Goal: Use online tool/utility: Utilize a website feature to perform a specific function

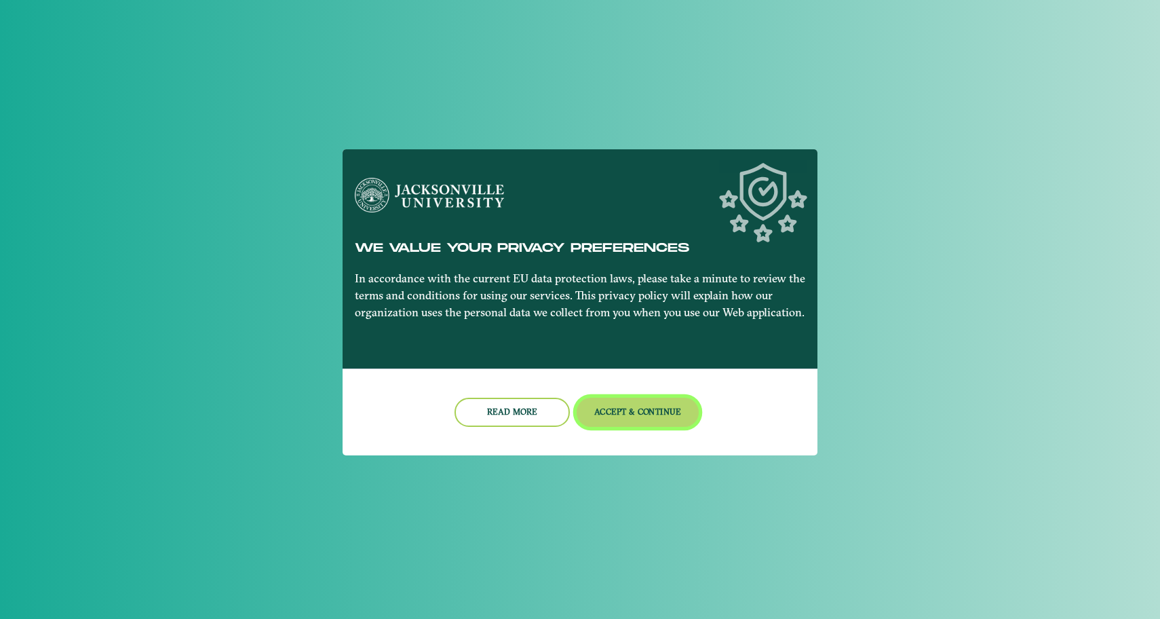
click at [664, 407] on button "Accept & Continue" at bounding box center [638, 412] width 123 height 29
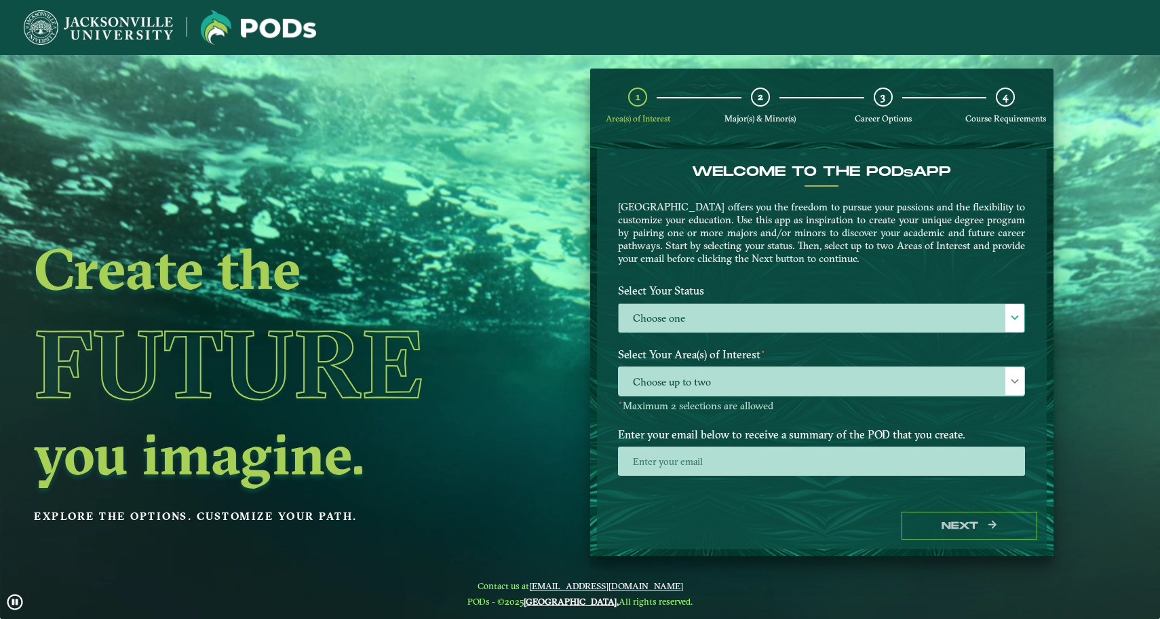
click at [716, 315] on label "Choose one" at bounding box center [822, 318] width 406 height 29
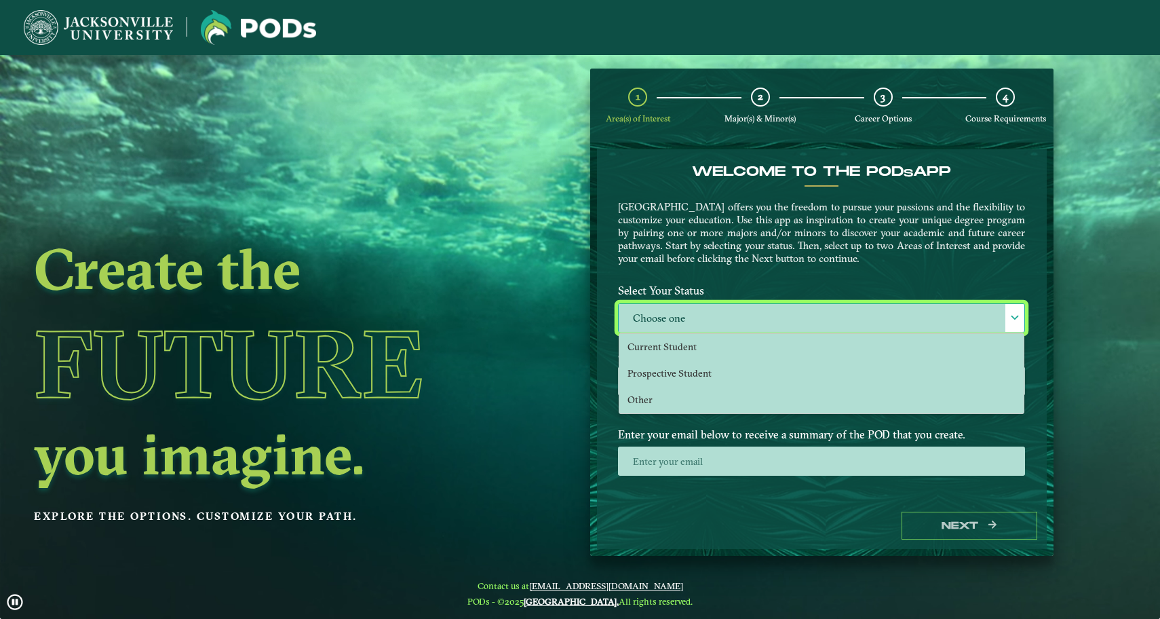
scroll to position [8, 61]
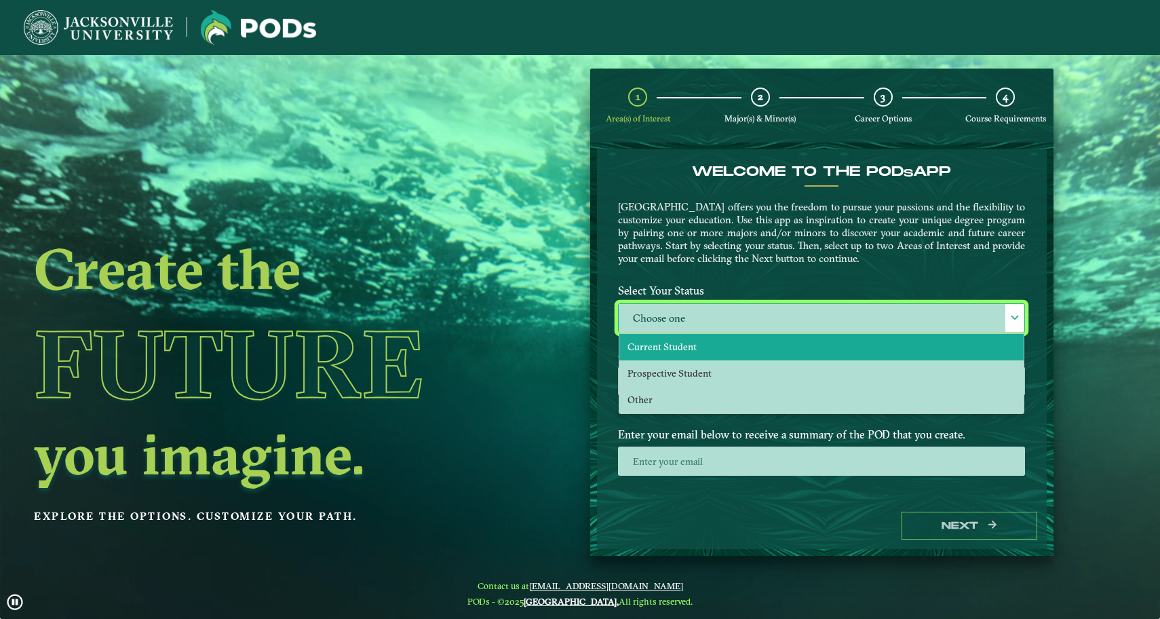
click at [734, 348] on li "Current Student" at bounding box center [821, 347] width 404 height 26
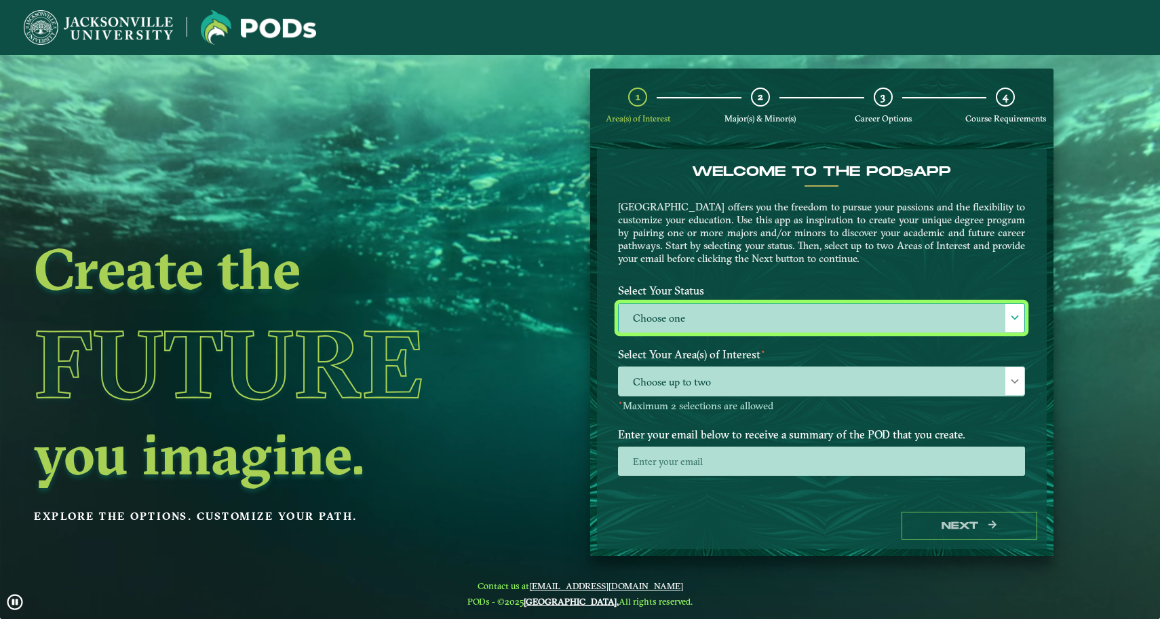
select select "[object Object]"
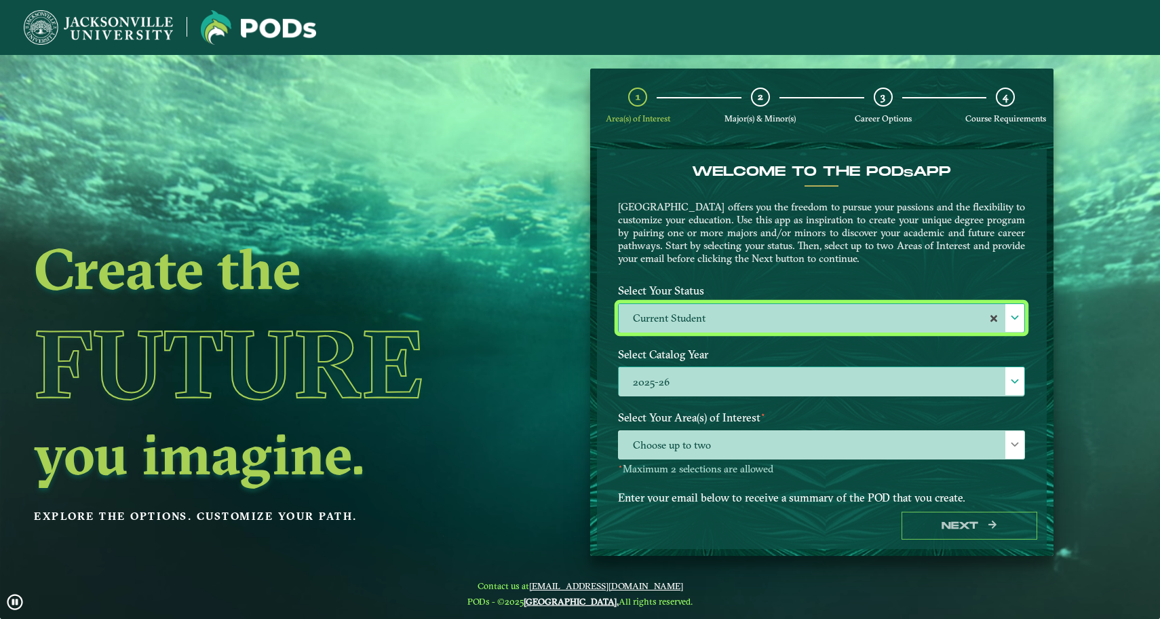
click at [738, 377] on label "2025-26" at bounding box center [822, 381] width 406 height 29
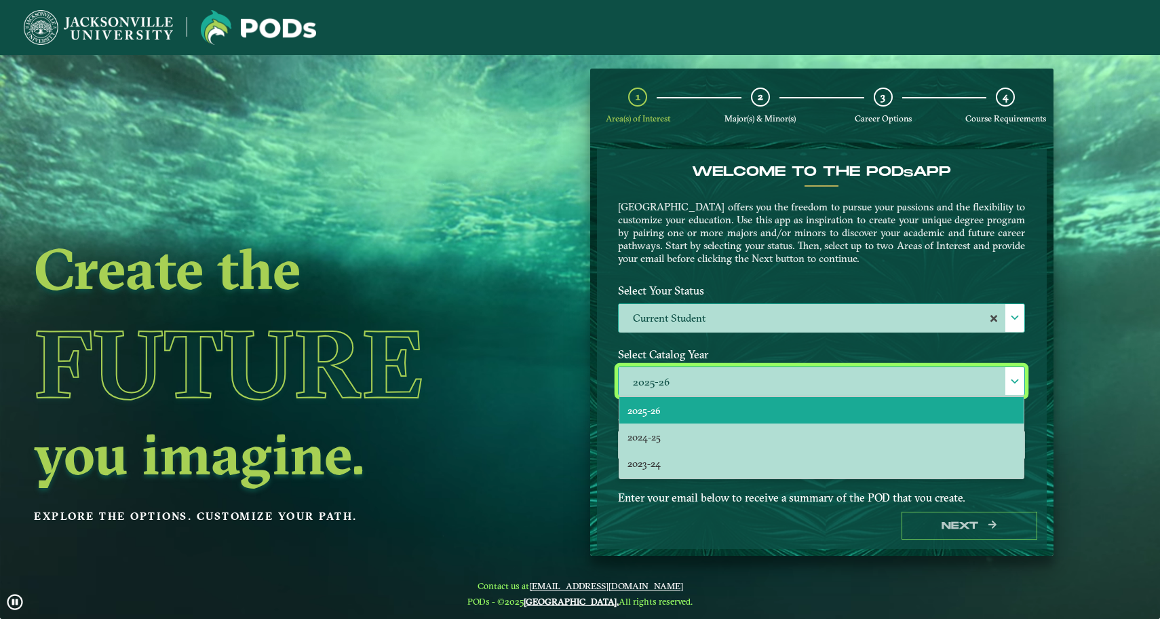
click at [738, 377] on label "2025-26" at bounding box center [822, 381] width 406 height 29
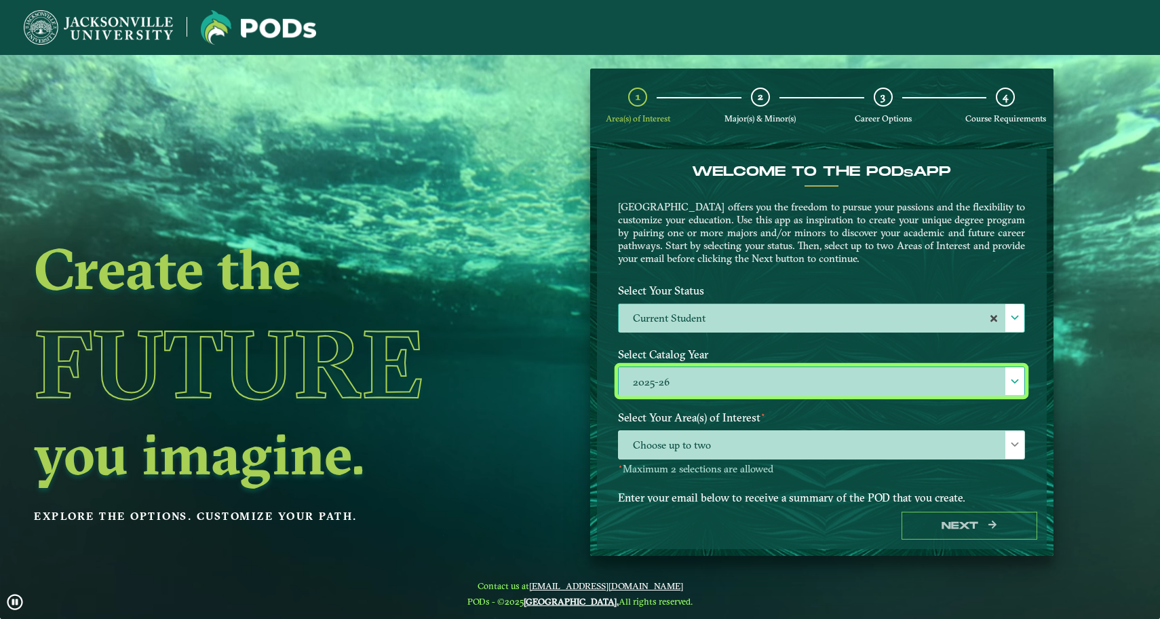
scroll to position [7, 61]
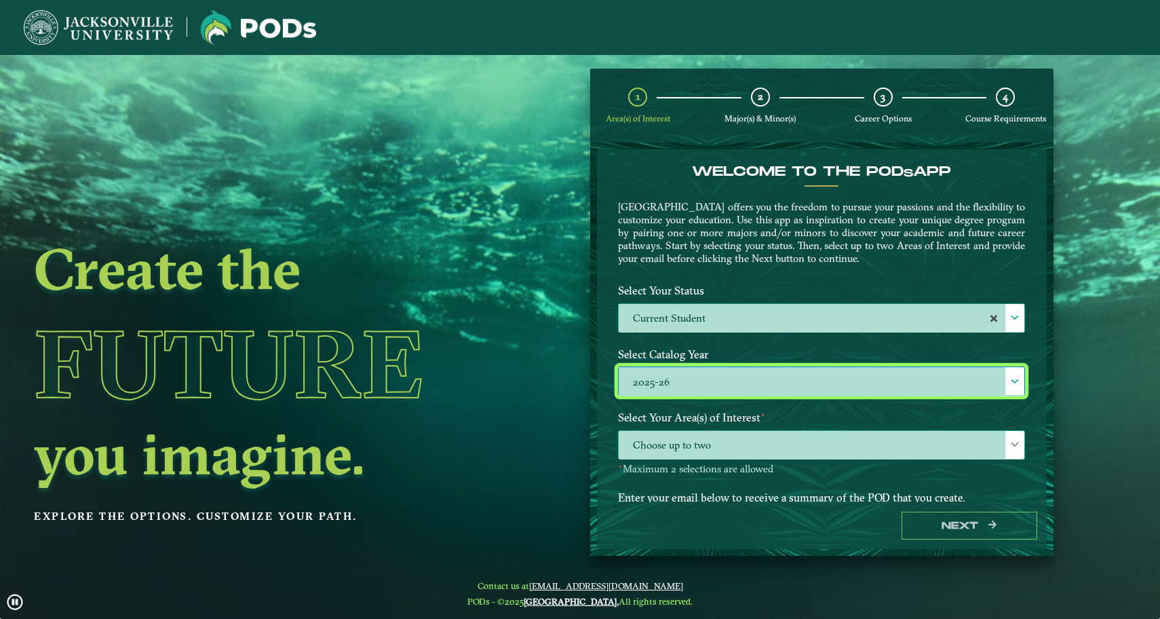
click at [736, 445] on span "Choose up to two" at bounding box center [822, 445] width 406 height 29
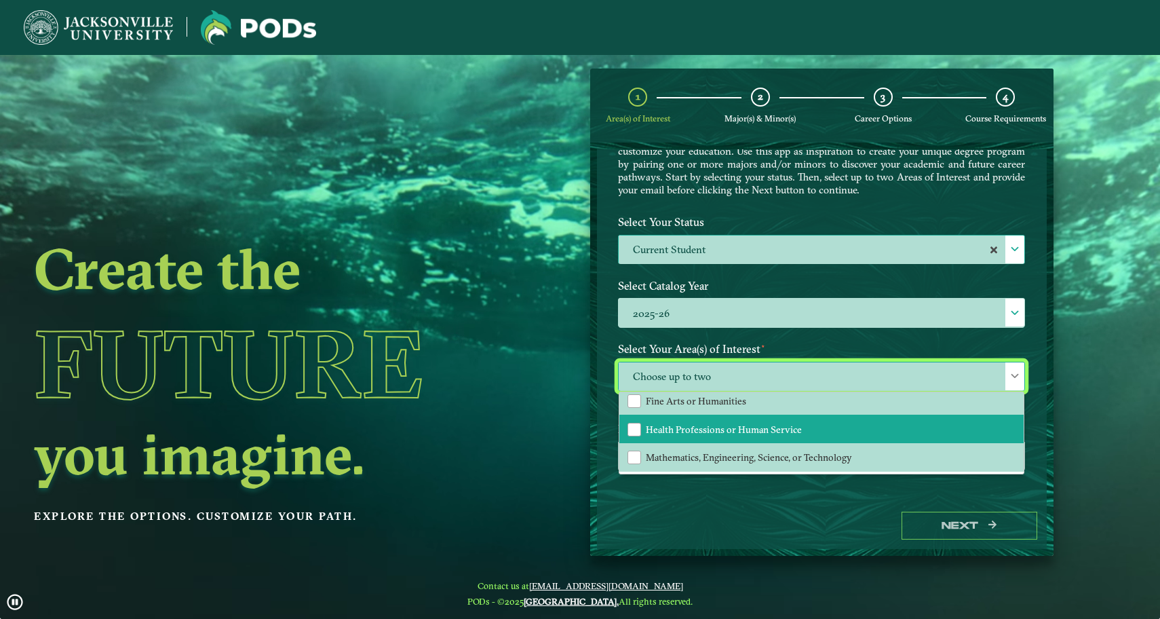
scroll to position [92, 0]
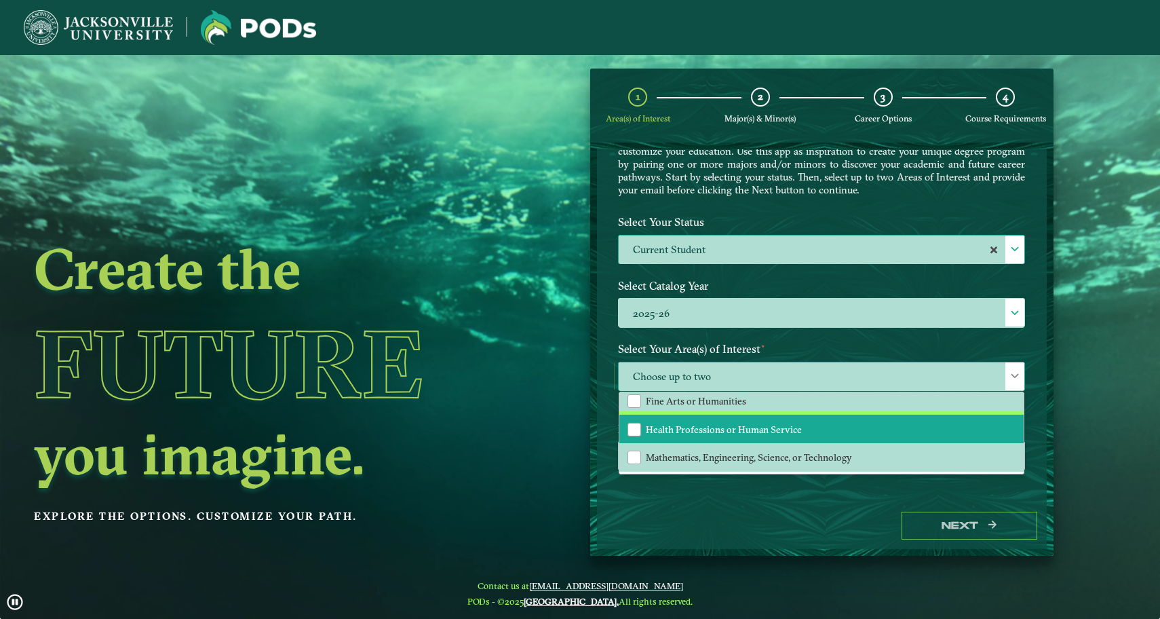
click at [790, 428] on span "Health Professions or Human Service" at bounding box center [724, 429] width 156 height 12
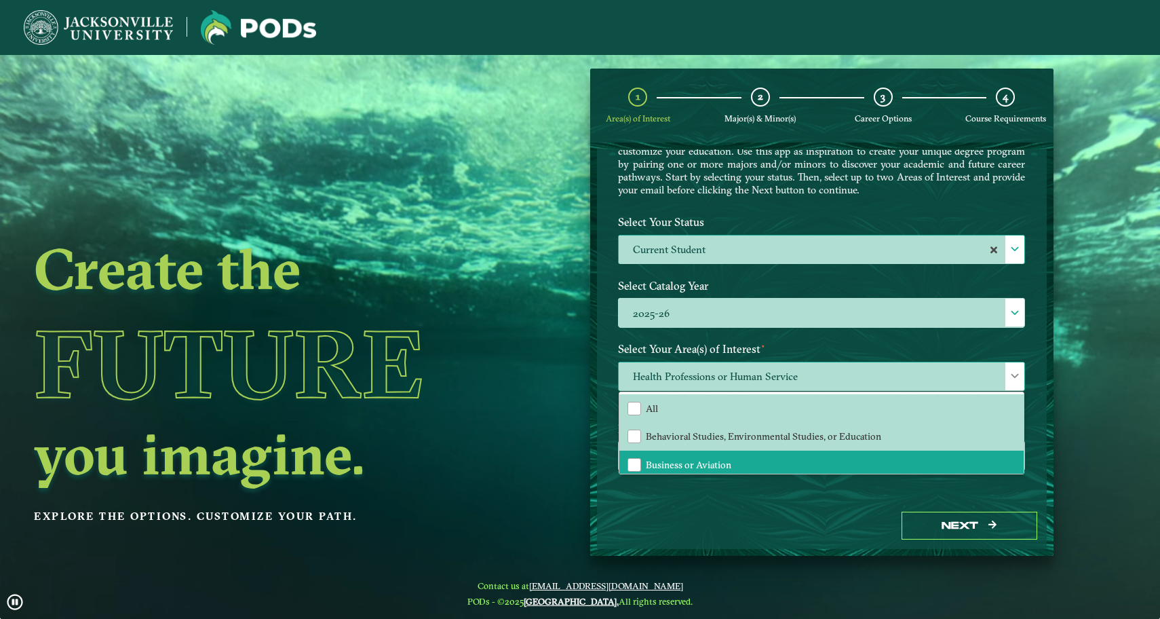
scroll to position [0, 0]
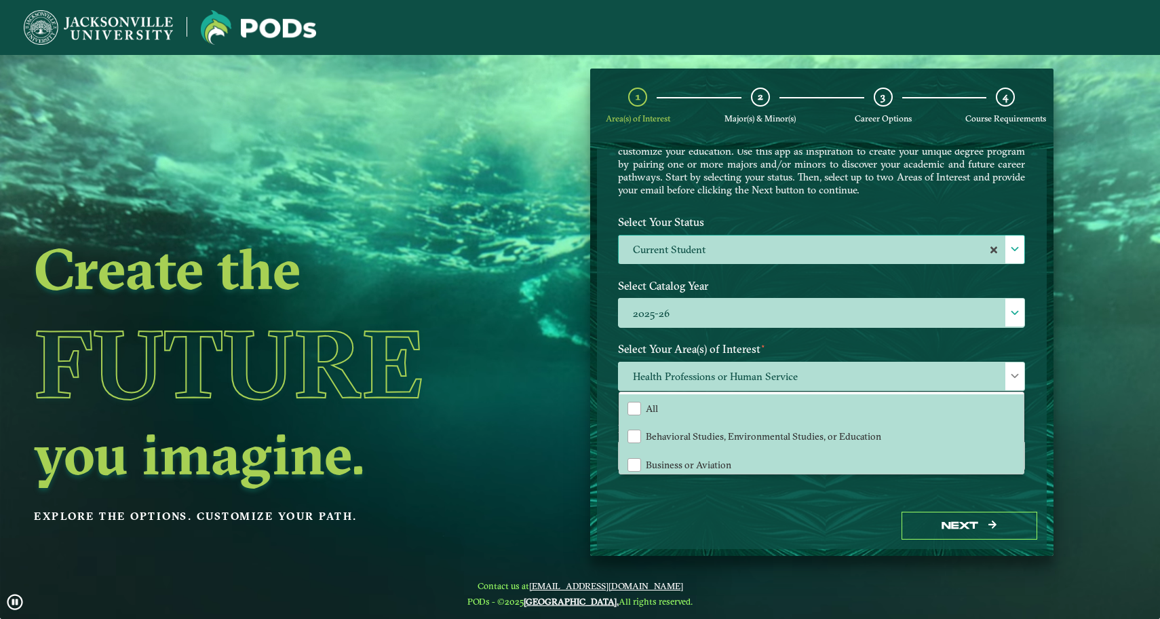
click at [820, 511] on div "Next" at bounding box center [822, 525] width 450 height 47
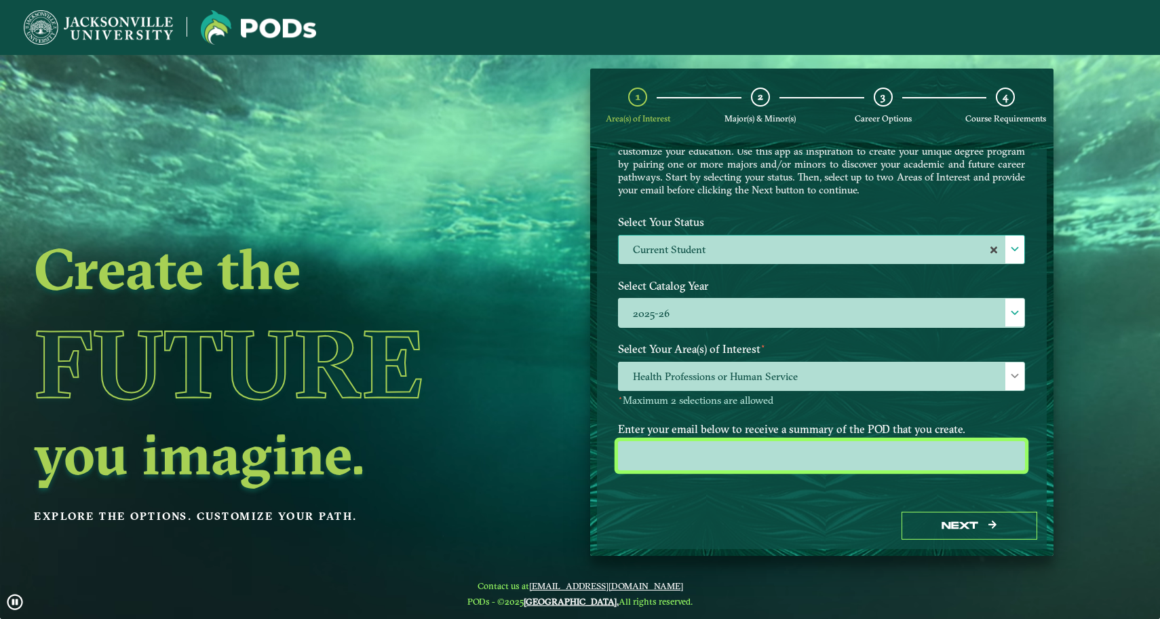
click at [784, 457] on input "email" at bounding box center [821, 455] width 407 height 29
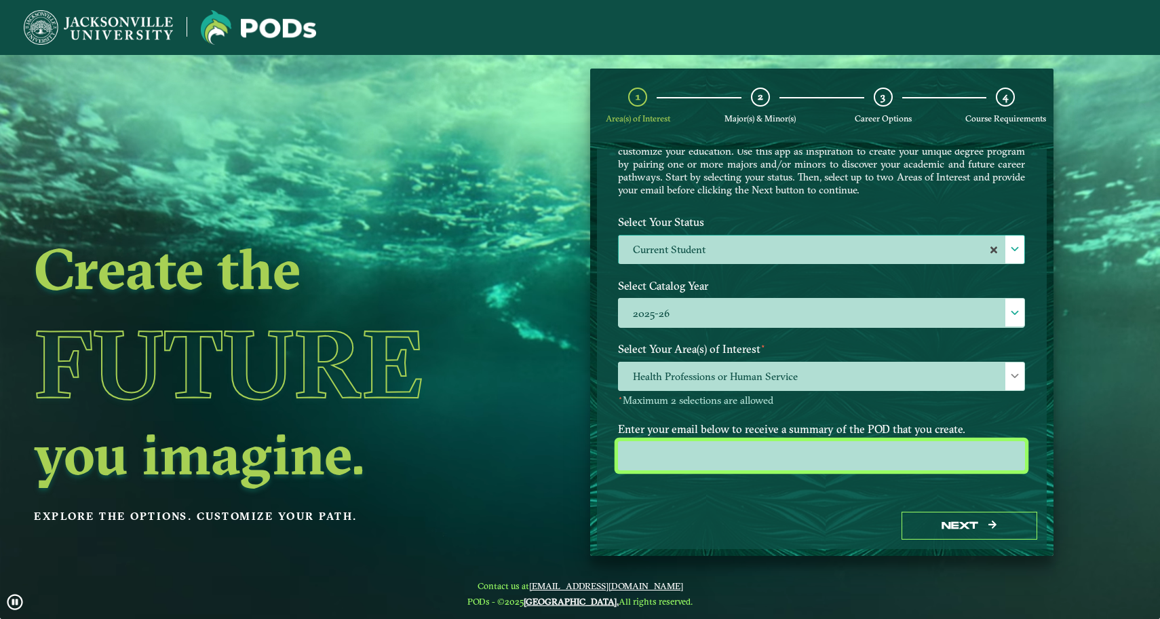
type input "[EMAIL_ADDRESS][DOMAIN_NAME]"
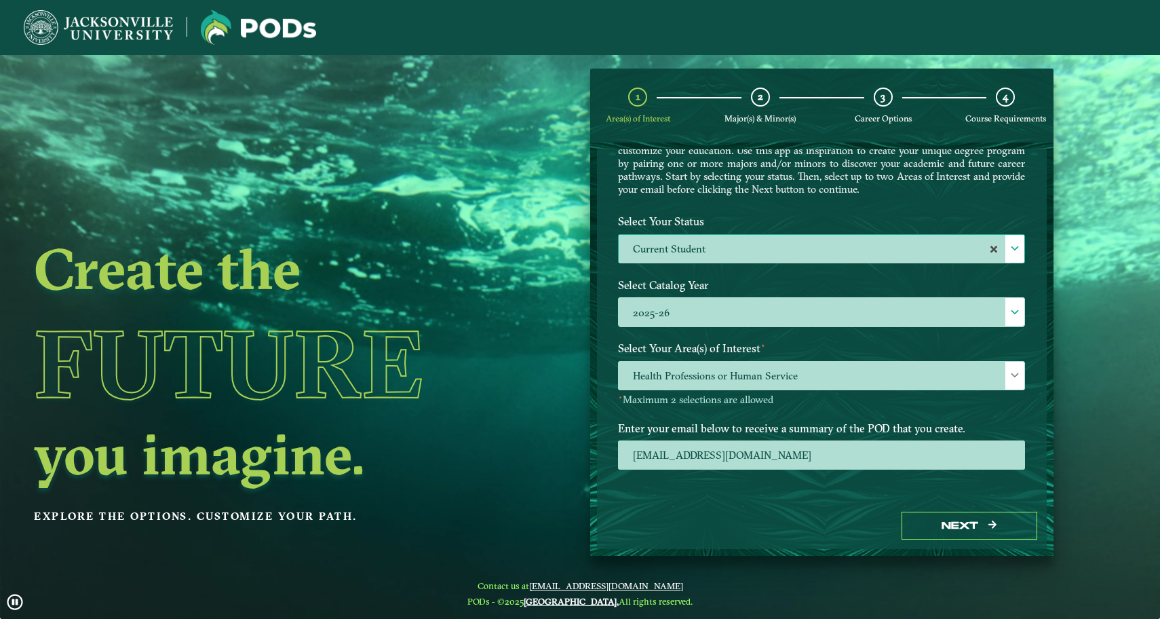
scroll to position [69, 0]
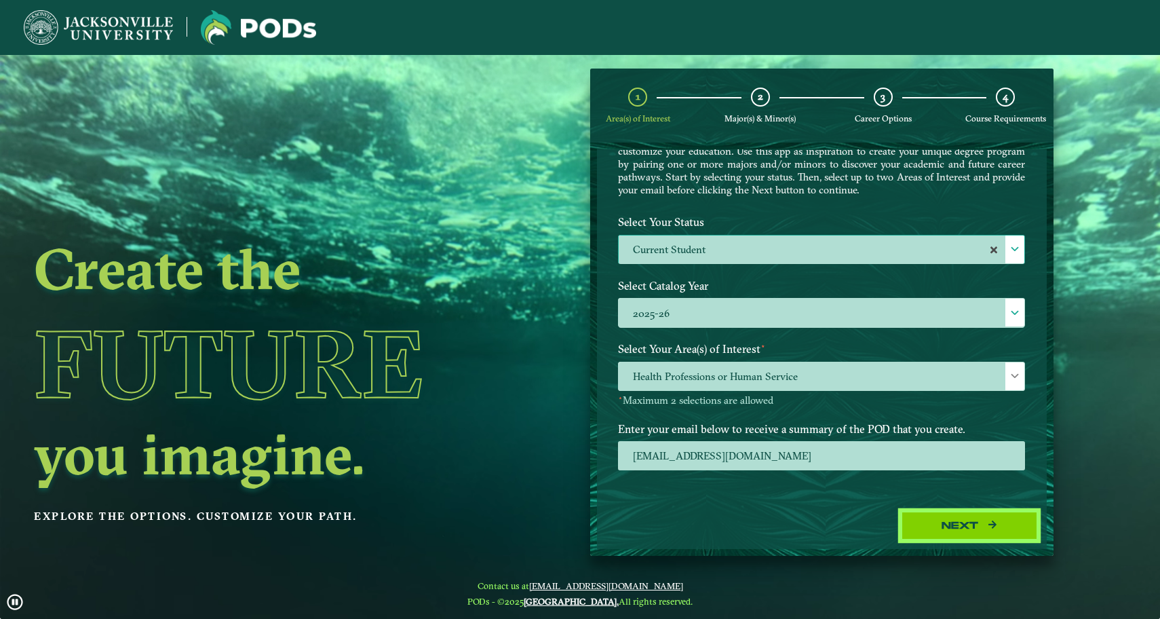
click at [976, 530] on button "Next" at bounding box center [970, 526] width 136 height 28
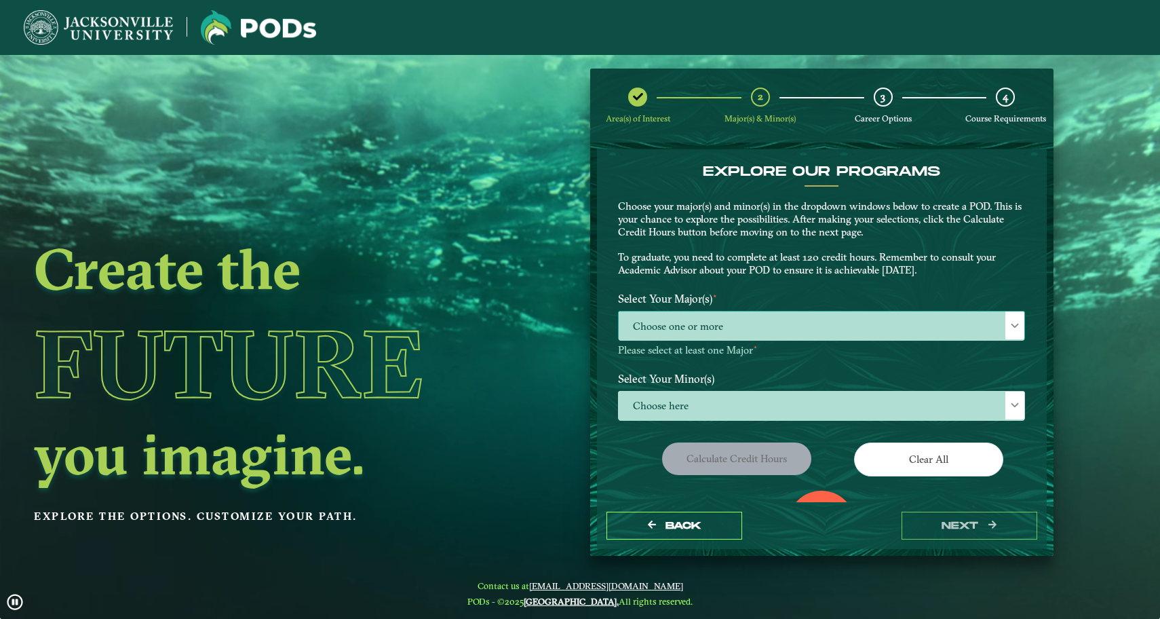
click at [869, 328] on span "Choose one or more" at bounding box center [822, 325] width 406 height 29
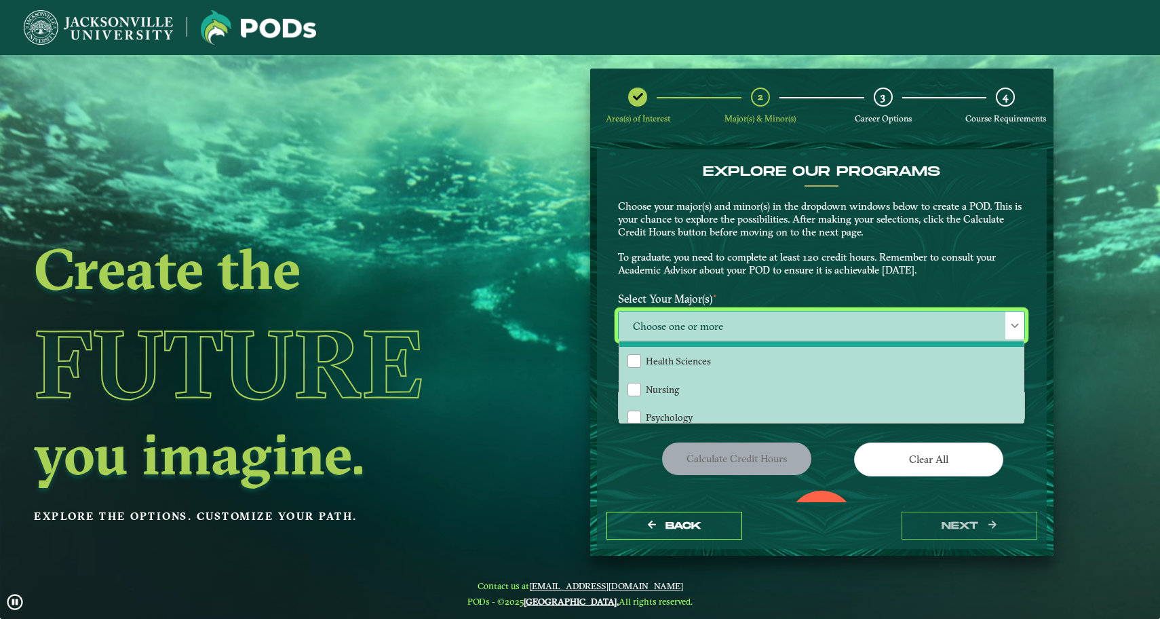
scroll to position [27, 0]
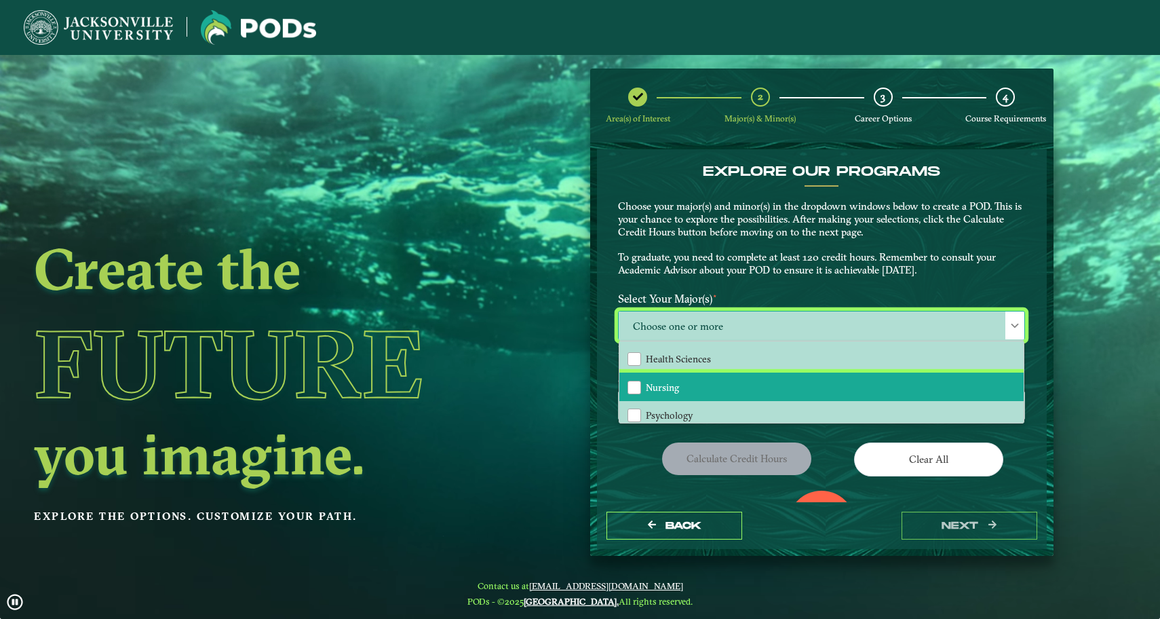
click at [764, 378] on li "Nursing" at bounding box center [821, 386] width 404 height 28
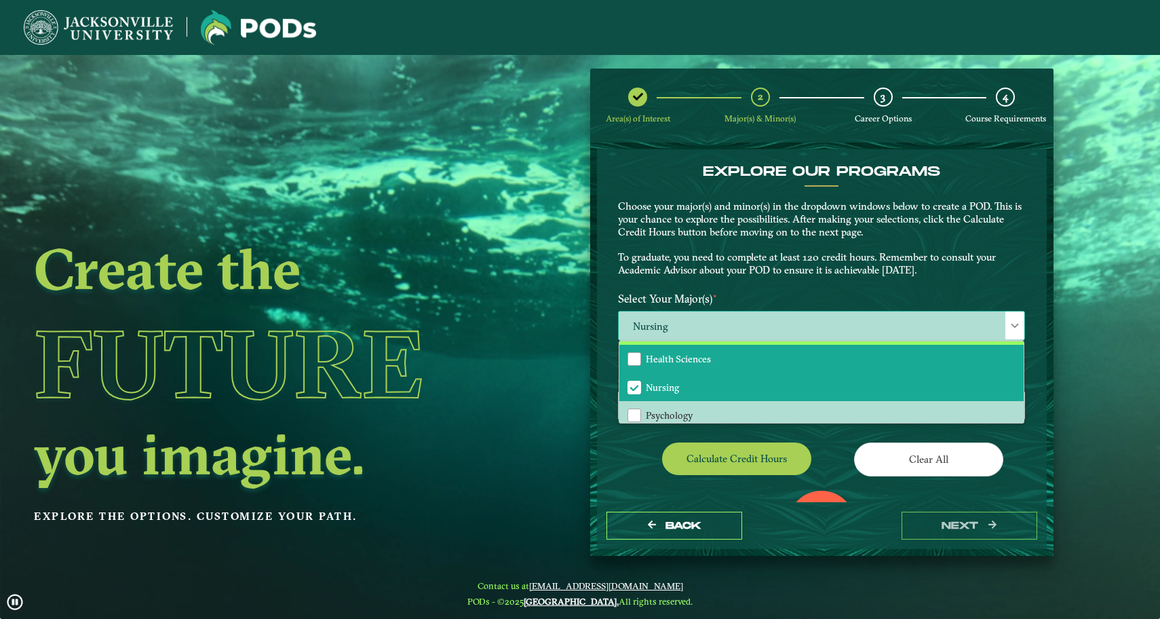
click at [760, 351] on li "Health Sciences" at bounding box center [821, 359] width 404 height 28
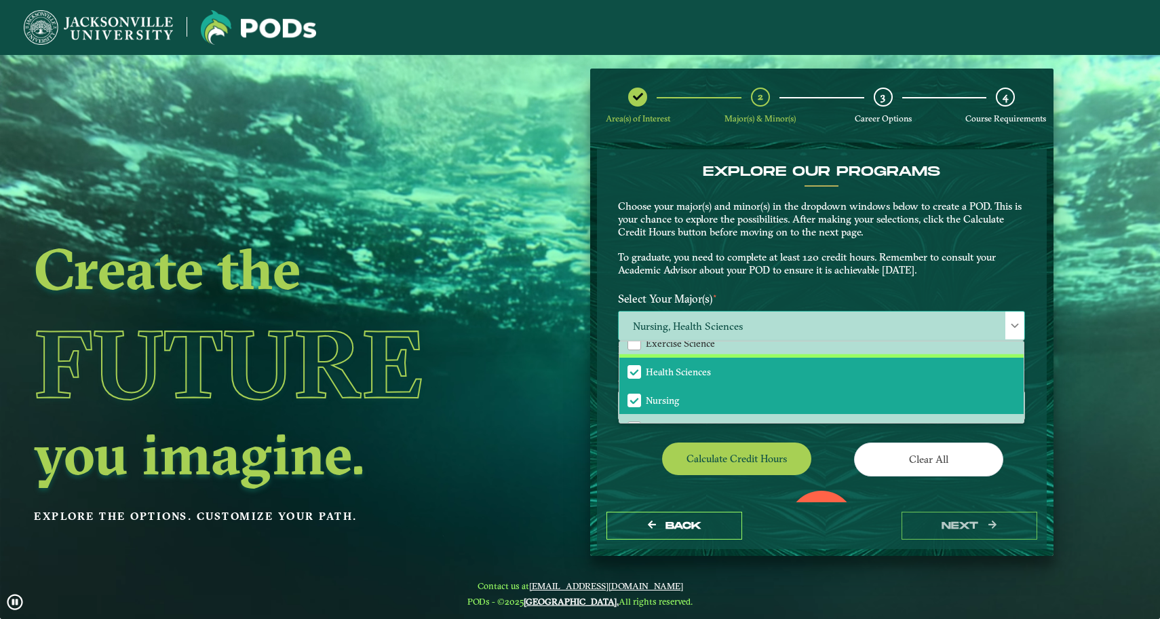
scroll to position [12, 0]
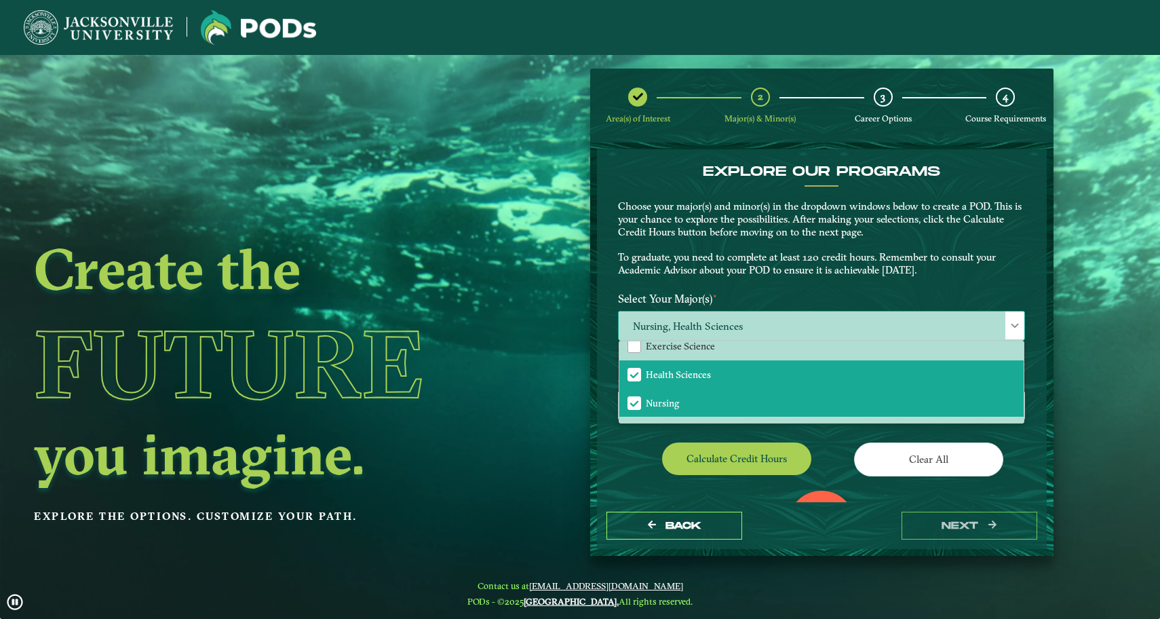
click at [770, 328] on span "Nursing, Health Sciences" at bounding box center [822, 325] width 406 height 29
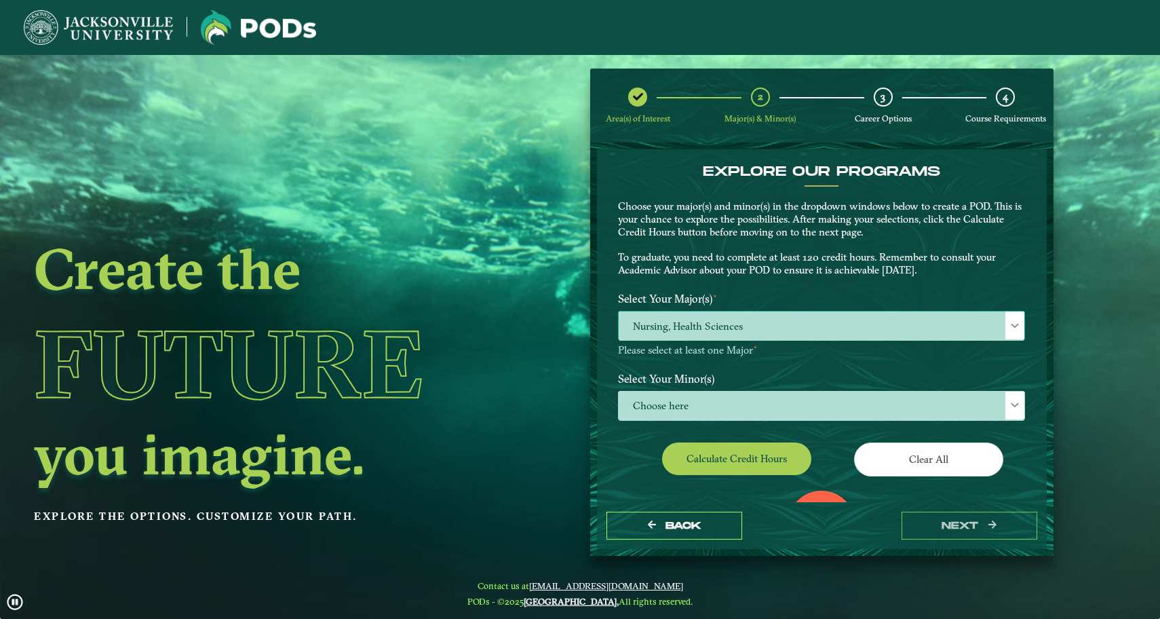
click at [773, 324] on span "Nursing, Health Sciences" at bounding box center [822, 325] width 406 height 29
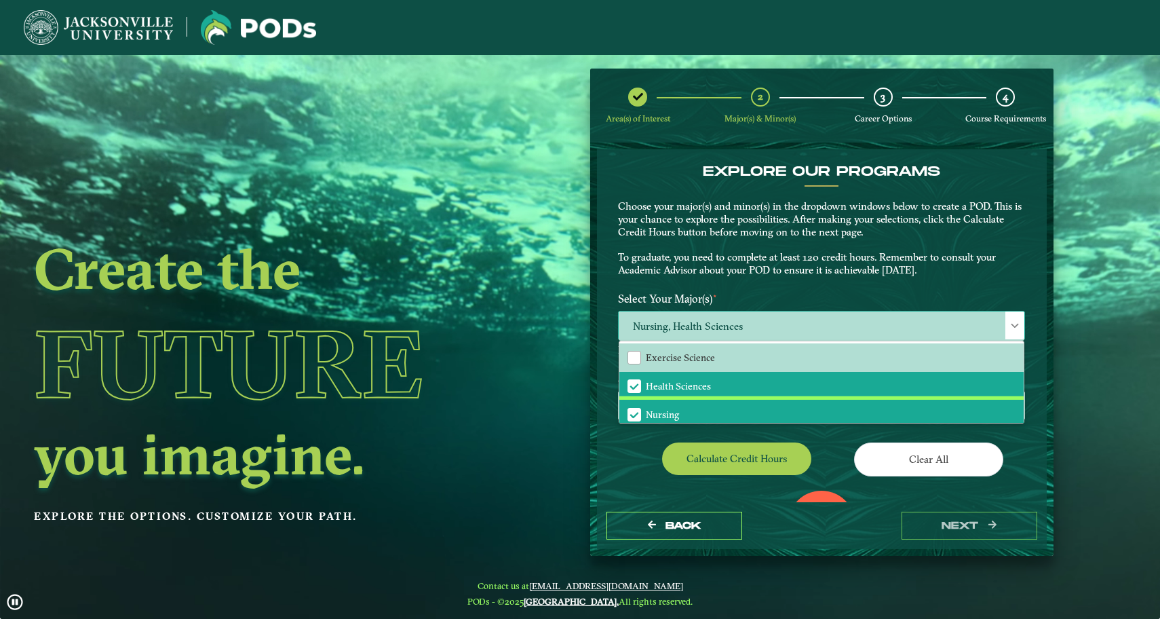
click at [735, 405] on li "Nursing" at bounding box center [821, 414] width 404 height 28
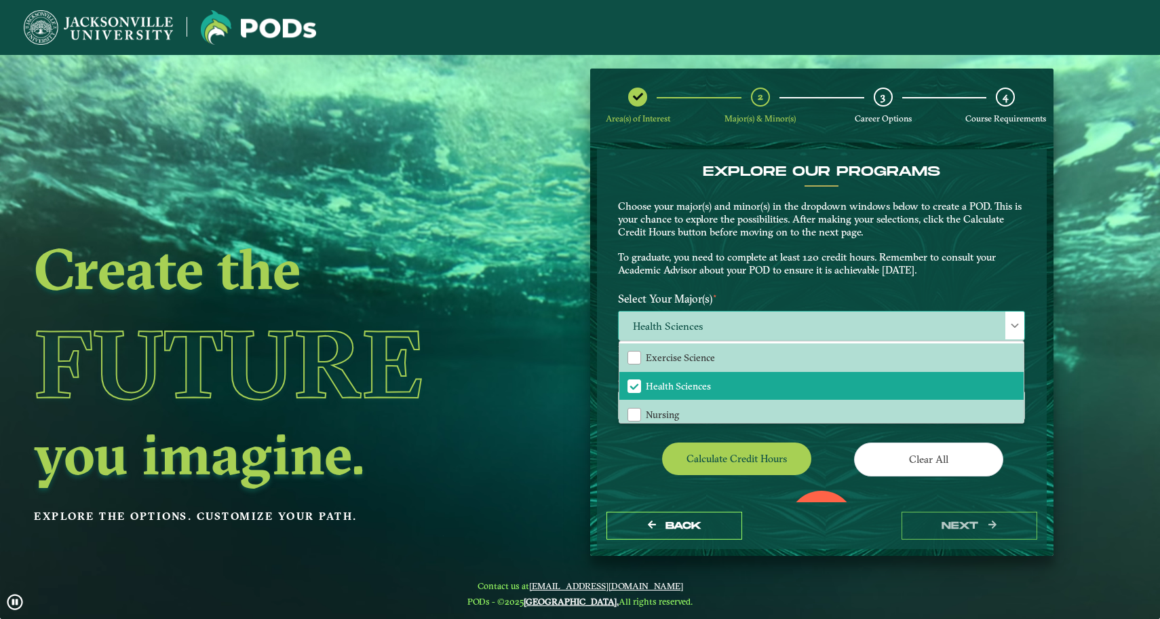
click at [783, 320] on span "Health Sciences" at bounding box center [822, 325] width 406 height 29
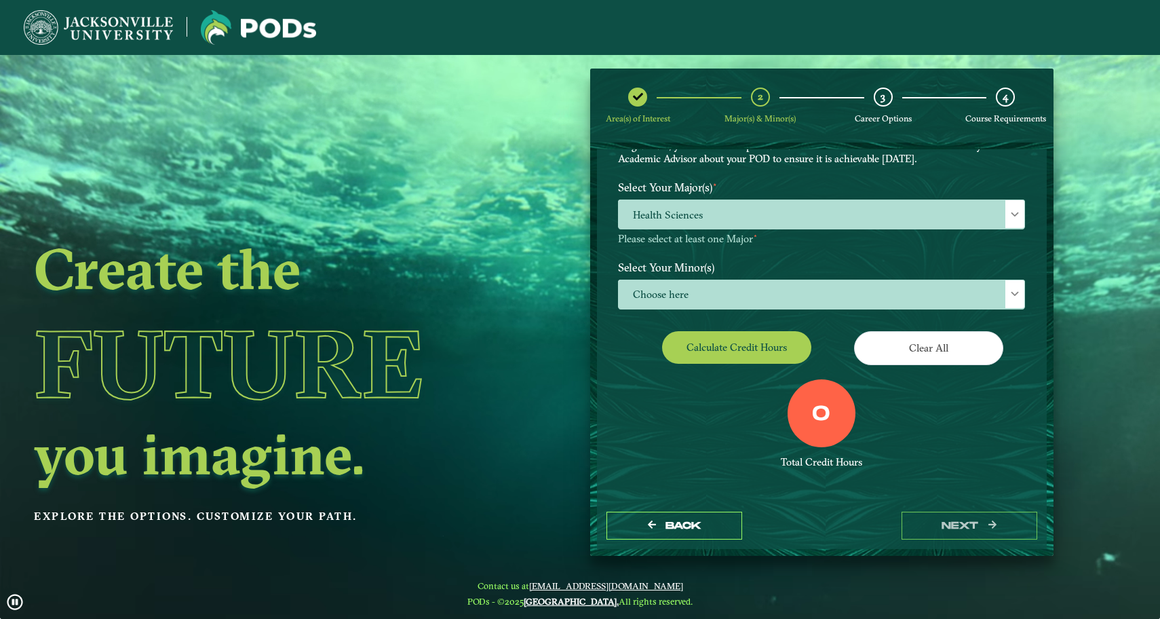
scroll to position [111, 0]
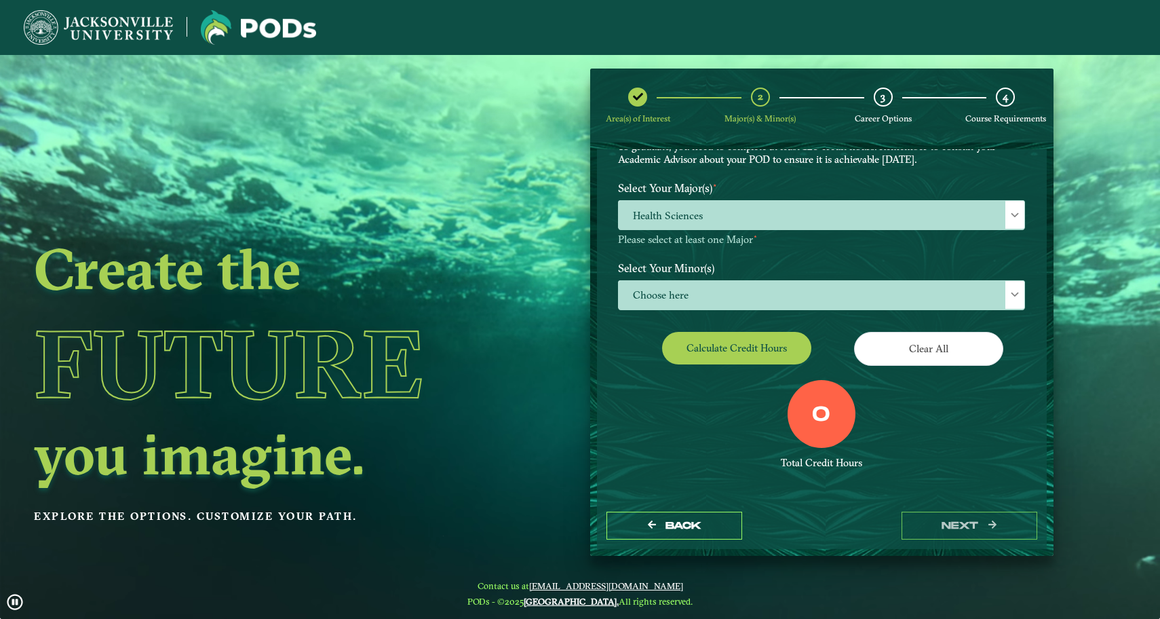
click at [758, 351] on button "Calculate credit hours" at bounding box center [736, 348] width 149 height 32
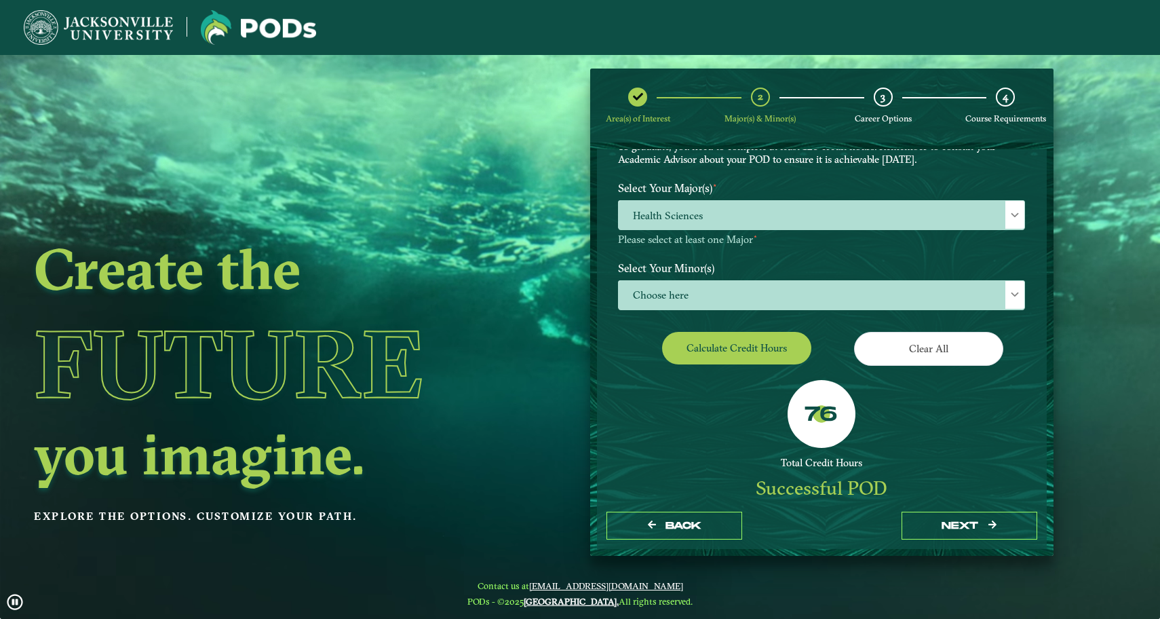
scroll to position [72, 0]
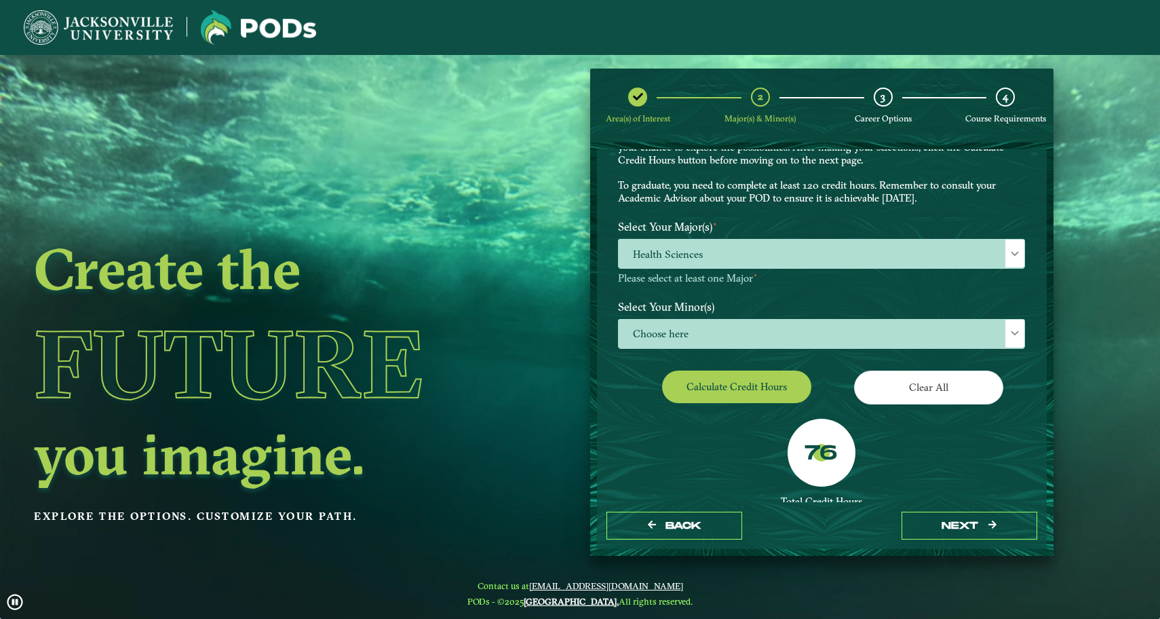
click at [823, 446] on label "76" at bounding box center [821, 454] width 33 height 26
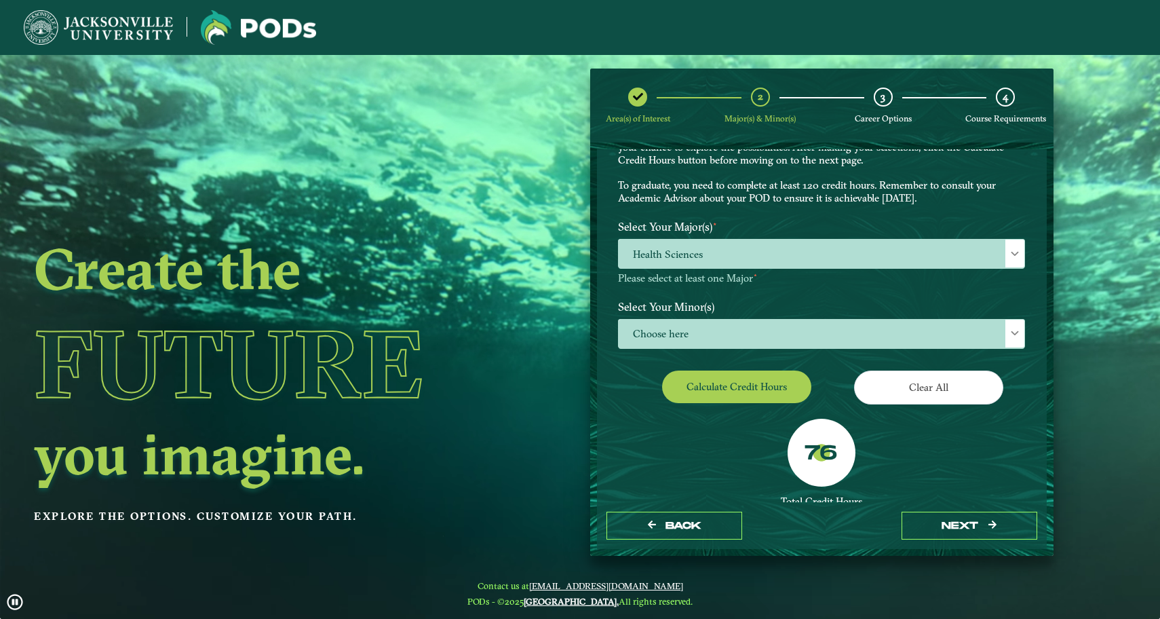
click at [914, 383] on button "Clear All" at bounding box center [928, 386] width 149 height 33
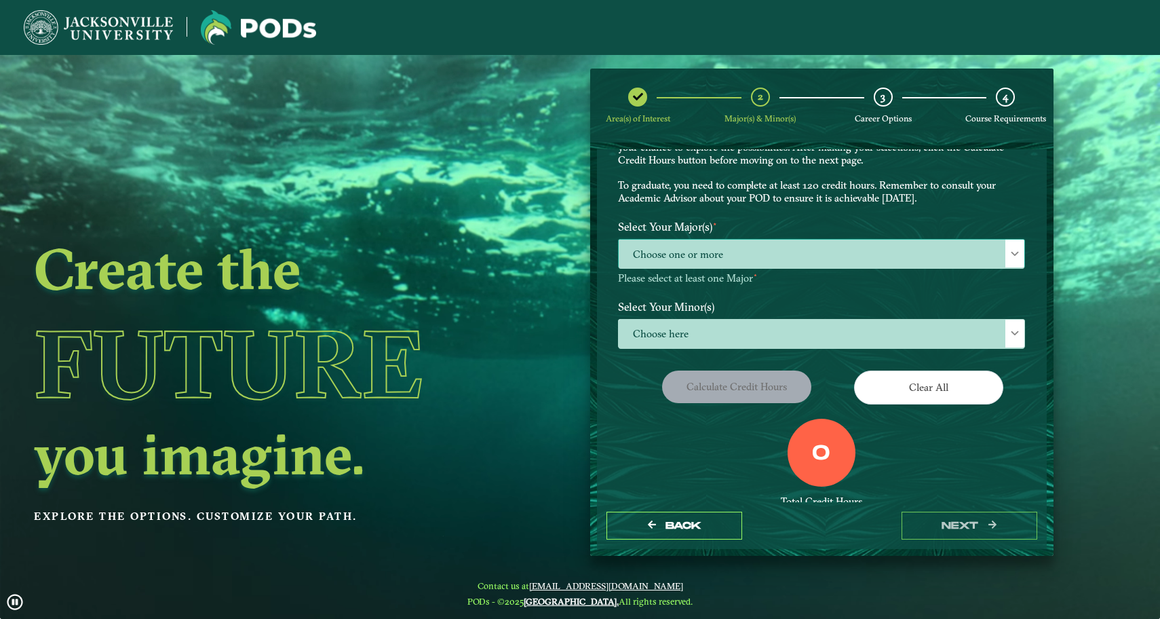
click at [810, 244] on span "Choose one or more" at bounding box center [822, 253] width 406 height 29
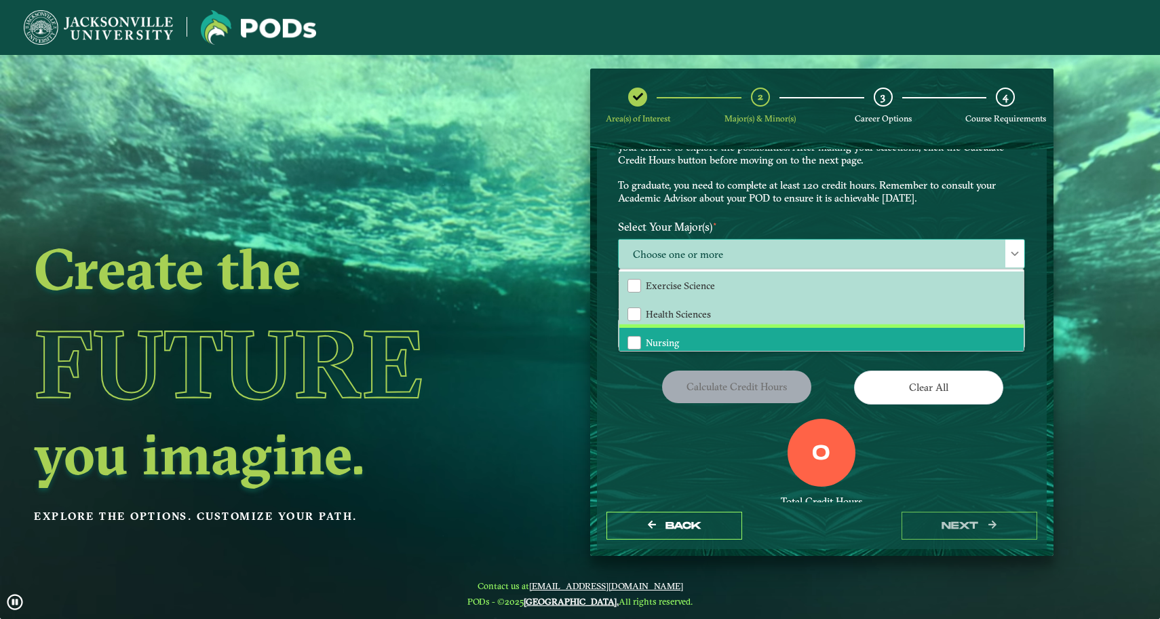
click at [786, 341] on li "Nursing" at bounding box center [821, 342] width 404 height 28
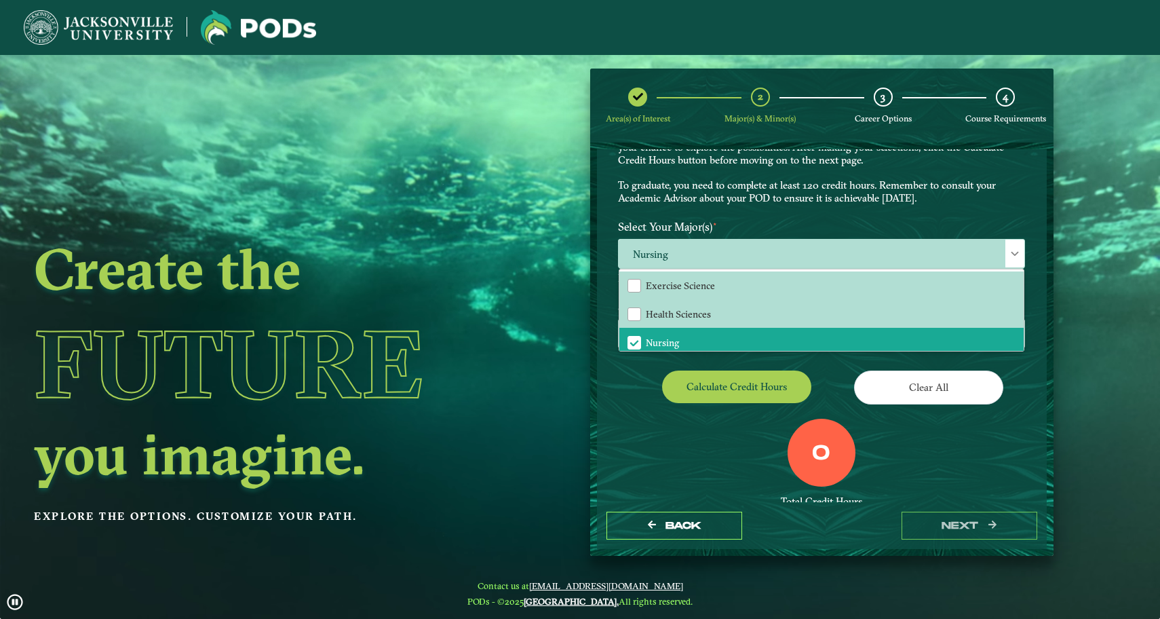
click at [773, 374] on button "Calculate credit hours" at bounding box center [736, 386] width 149 height 32
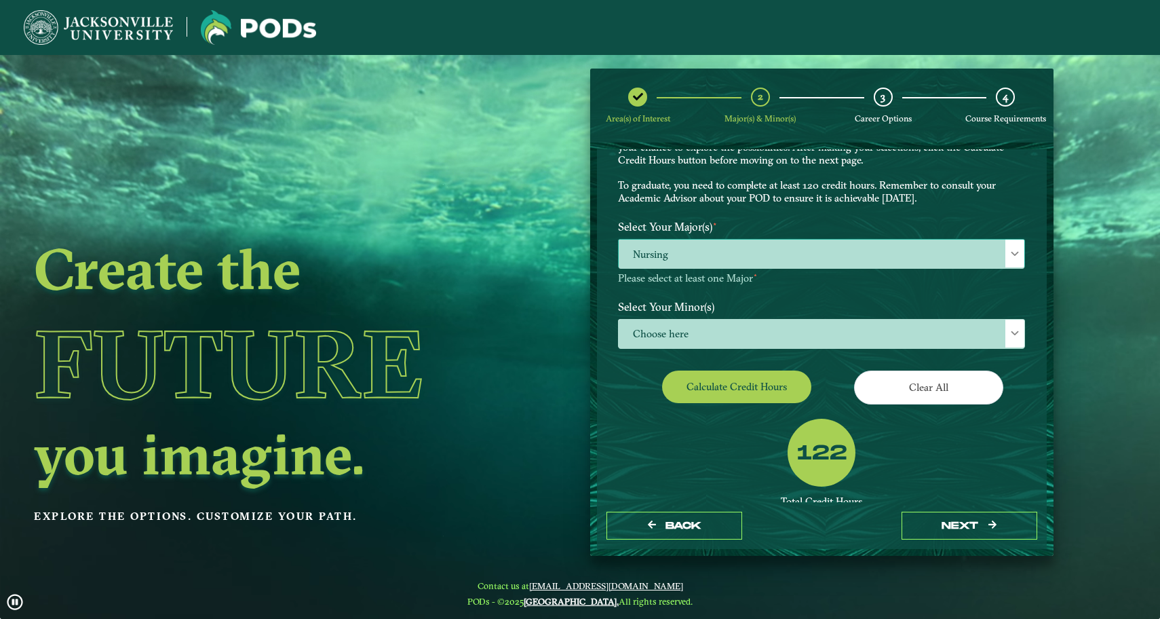
click at [868, 255] on span "Nursing" at bounding box center [822, 253] width 406 height 29
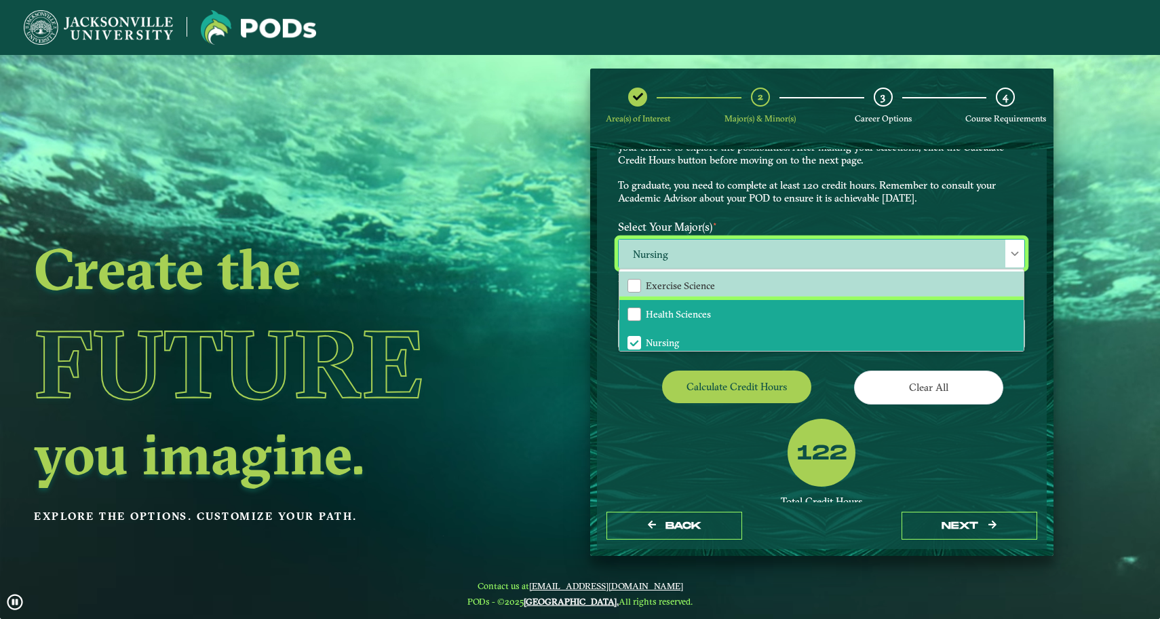
click at [839, 312] on li "Health Sciences" at bounding box center [821, 314] width 404 height 28
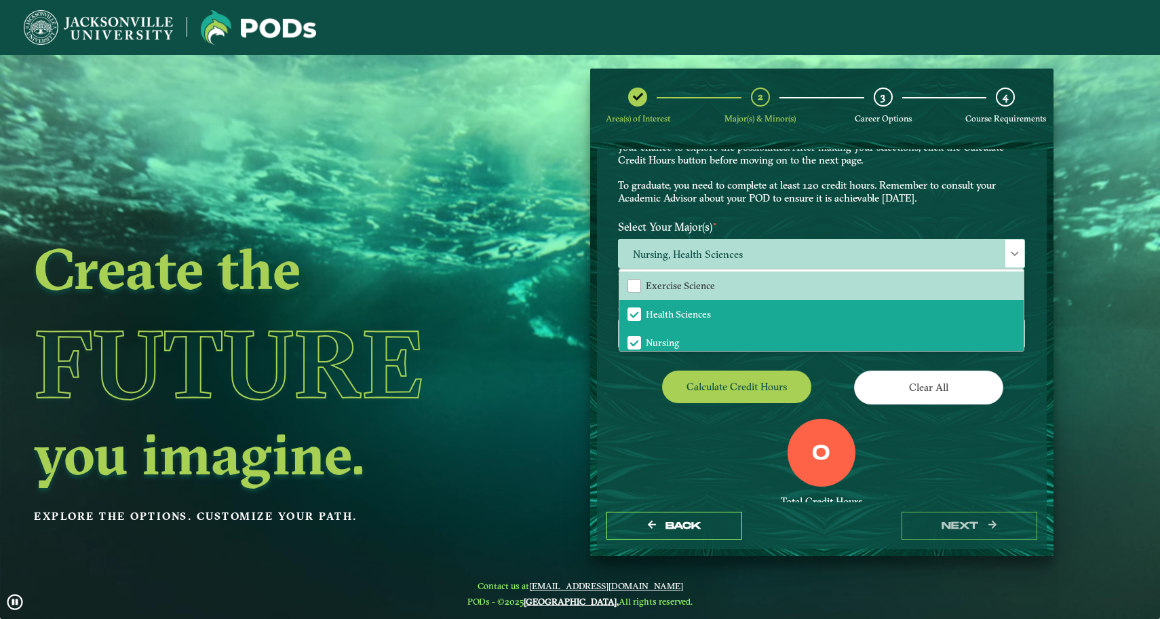
click at [756, 378] on button "Calculate credit hours" at bounding box center [736, 386] width 149 height 32
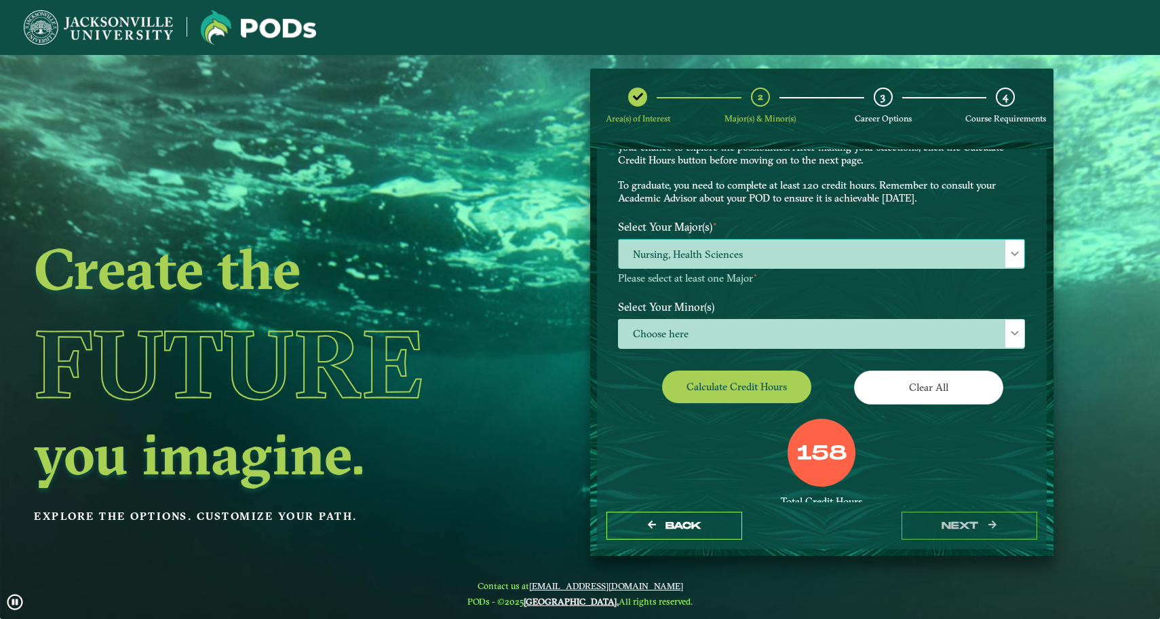
click at [805, 254] on span "Nursing, Health Sciences" at bounding box center [822, 253] width 406 height 29
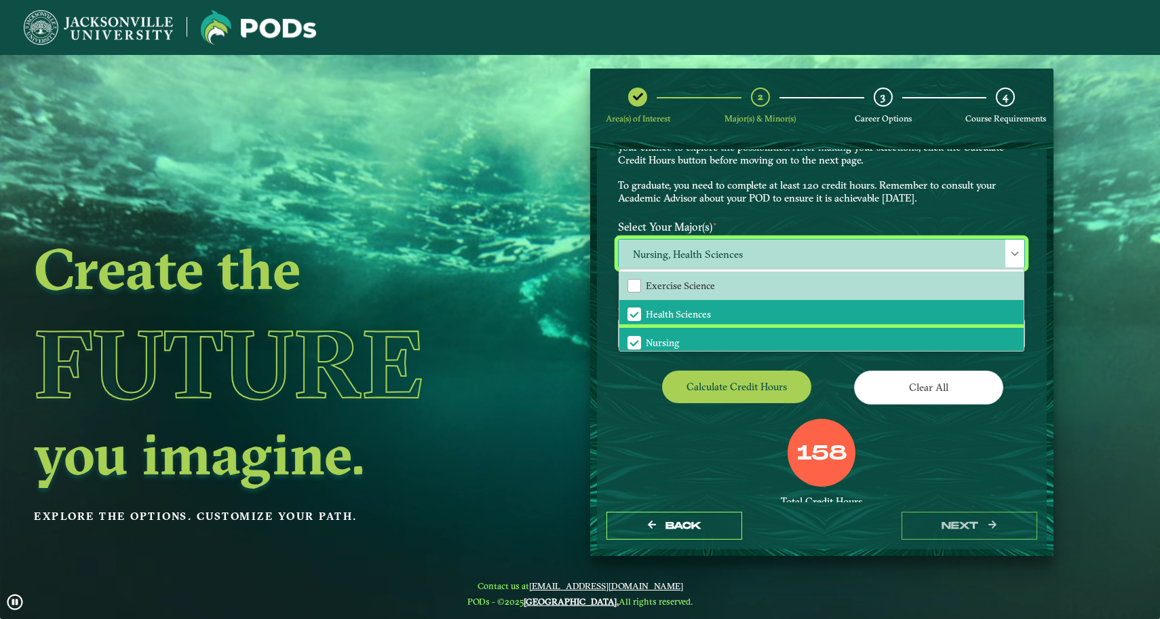
click at [724, 334] on li "Nursing" at bounding box center [821, 342] width 404 height 28
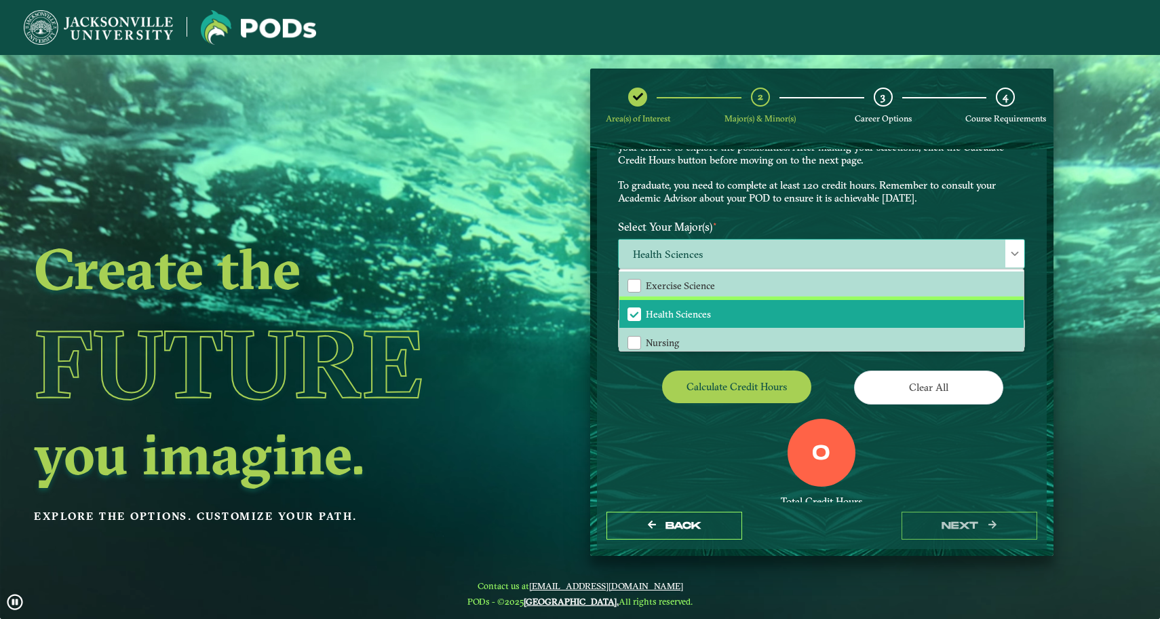
click at [726, 317] on li "Health Sciences" at bounding box center [821, 314] width 404 height 28
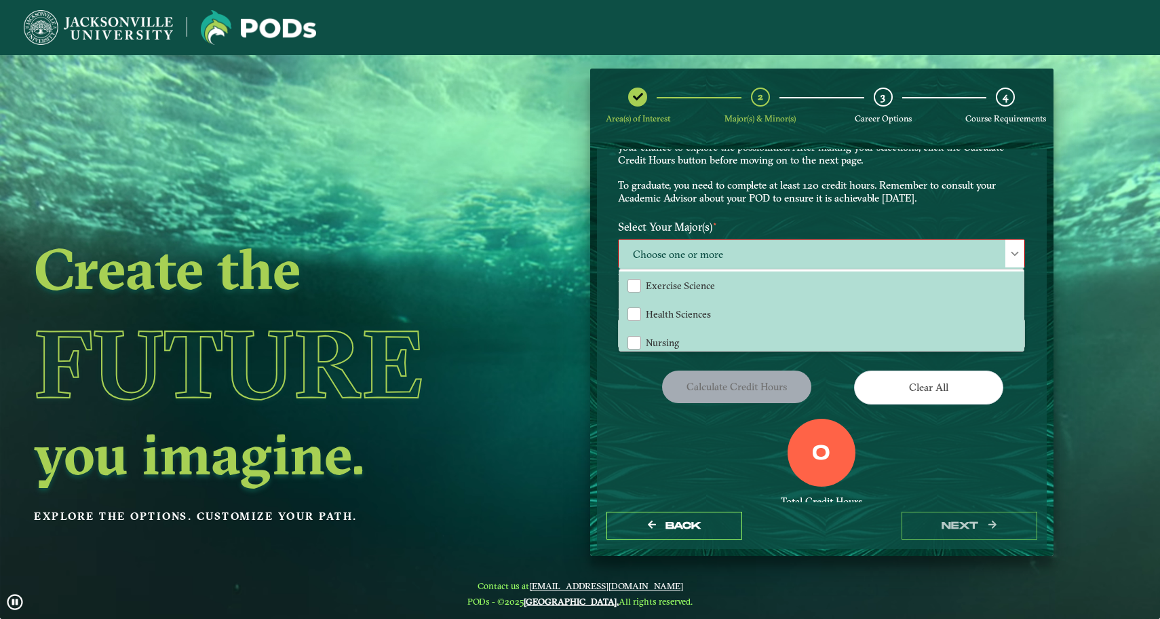
click at [718, 422] on div "0 Total Credit Hours" at bounding box center [821, 476] width 427 height 115
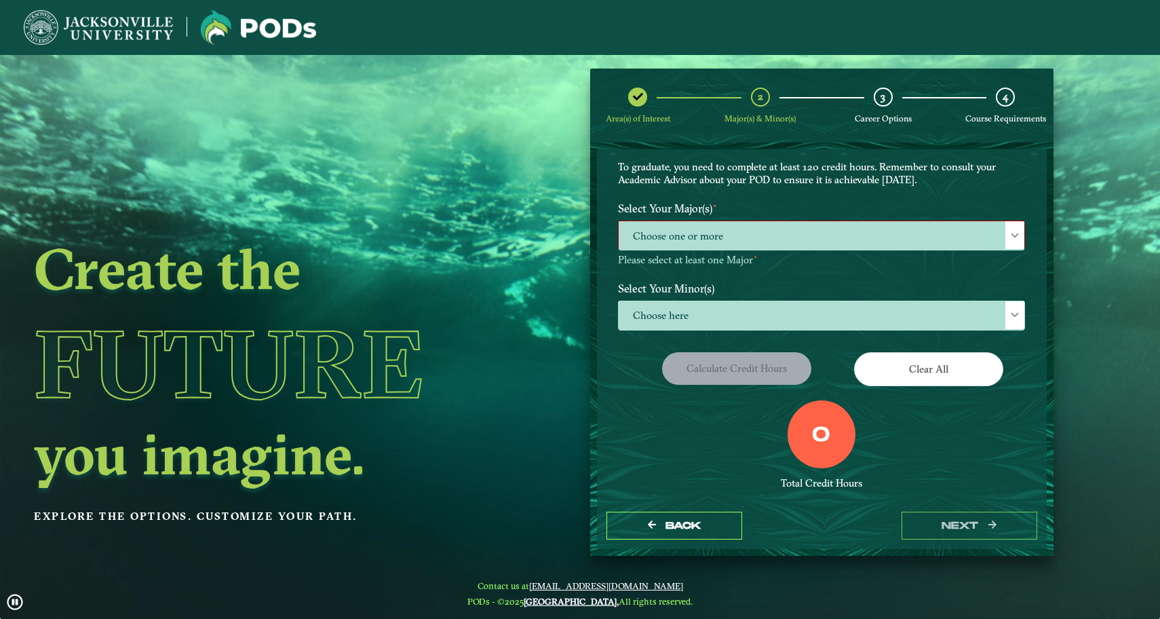
scroll to position [92, 0]
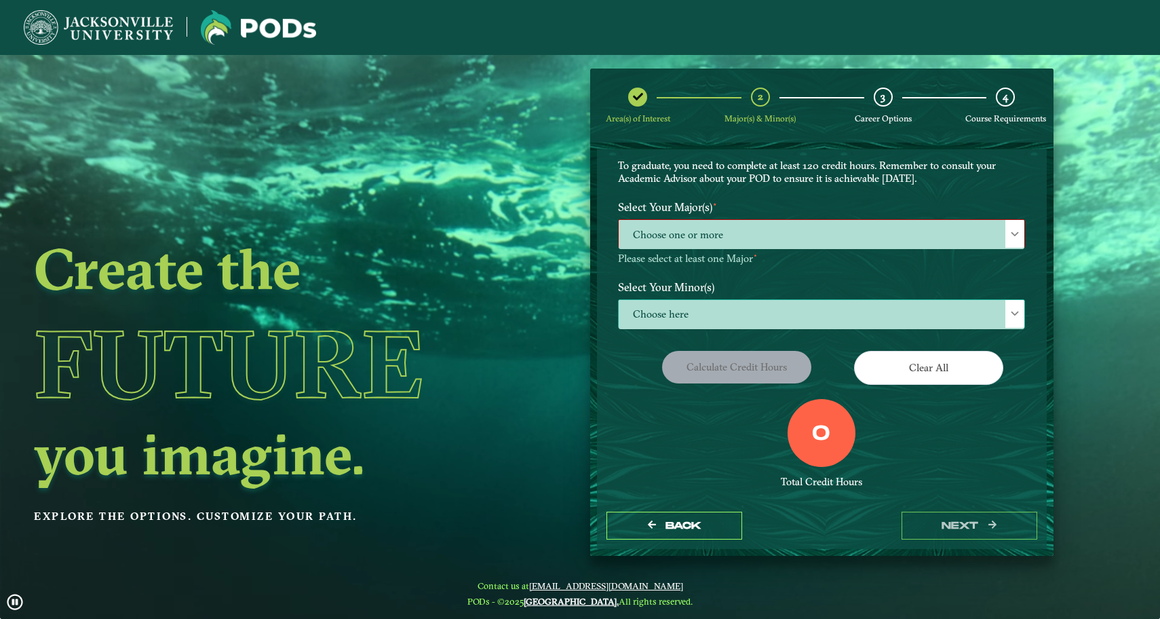
click at [805, 313] on span "Choose here" at bounding box center [822, 314] width 406 height 29
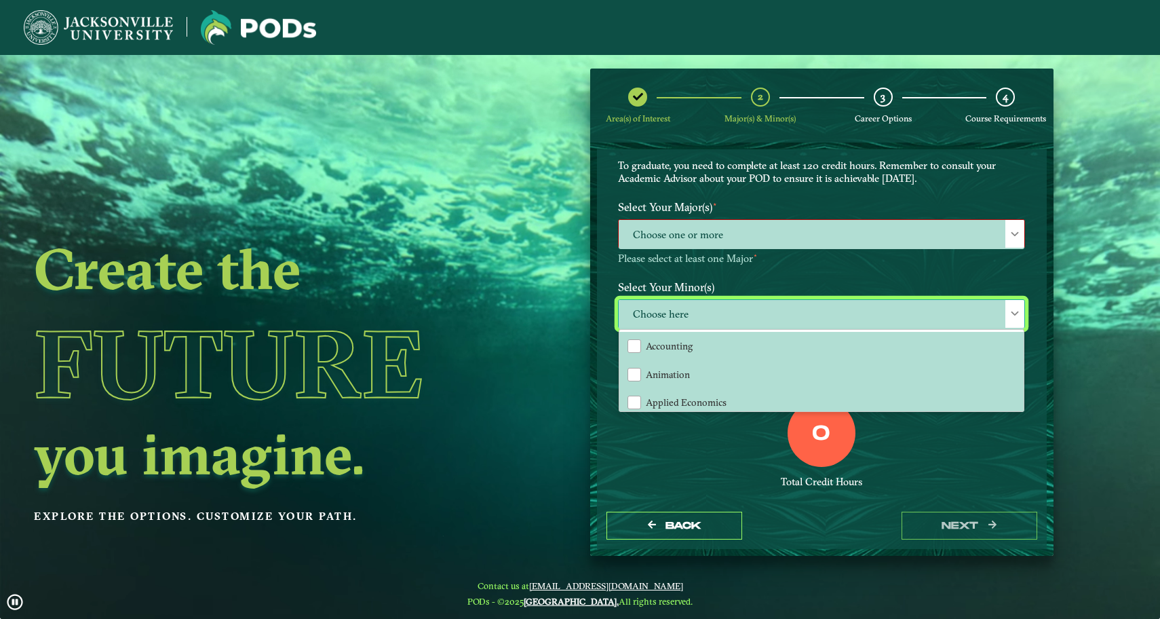
scroll to position [8, 61]
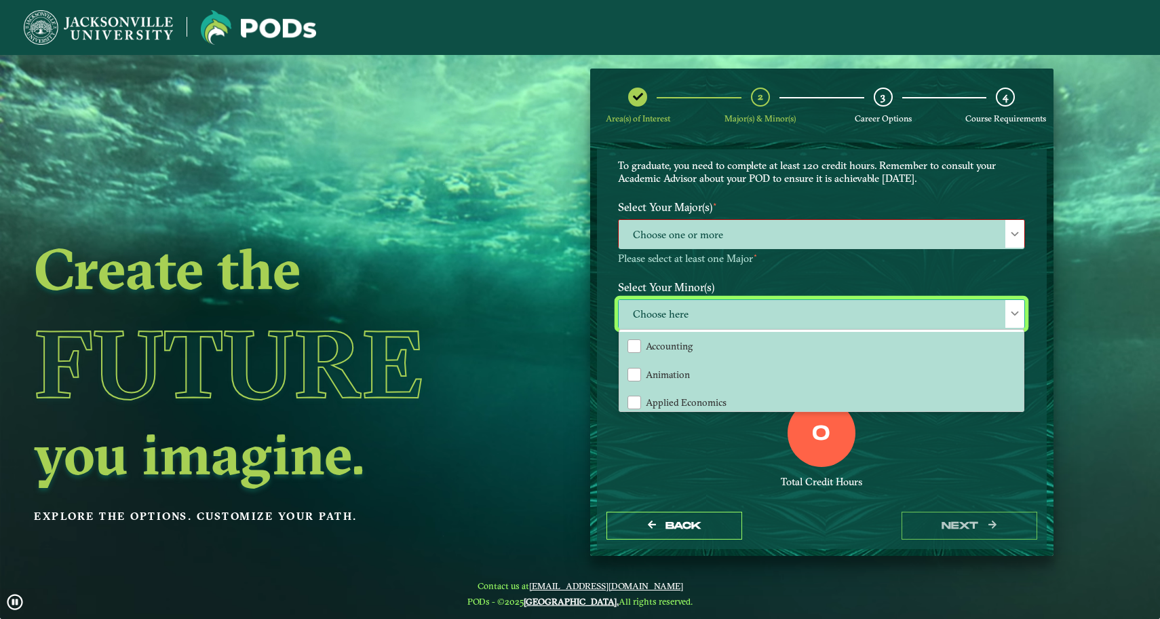
click at [751, 308] on span "Choose here" at bounding box center [822, 314] width 406 height 29
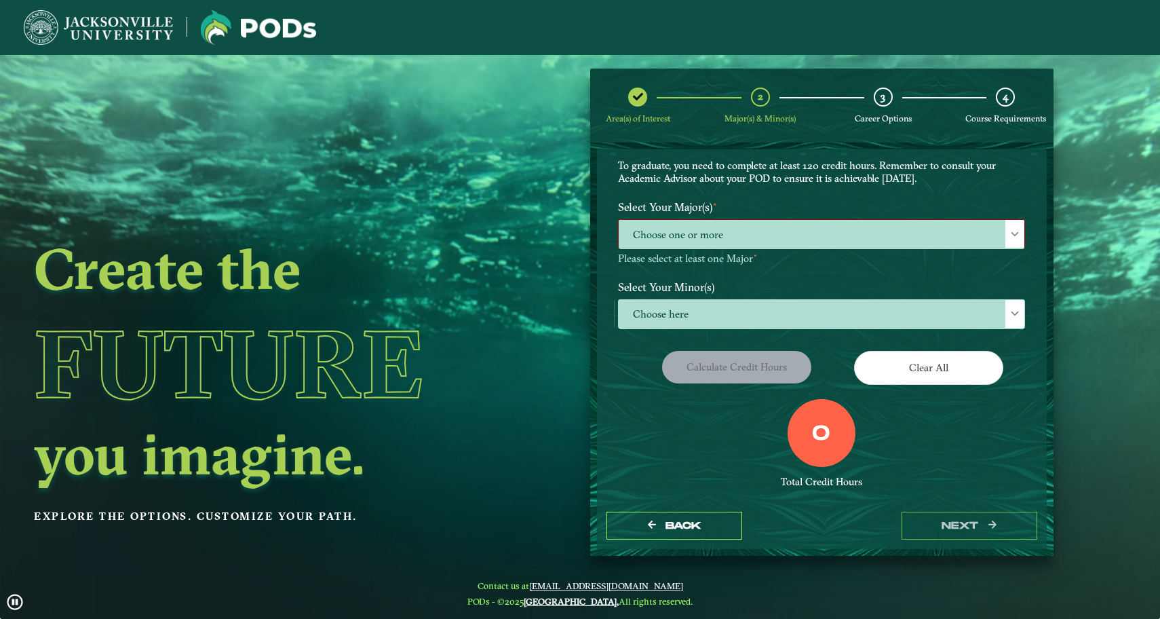
click at [784, 241] on span "Choose one or more" at bounding box center [822, 234] width 406 height 29
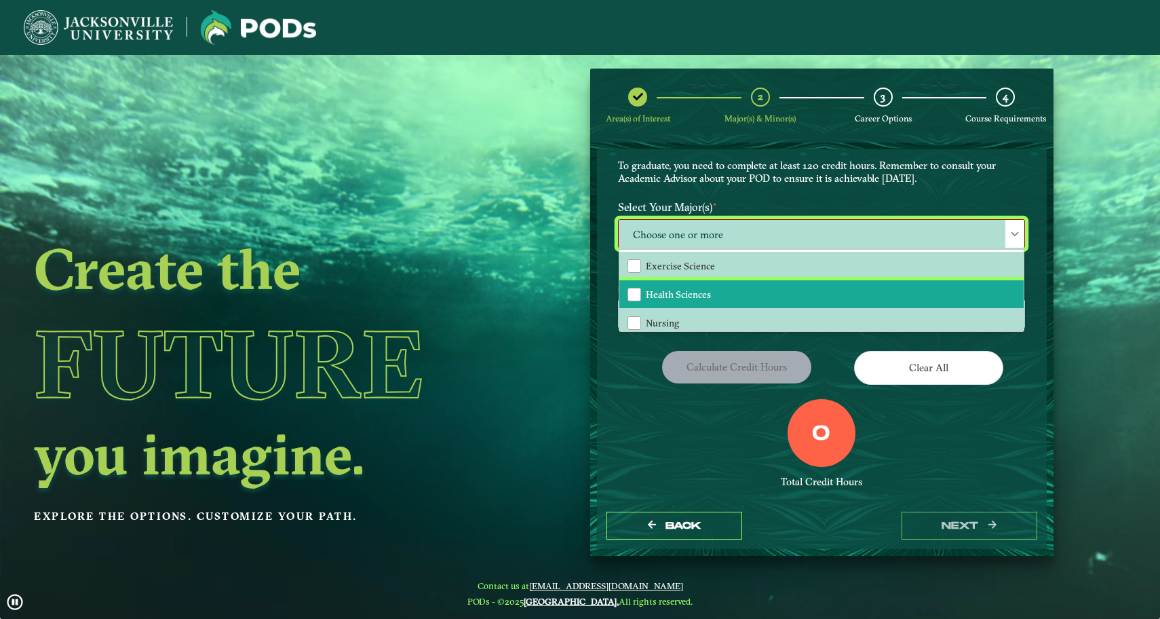
click at [693, 290] on span "Health Sciences" at bounding box center [678, 294] width 65 height 12
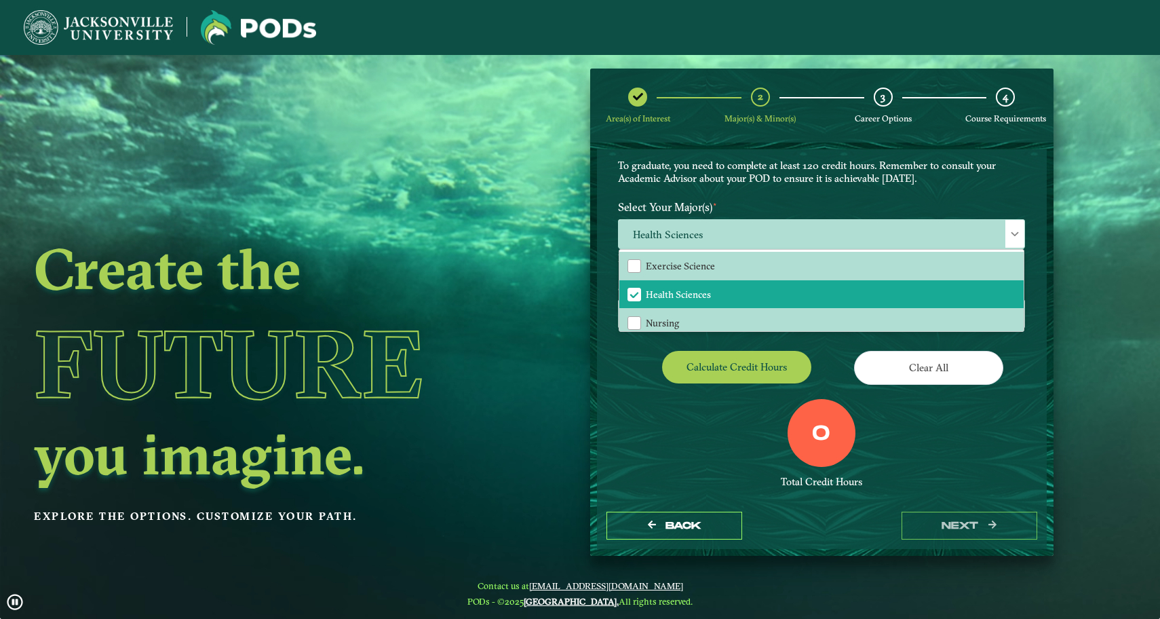
click at [727, 400] on div "0 Total Credit Hours" at bounding box center [821, 456] width 427 height 115
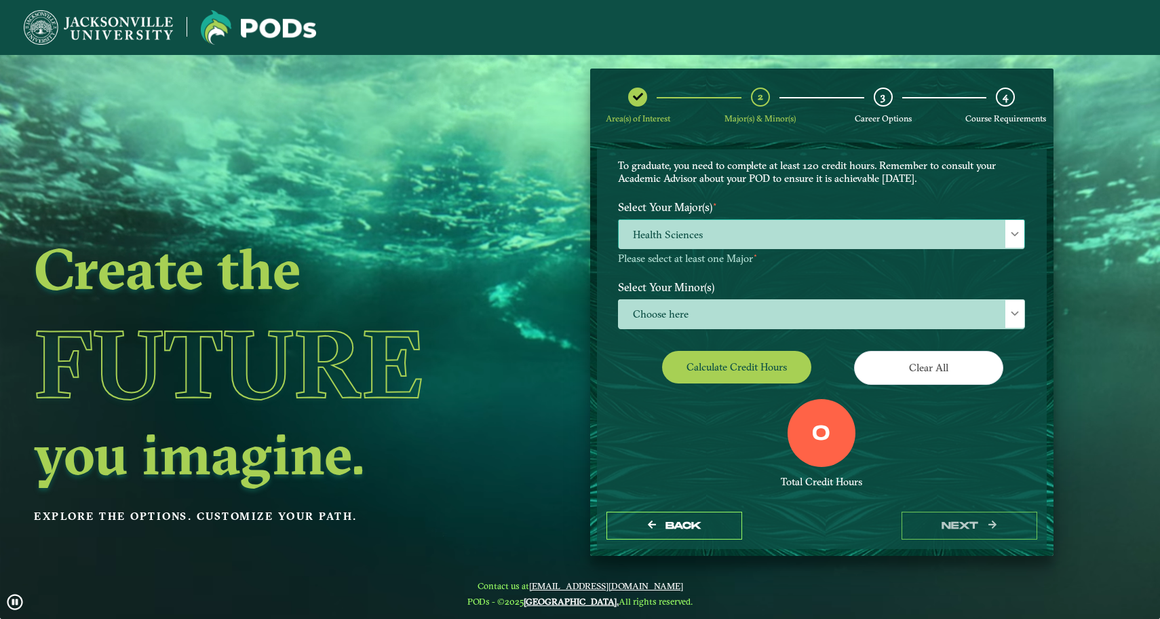
click at [858, 239] on span "Health Sciences" at bounding box center [822, 234] width 406 height 29
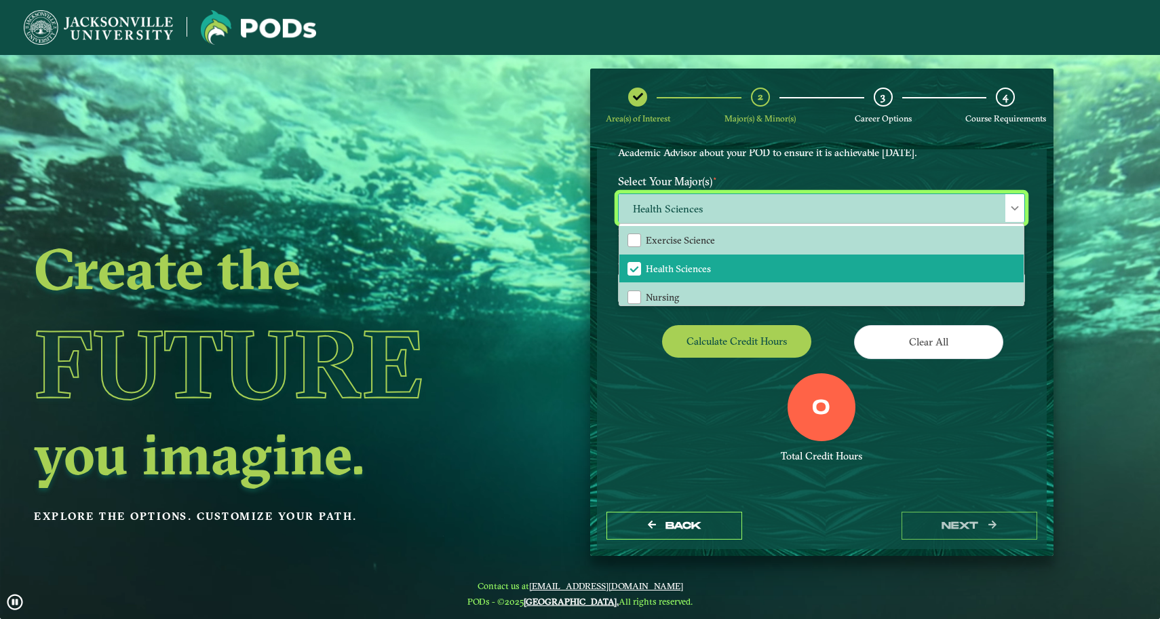
scroll to position [0, 0]
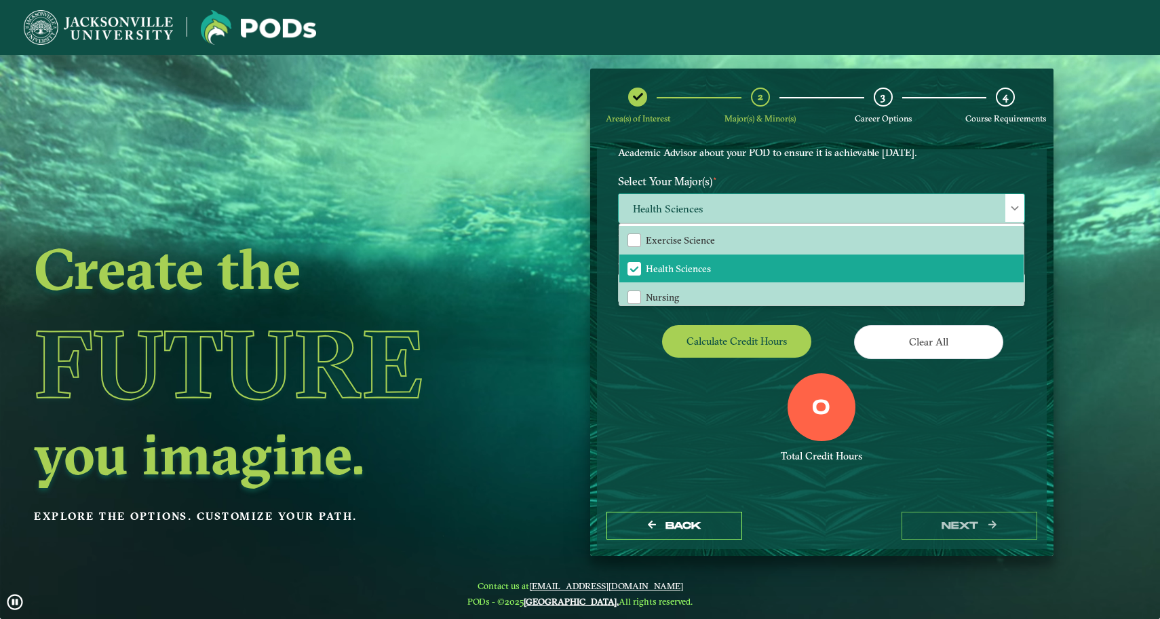
click at [864, 194] on span "Health Sciences" at bounding box center [822, 208] width 406 height 29
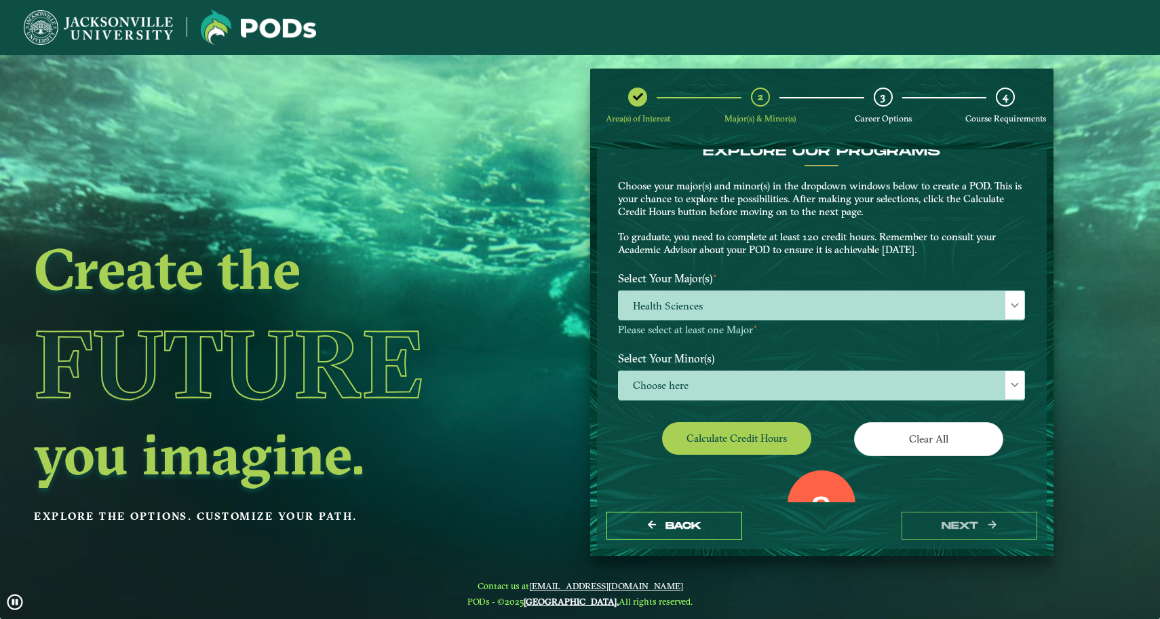
scroll to position [3, 0]
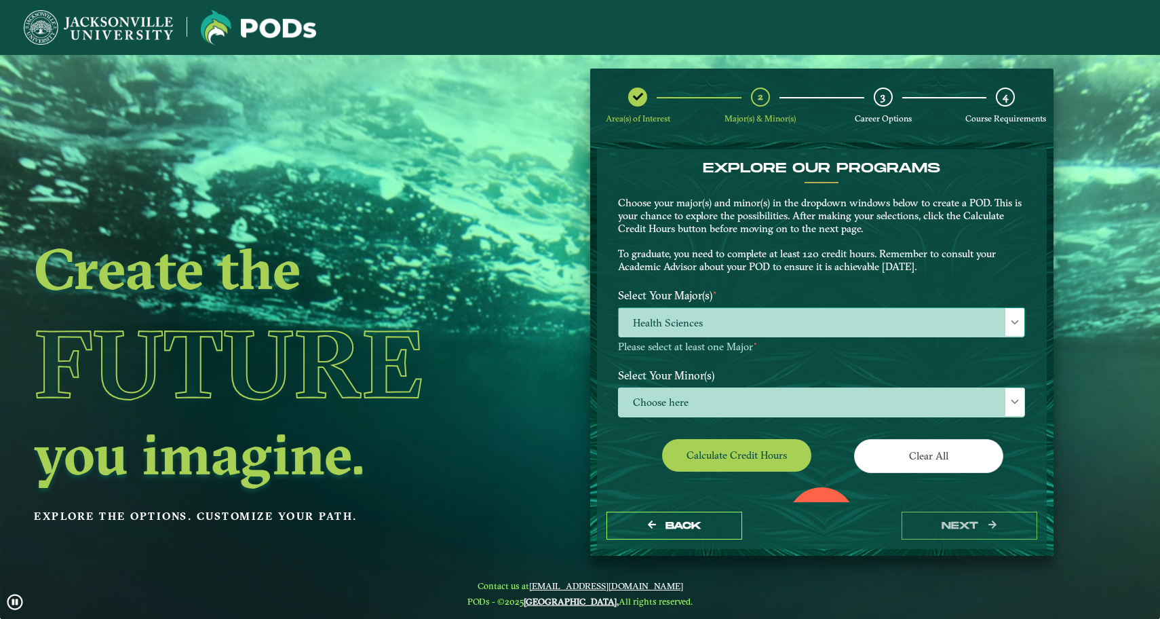
click at [777, 309] on span "Health Sciences" at bounding box center [822, 322] width 406 height 29
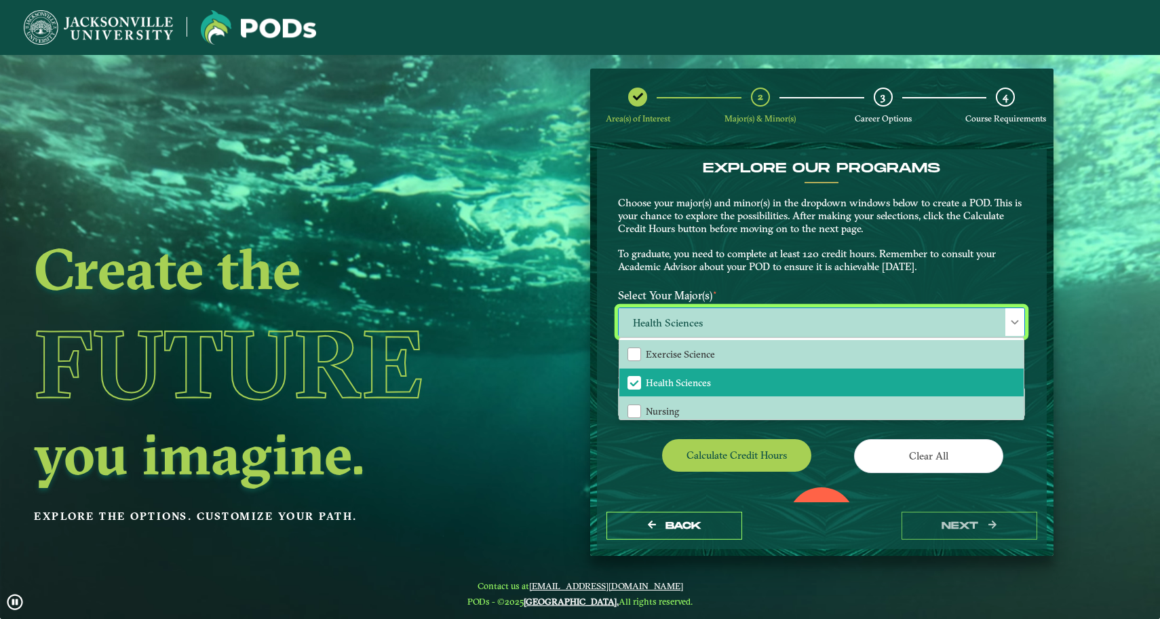
click at [824, 239] on p "Choose your major(s) and minor(s) in the dropdown windows below to create a POD…" at bounding box center [821, 235] width 407 height 77
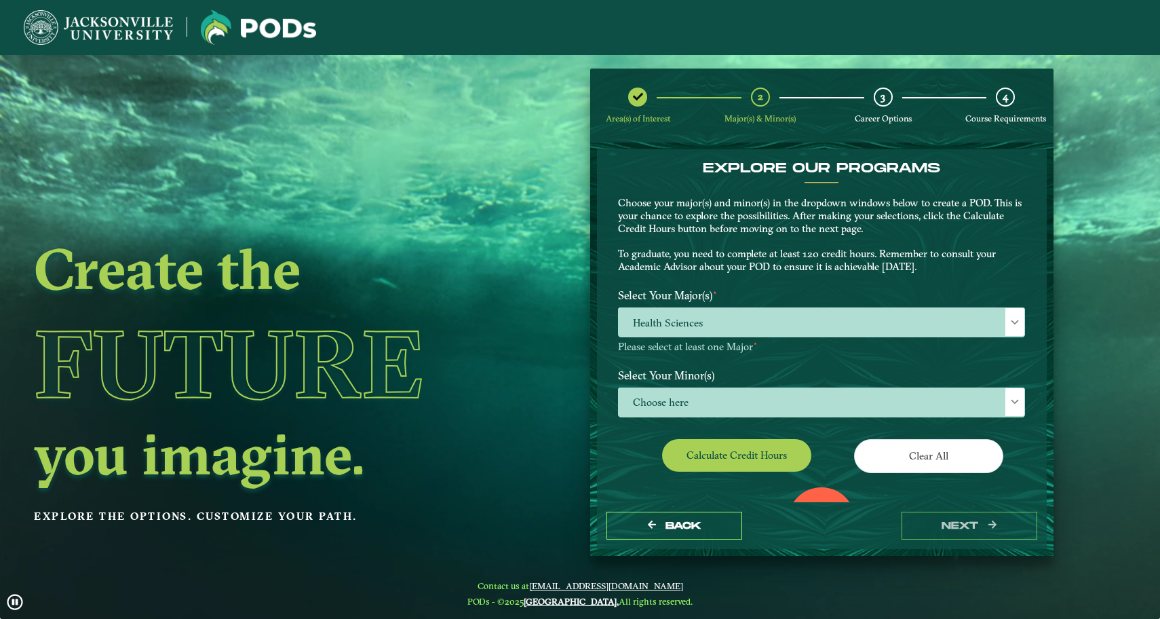
click at [744, 444] on button "Calculate credit hours" at bounding box center [736, 455] width 149 height 32
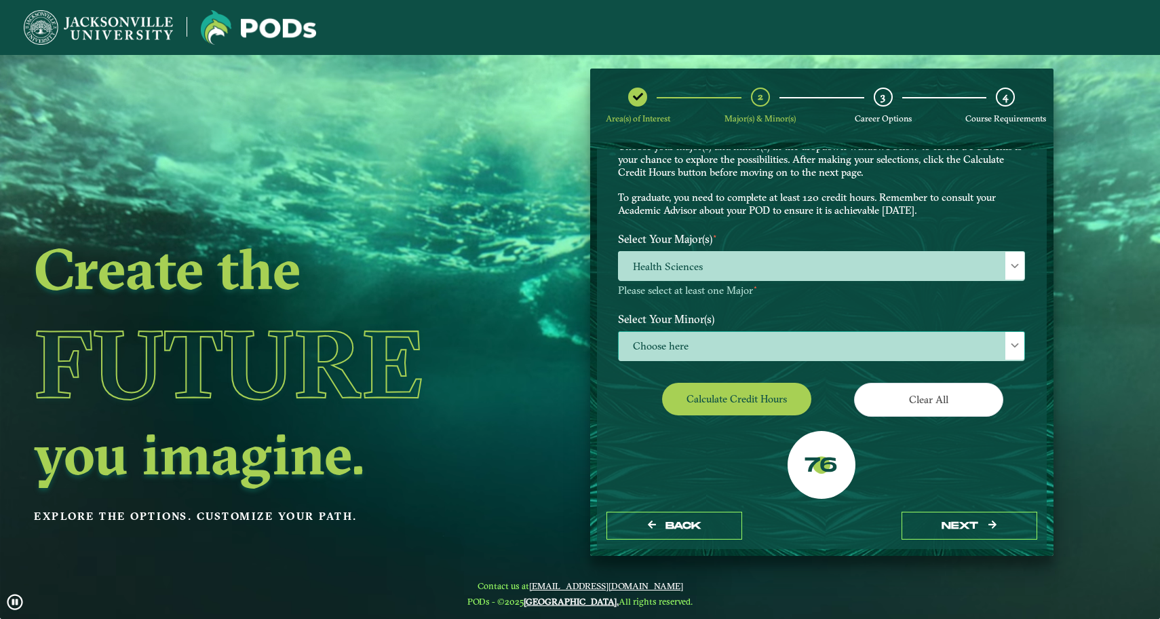
scroll to position [72, 0]
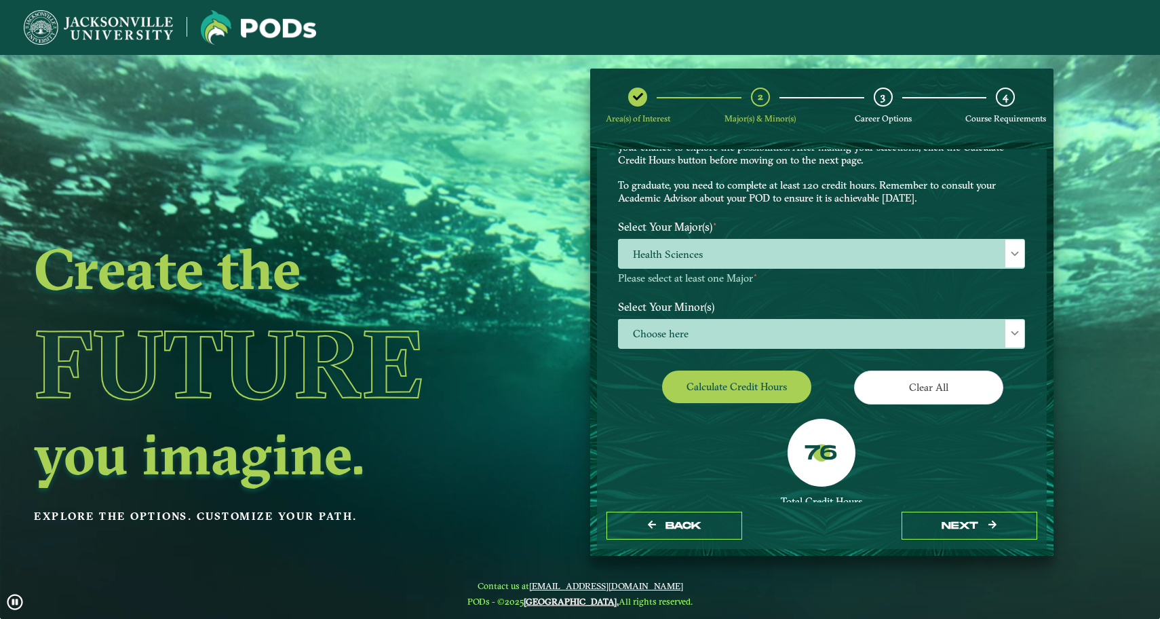
click at [796, 432] on div "76" at bounding box center [822, 453] width 68 height 68
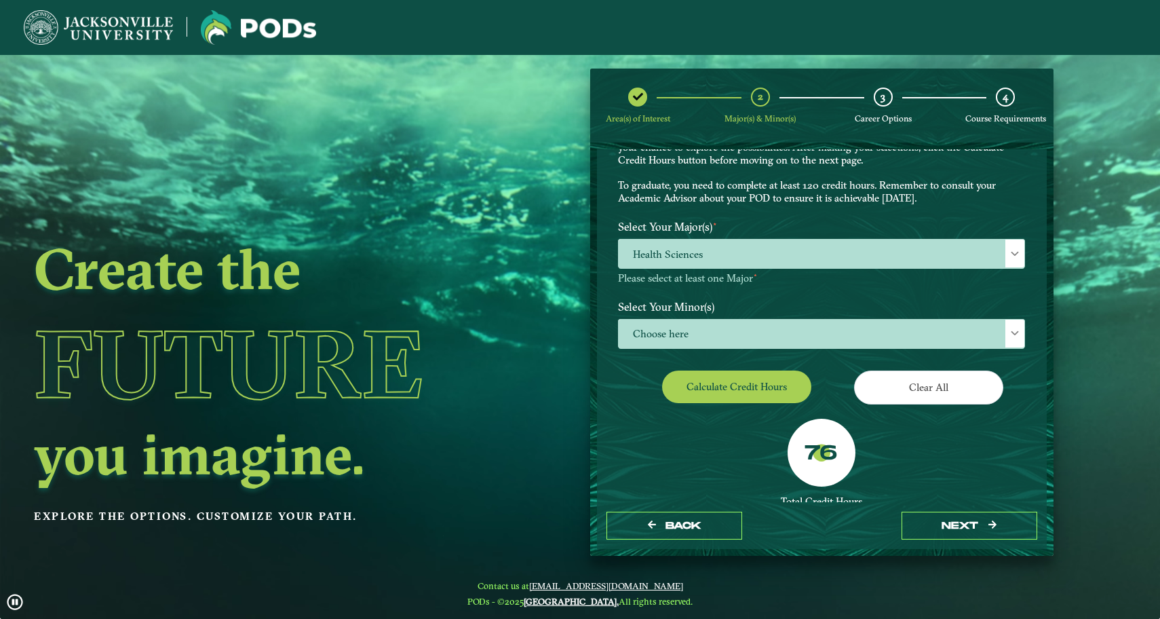
click at [815, 441] on label "76" at bounding box center [821, 454] width 33 height 26
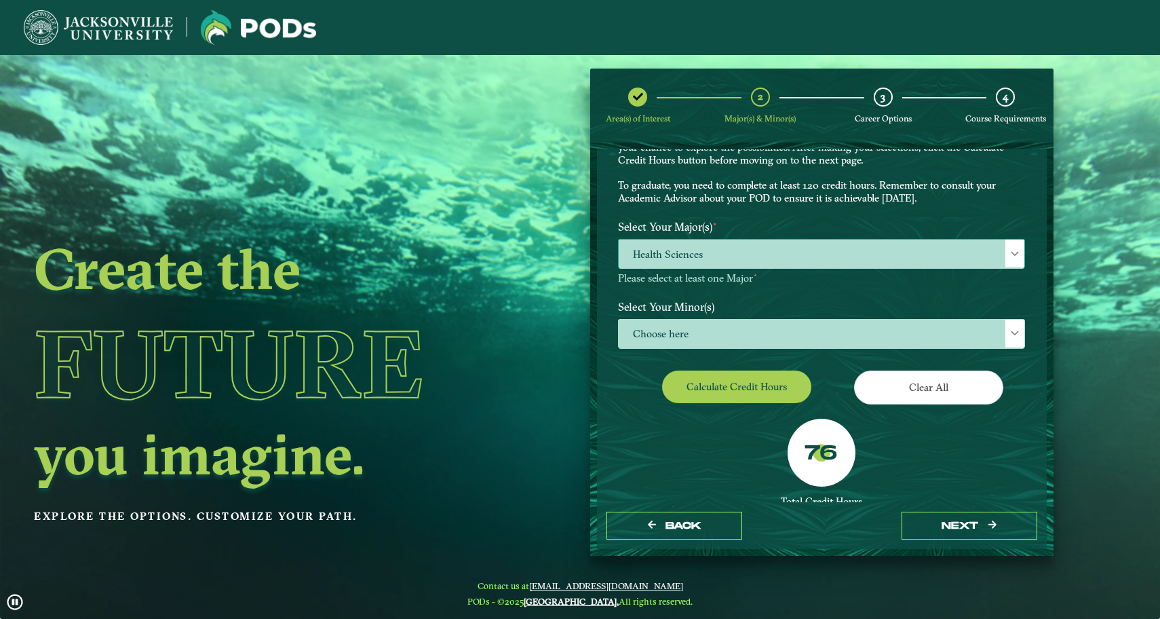
click at [902, 248] on span "Health Sciences" at bounding box center [822, 253] width 406 height 29
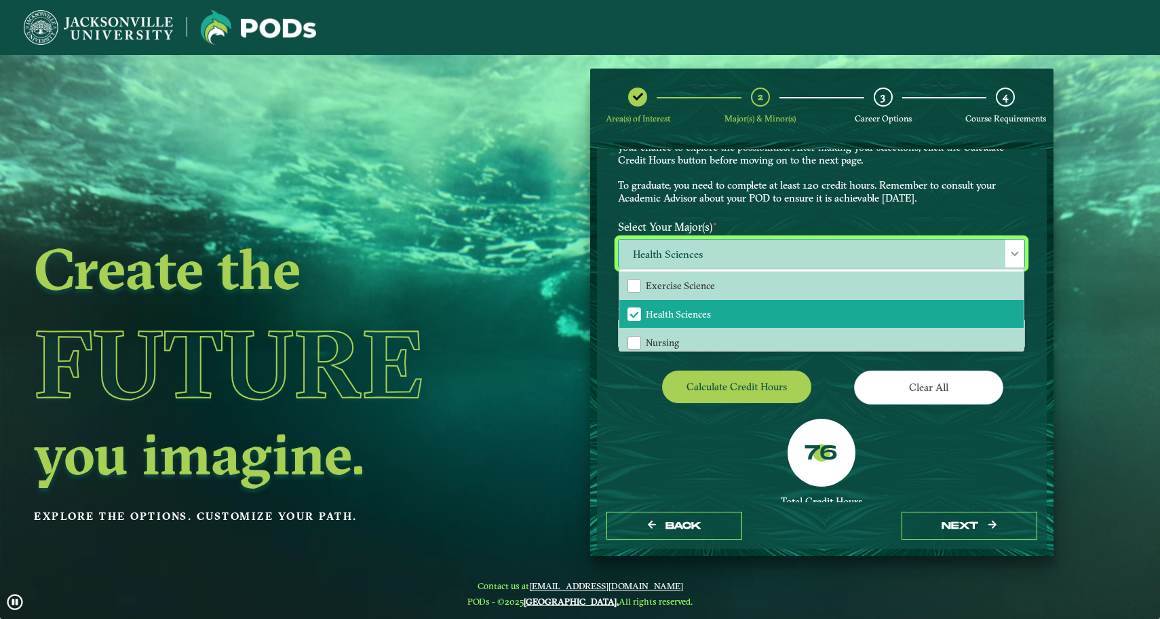
scroll to position [0, 0]
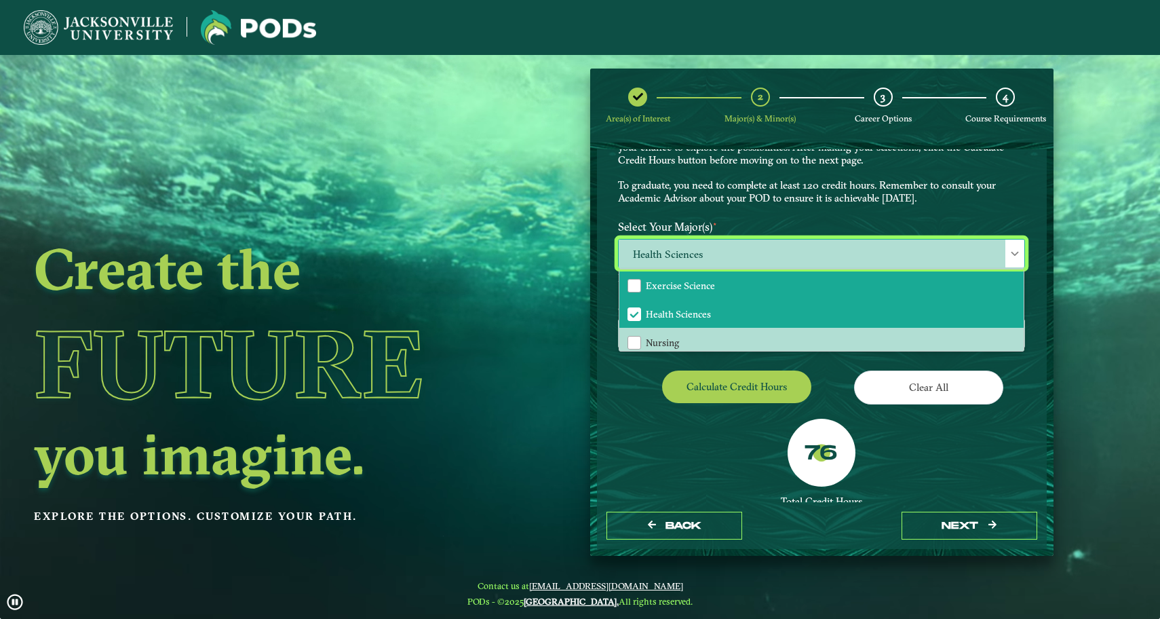
click at [731, 282] on li "Exercise Science" at bounding box center [821, 285] width 404 height 28
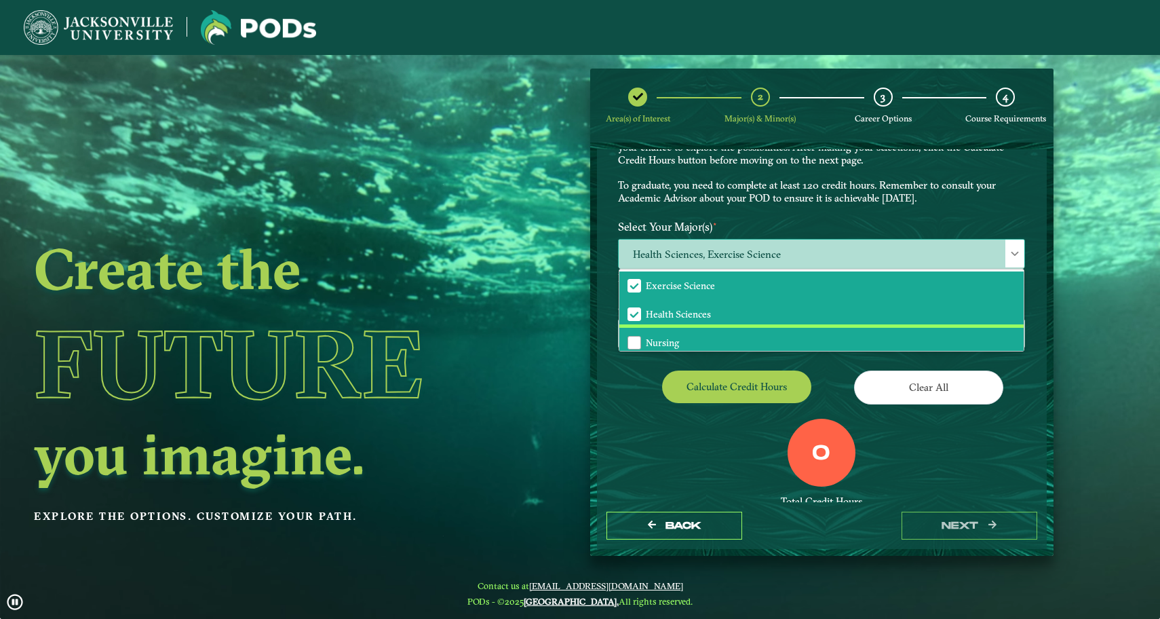
click at [689, 337] on li "Nursing" at bounding box center [821, 342] width 404 height 28
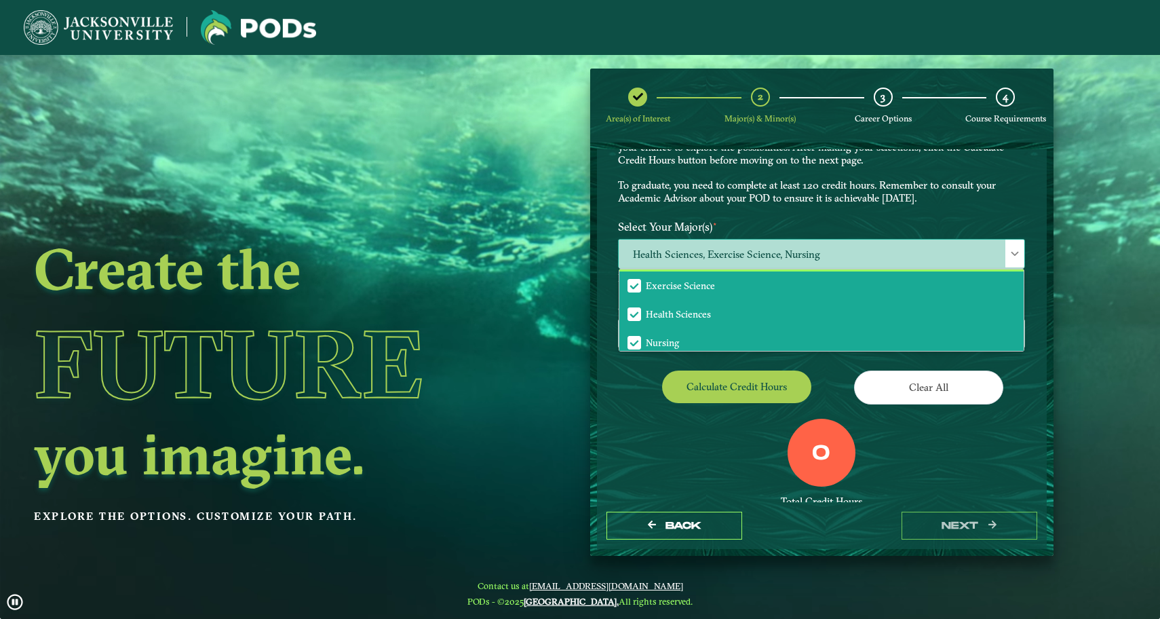
click at [699, 285] on span "Exercise Science" at bounding box center [680, 286] width 69 height 12
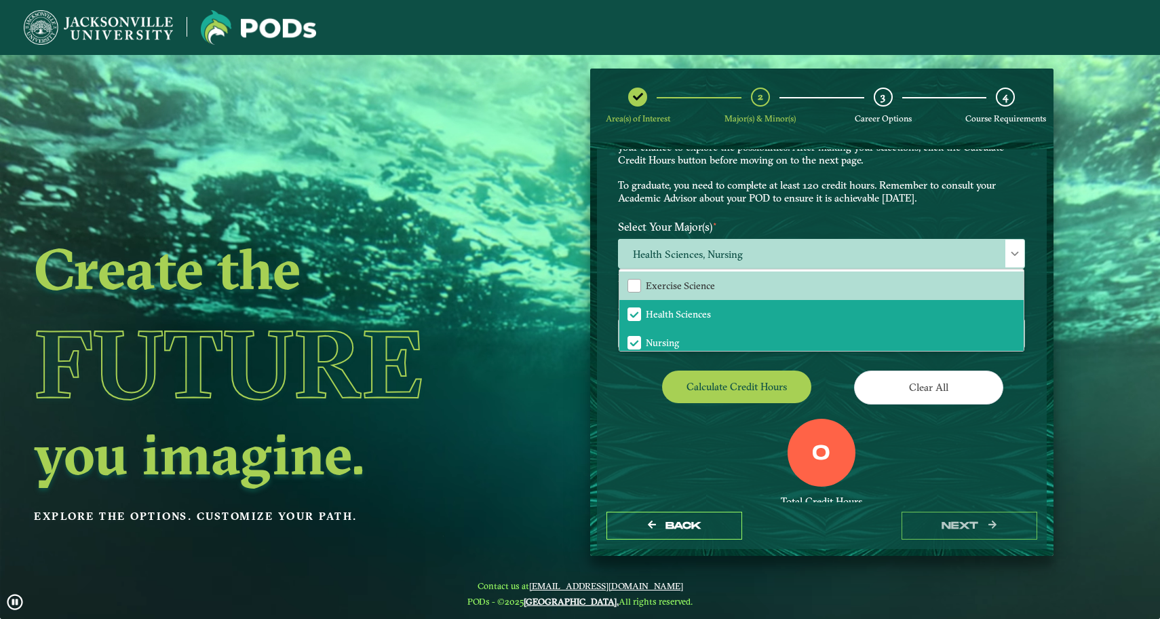
click at [750, 387] on button "Calculate credit hours" at bounding box center [736, 386] width 149 height 32
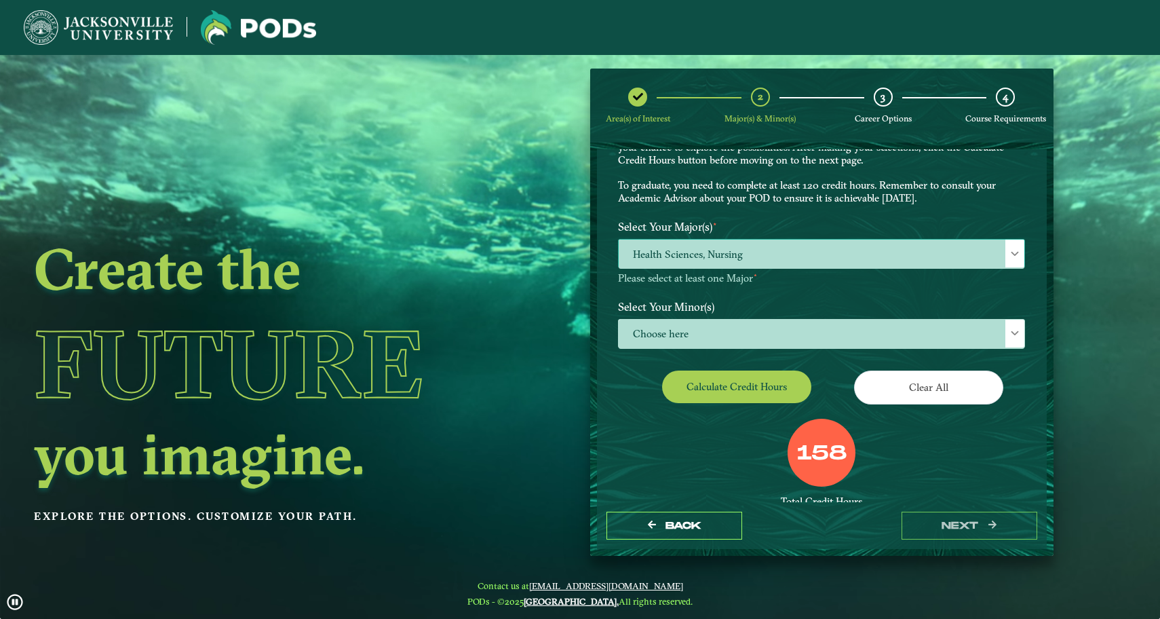
click at [834, 263] on span "Health Sciences, Nursing" at bounding box center [822, 253] width 406 height 29
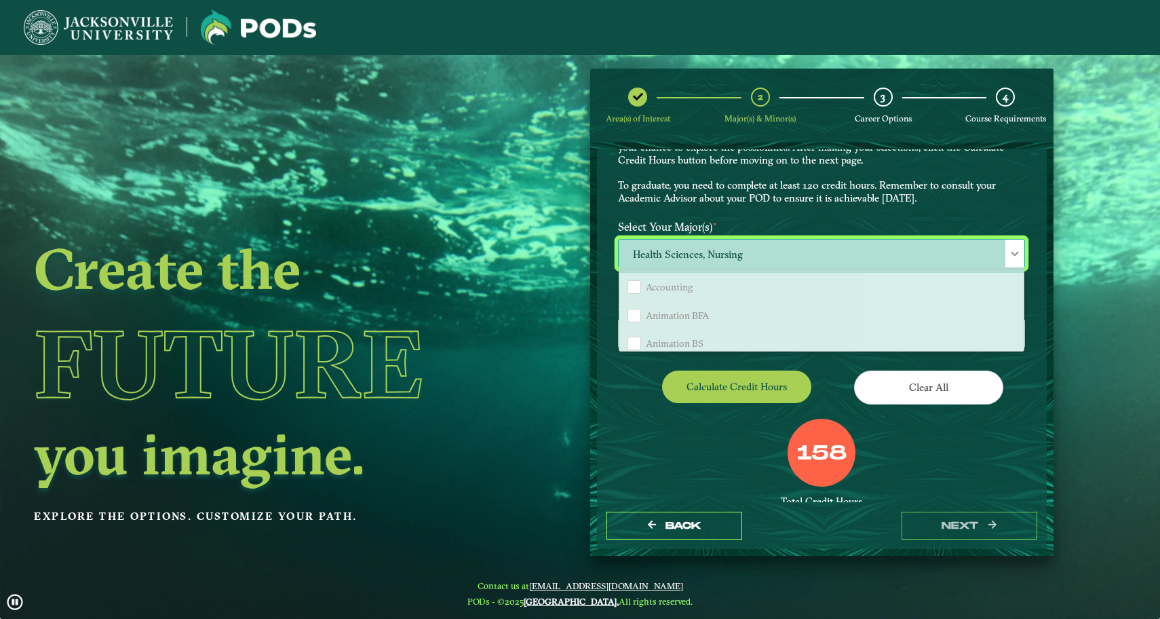
scroll to position [119, 0]
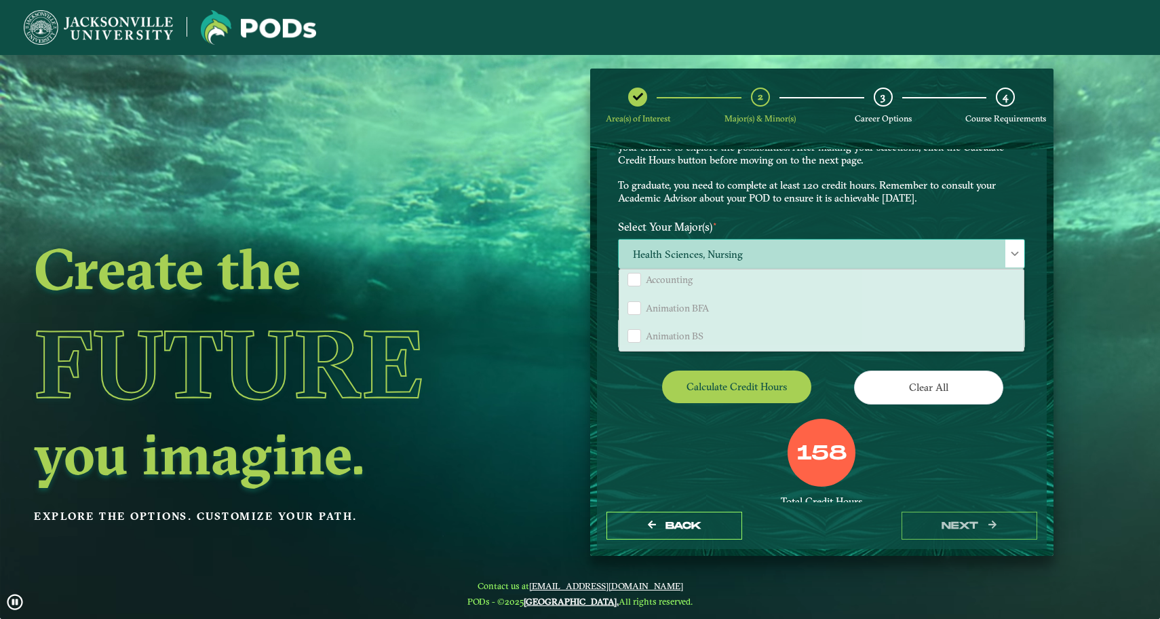
click at [632, 303] on div "Animation BFA" at bounding box center [635, 308] width 14 height 14
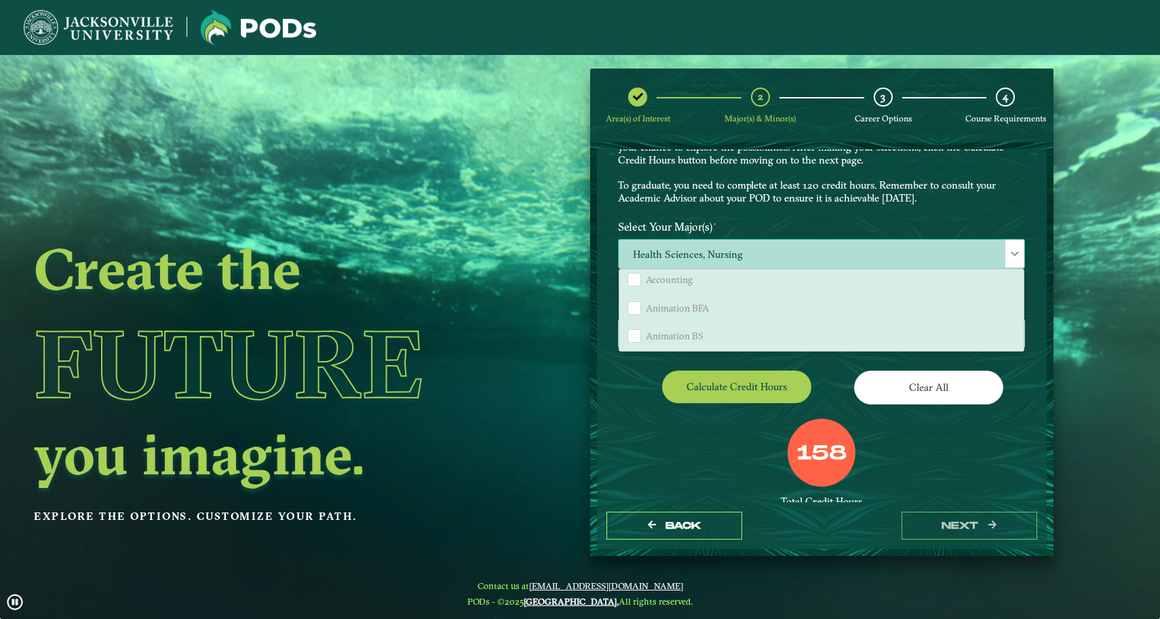
click at [651, 309] on span "Animation BFA" at bounding box center [677, 308] width 63 height 12
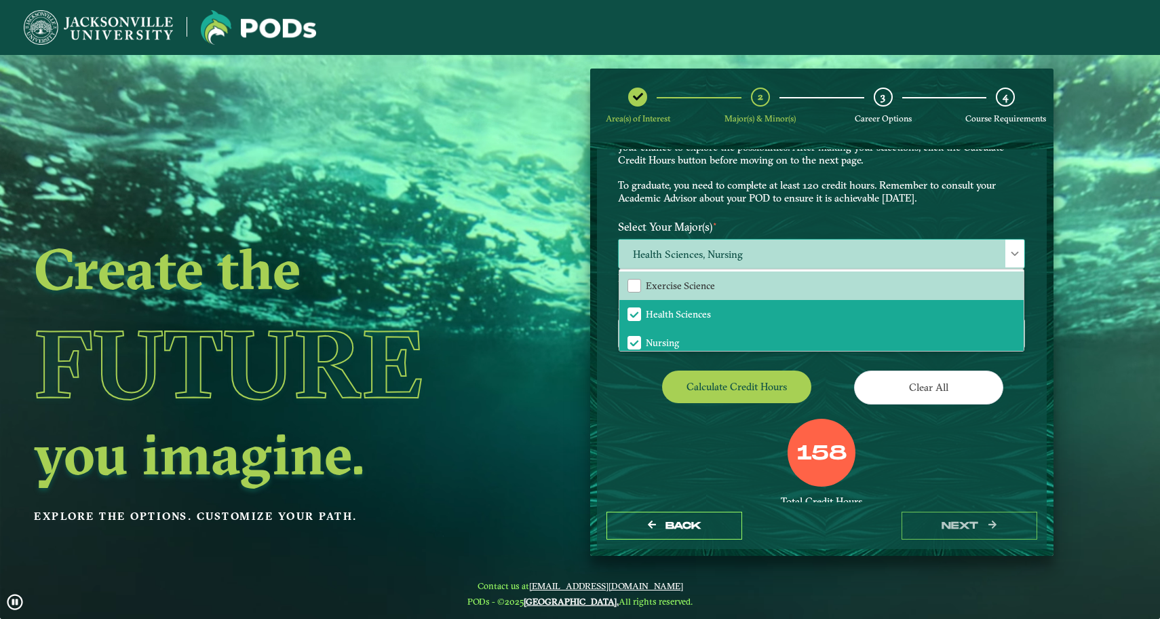
scroll to position [0, 0]
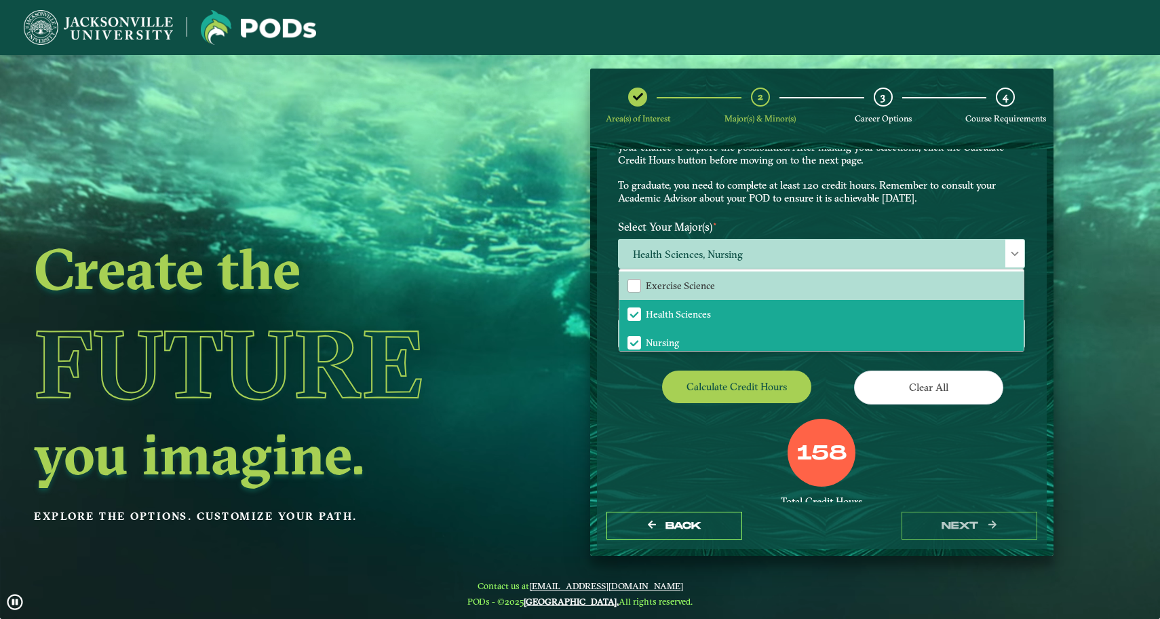
click at [663, 419] on div "158 Total Credit Hours Oops! Let’s try that again. Your POD requires more credi…" at bounding box center [821, 494] width 427 height 150
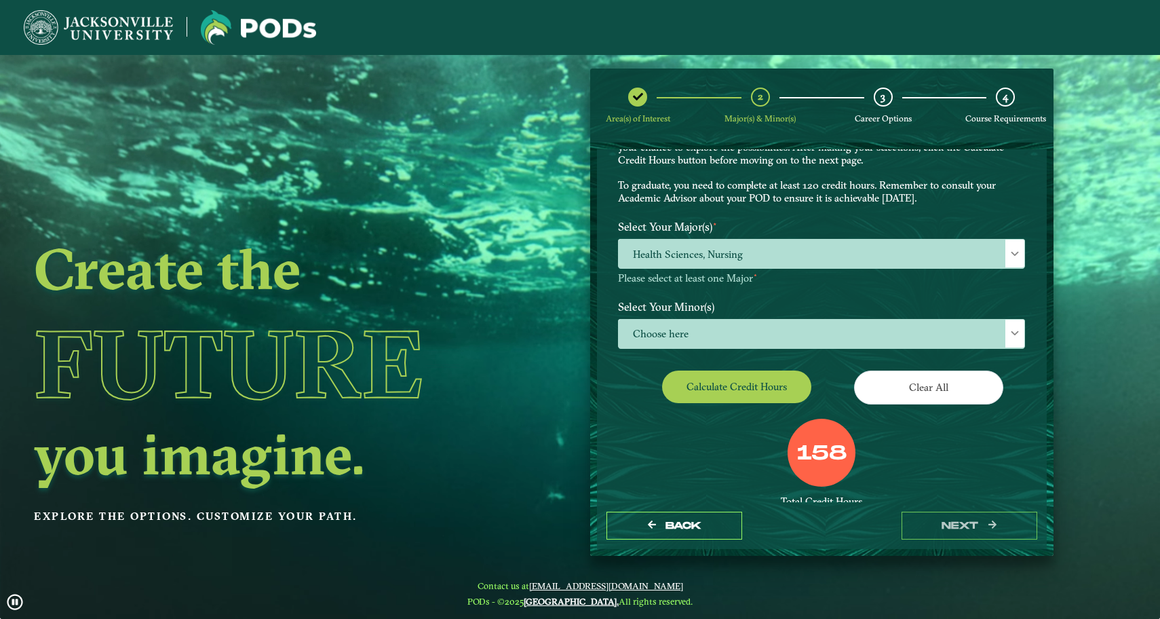
click at [756, 383] on button "Calculate credit hours" at bounding box center [736, 386] width 149 height 32
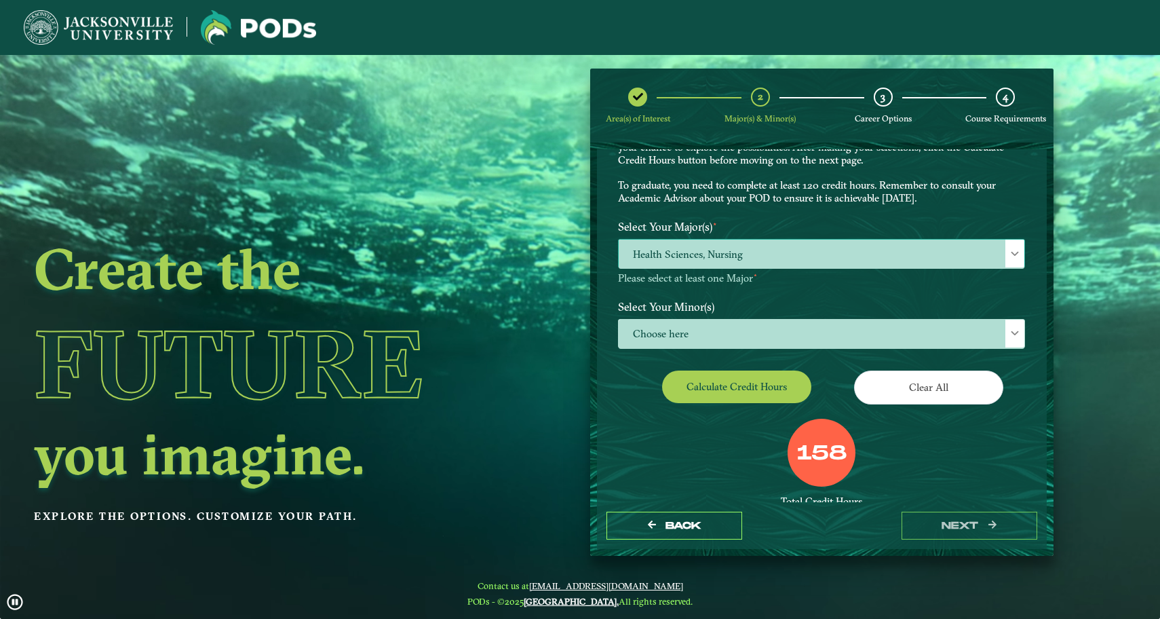
click at [866, 248] on span "Health Sciences, Nursing" at bounding box center [822, 253] width 406 height 29
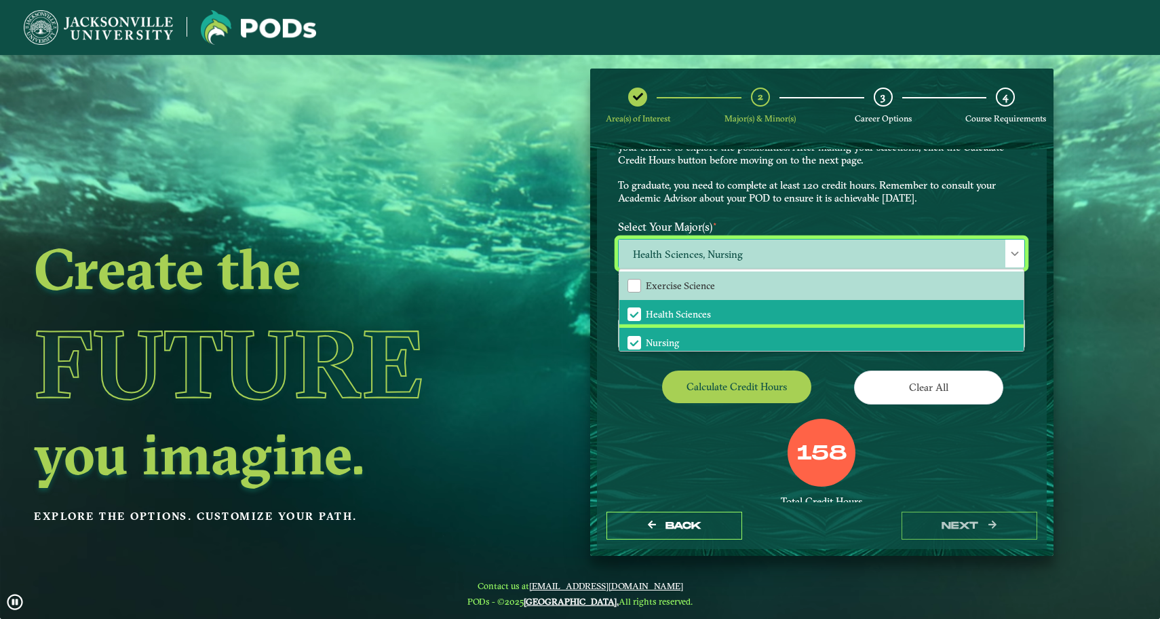
click at [670, 339] on span "Nursing" at bounding box center [662, 342] width 33 height 12
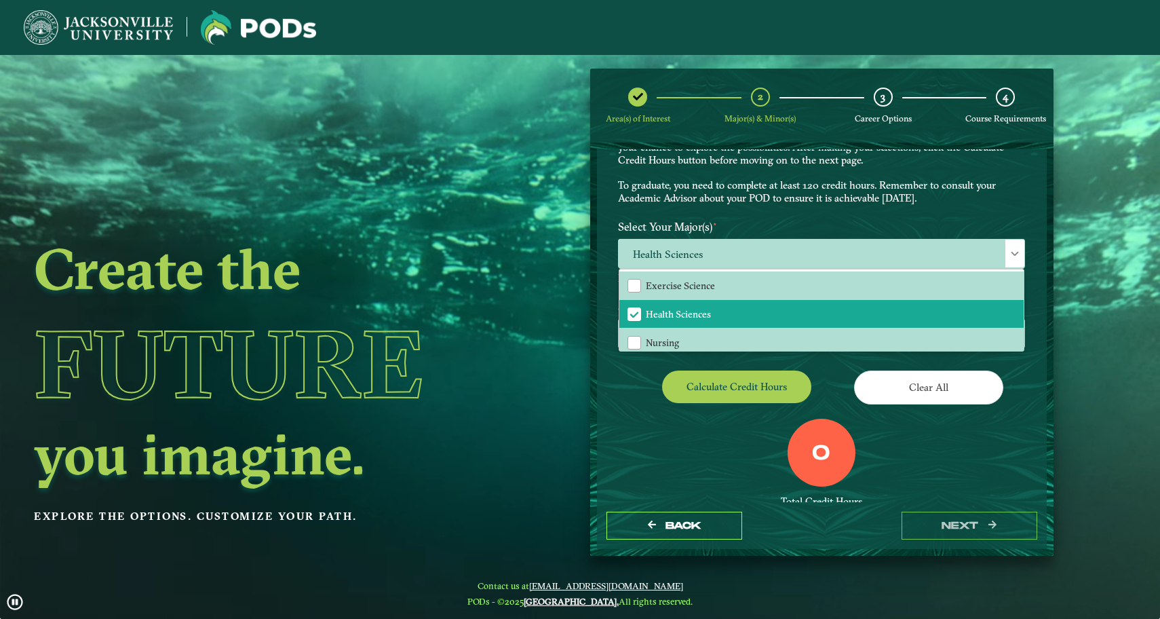
click at [748, 384] on button "Calculate credit hours" at bounding box center [736, 386] width 149 height 32
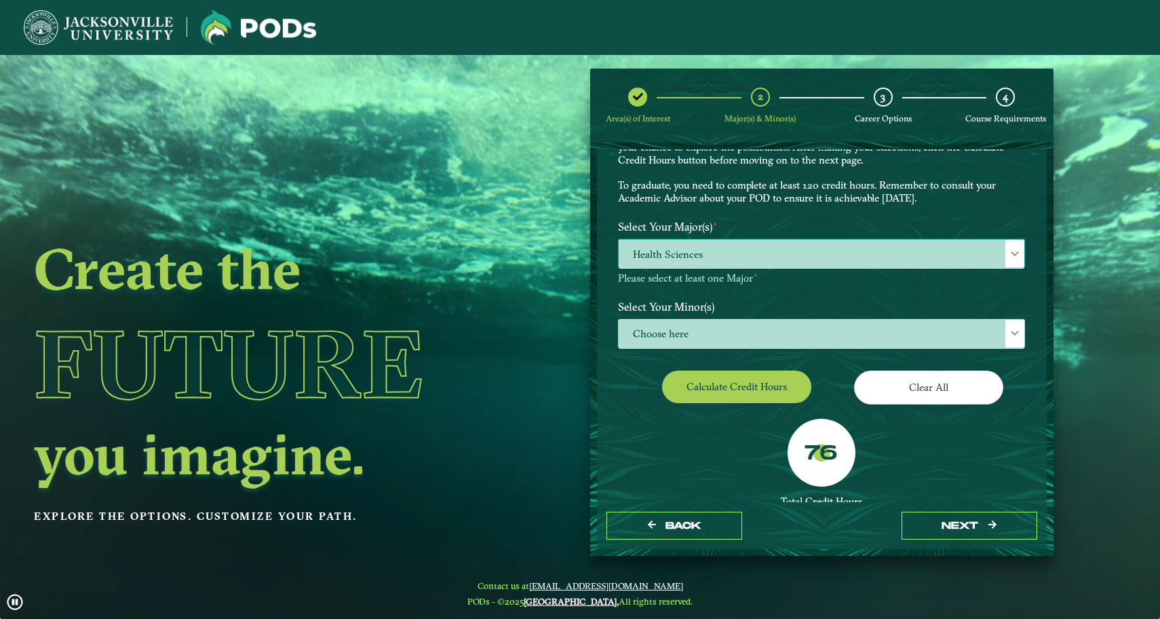
click at [776, 254] on span "Health Sciences" at bounding box center [822, 253] width 406 height 29
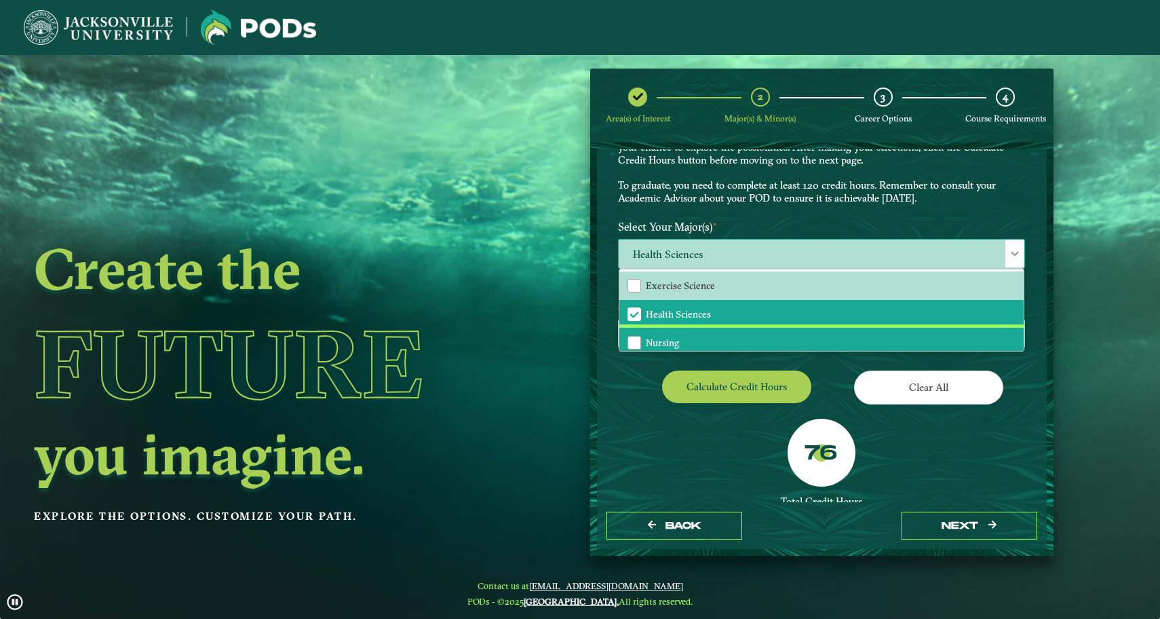
click at [735, 337] on li "Nursing" at bounding box center [821, 342] width 404 height 28
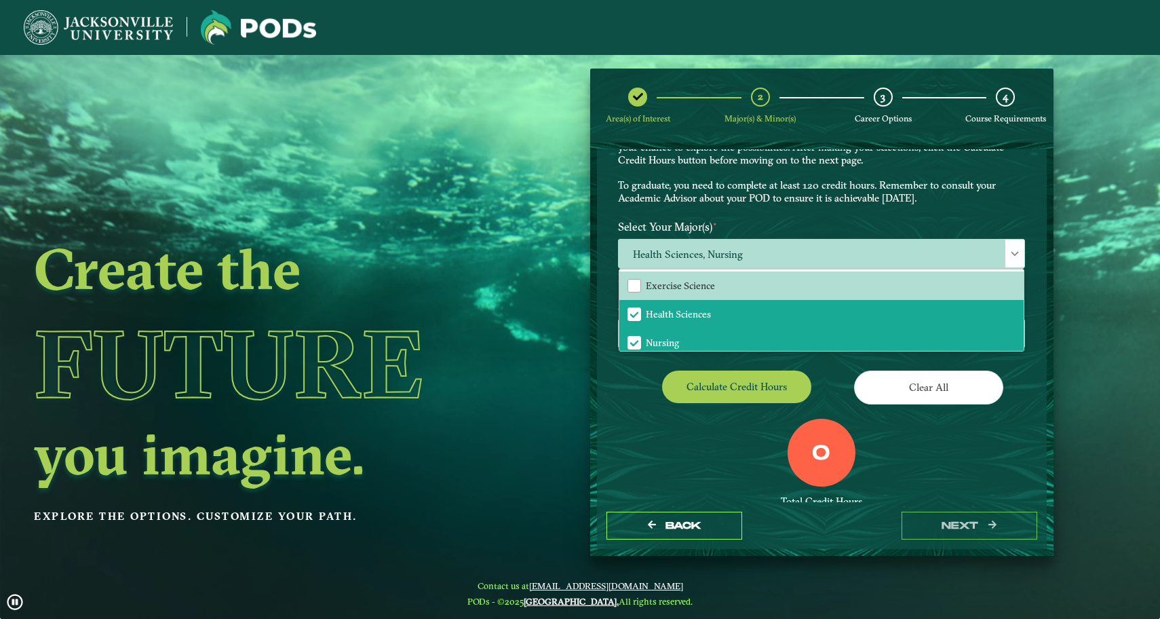
click at [720, 379] on button "Calculate credit hours" at bounding box center [736, 386] width 149 height 32
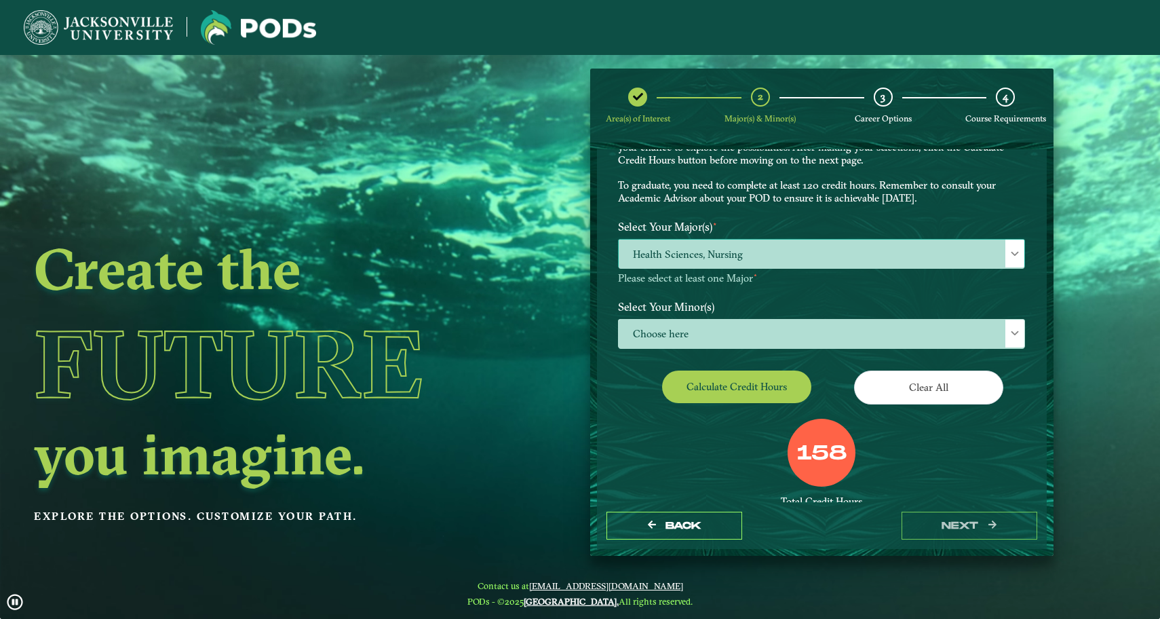
click at [790, 263] on span "Health Sciences, Nursing" at bounding box center [822, 253] width 406 height 29
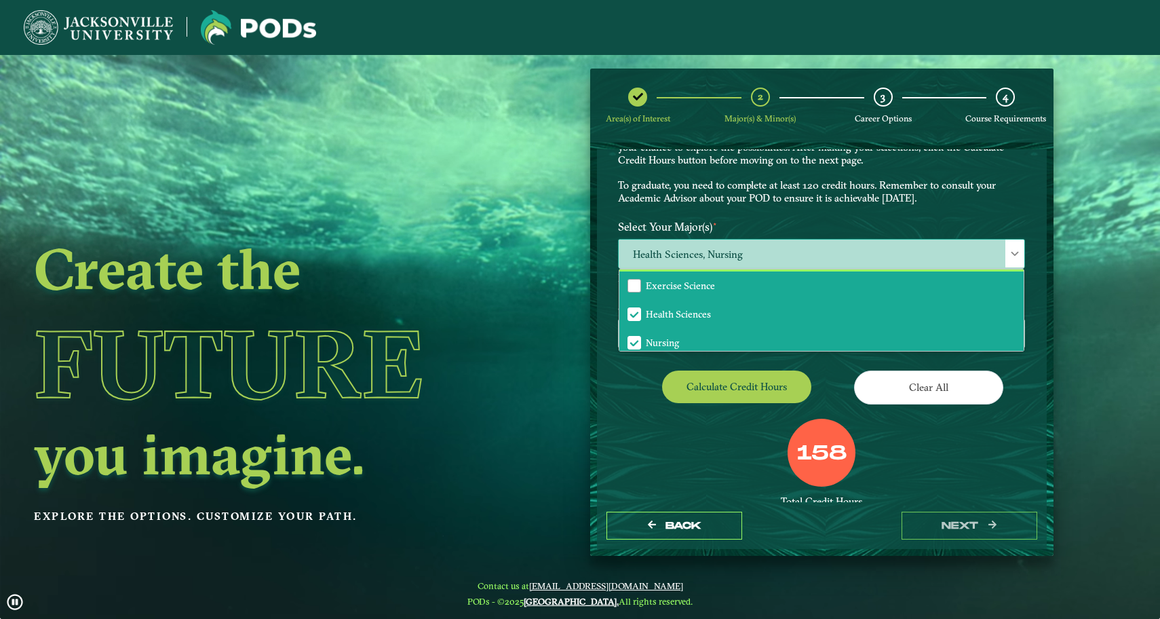
click at [707, 280] on span "Exercise Science" at bounding box center [680, 286] width 69 height 12
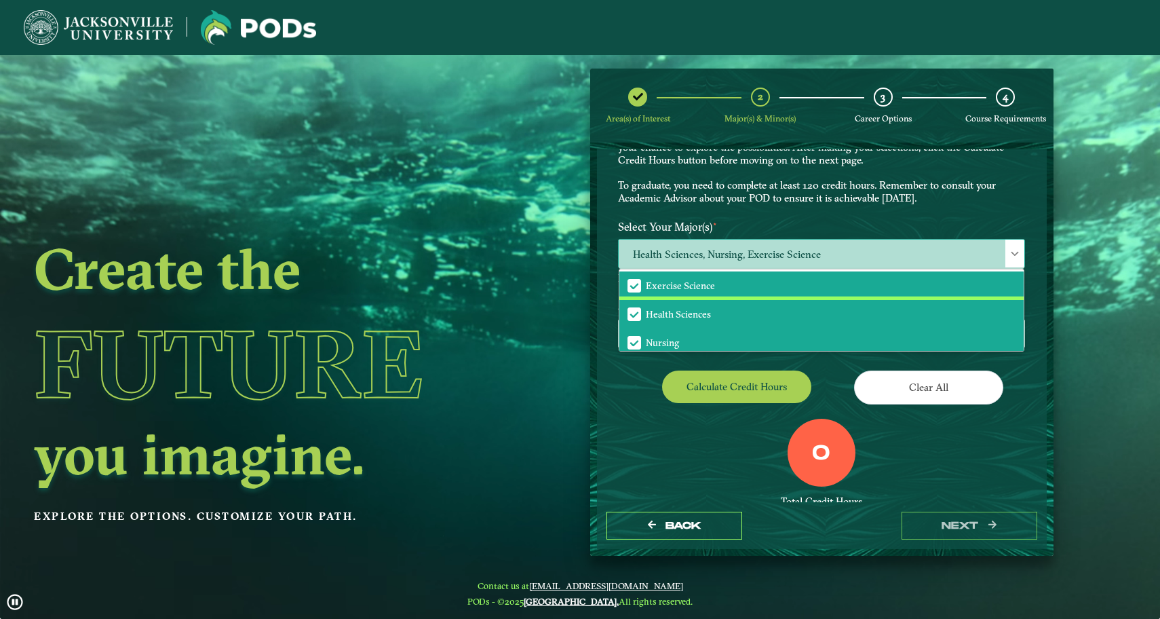
click at [708, 310] on span "Health Sciences" at bounding box center [678, 314] width 65 height 12
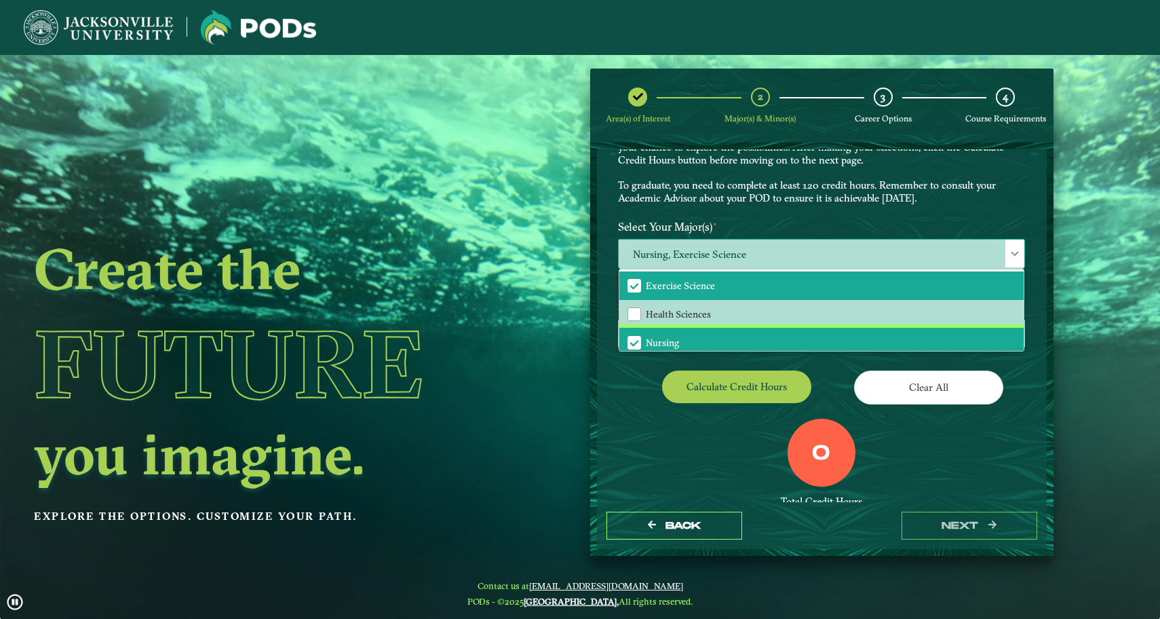
click at [708, 329] on li "Nursing" at bounding box center [821, 342] width 404 height 28
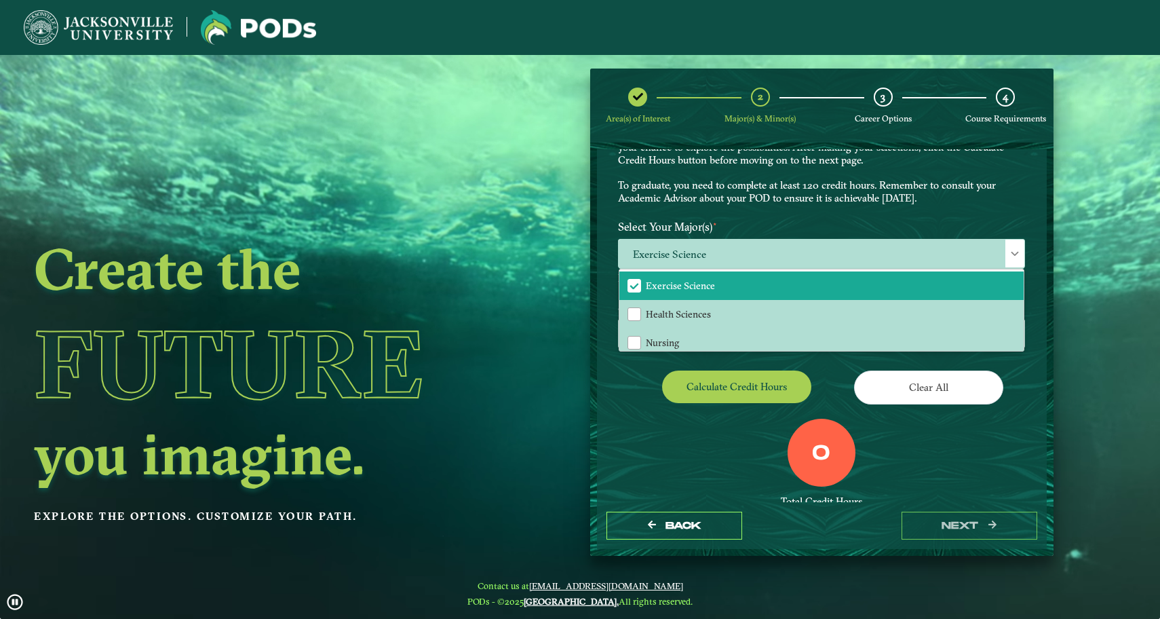
click at [743, 376] on button "Calculate credit hours" at bounding box center [736, 386] width 149 height 32
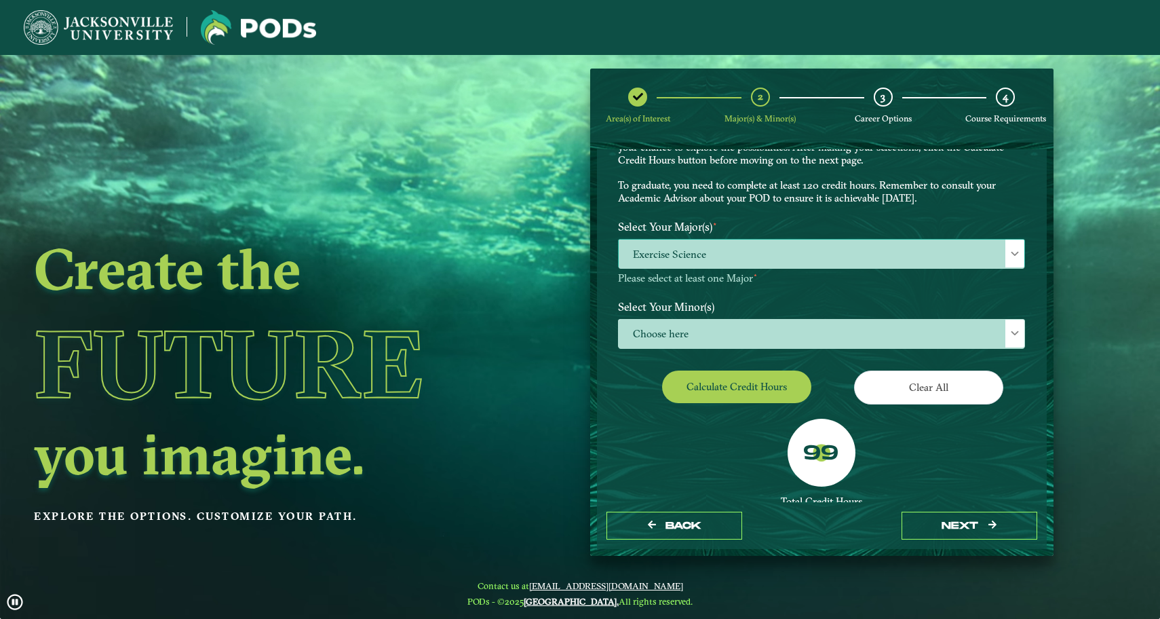
click at [806, 245] on span "Exercise Science" at bounding box center [822, 253] width 406 height 29
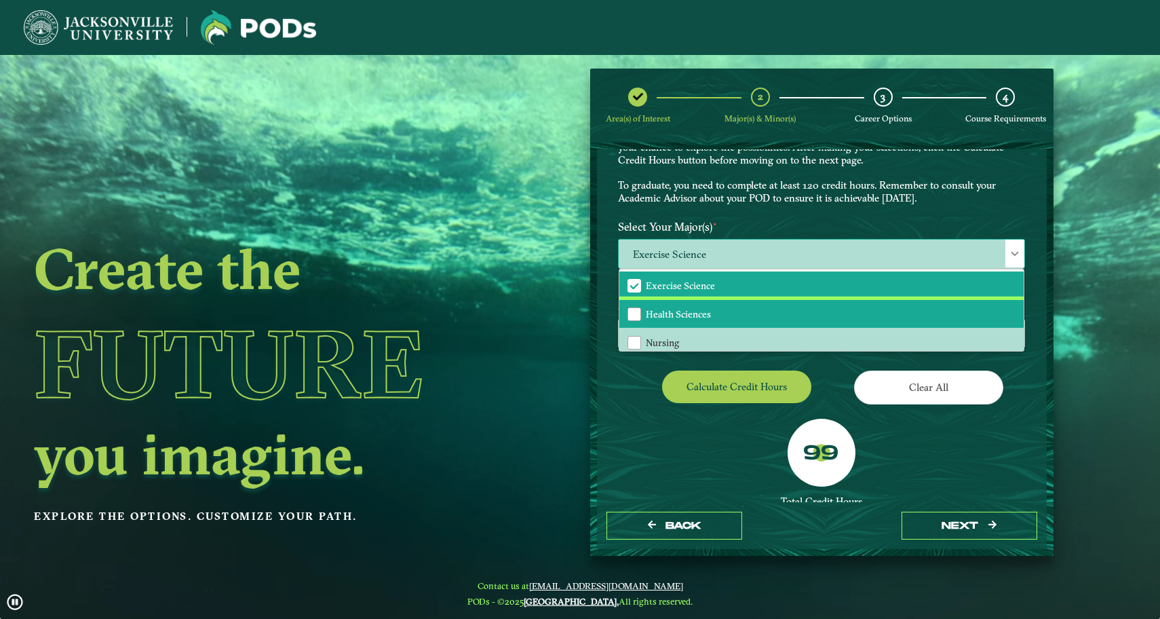
click at [750, 307] on li "Health Sciences" at bounding box center [821, 314] width 404 height 28
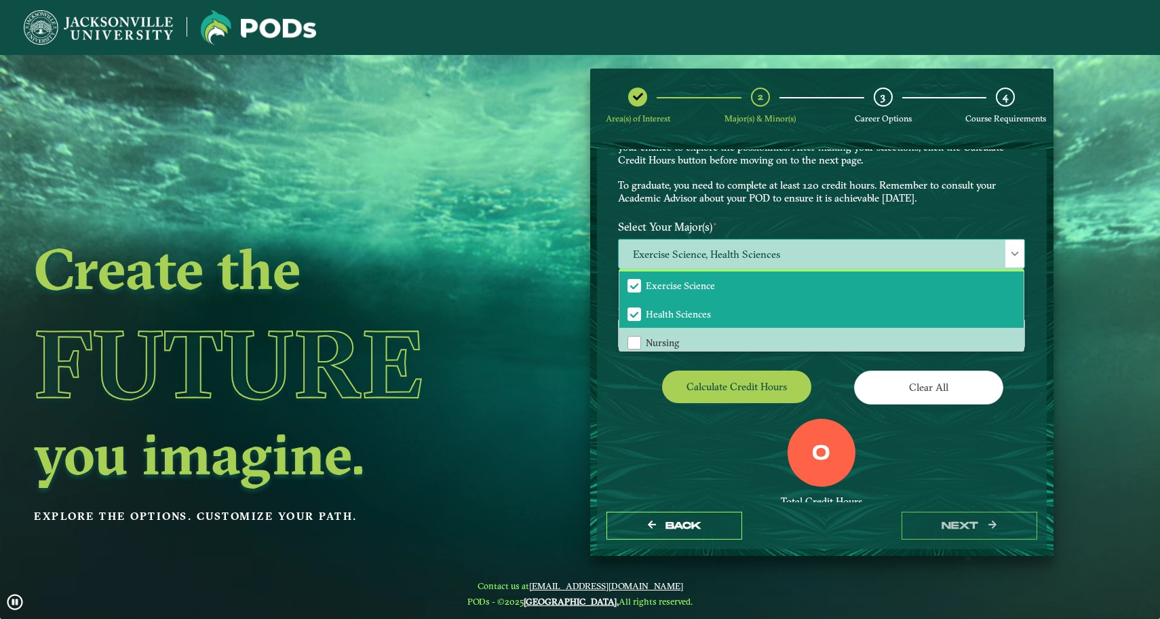
click at [751, 275] on li "Exercise Science" at bounding box center [821, 285] width 404 height 28
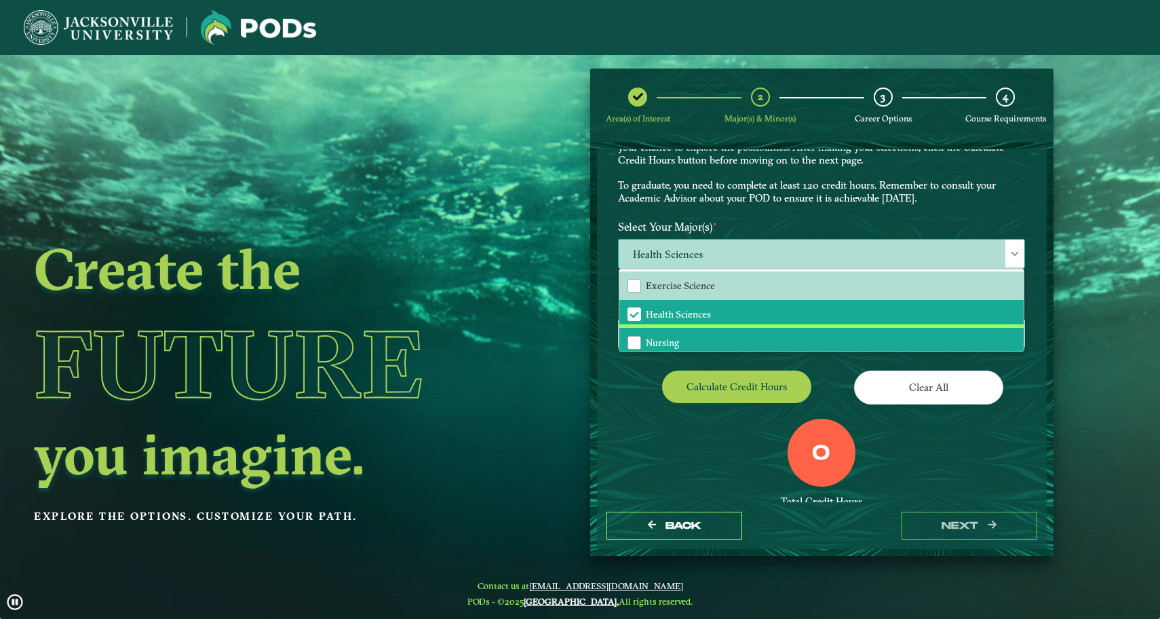
click at [752, 336] on li "Nursing" at bounding box center [821, 342] width 404 height 28
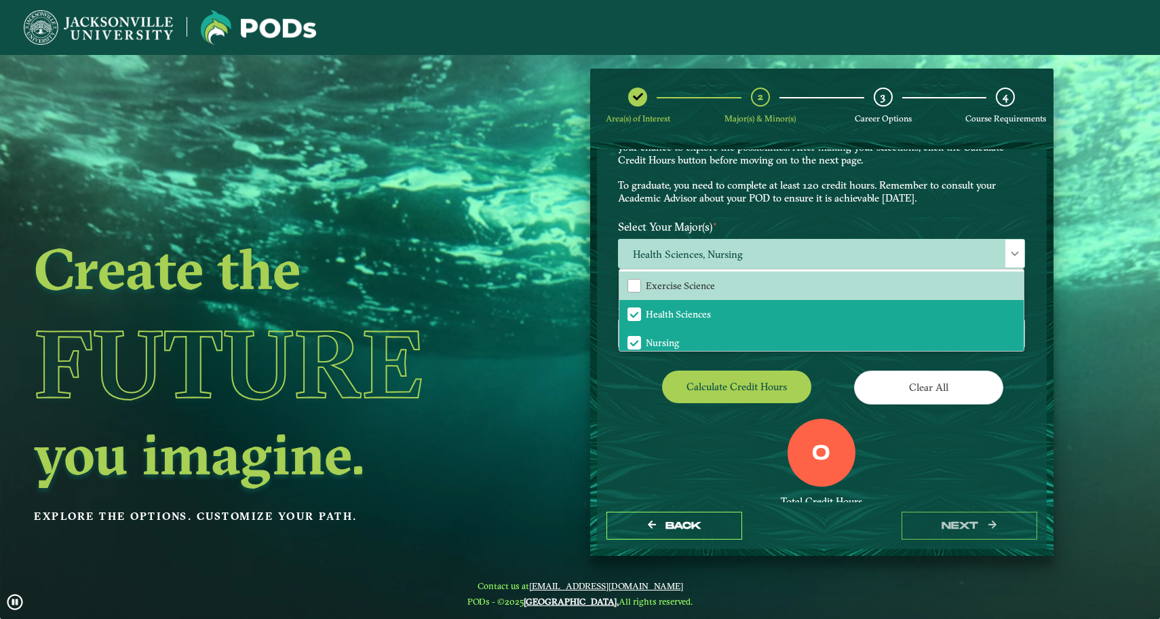
click at [777, 386] on button "Calculate credit hours" at bounding box center [736, 386] width 149 height 32
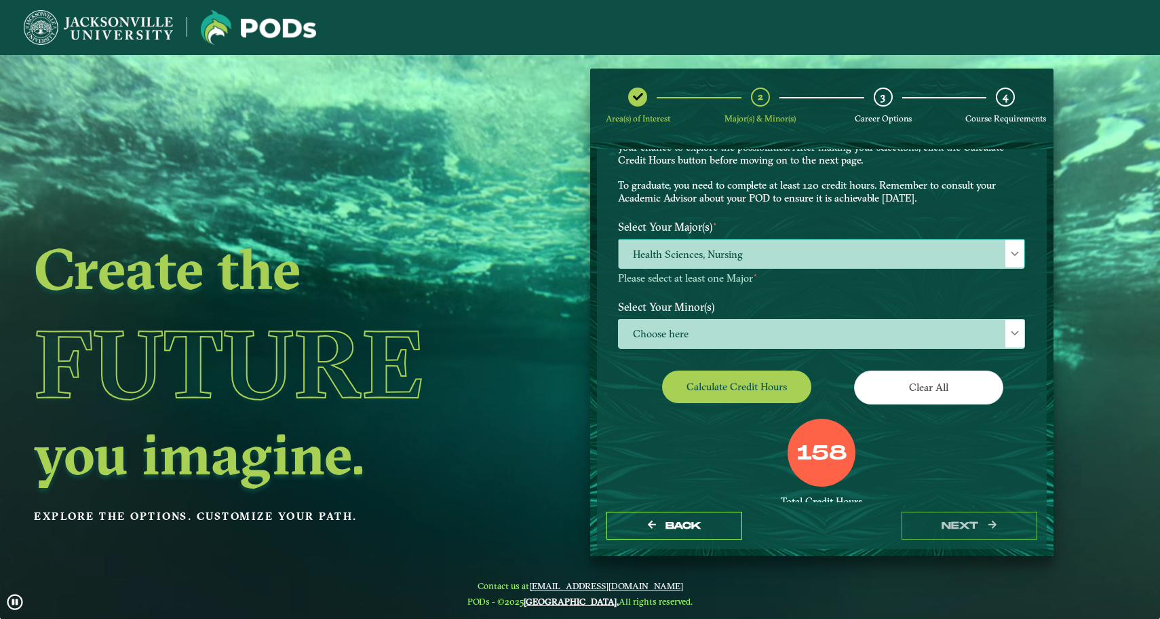
click at [784, 239] on span "Health Sciences, Nursing" at bounding box center [822, 253] width 406 height 29
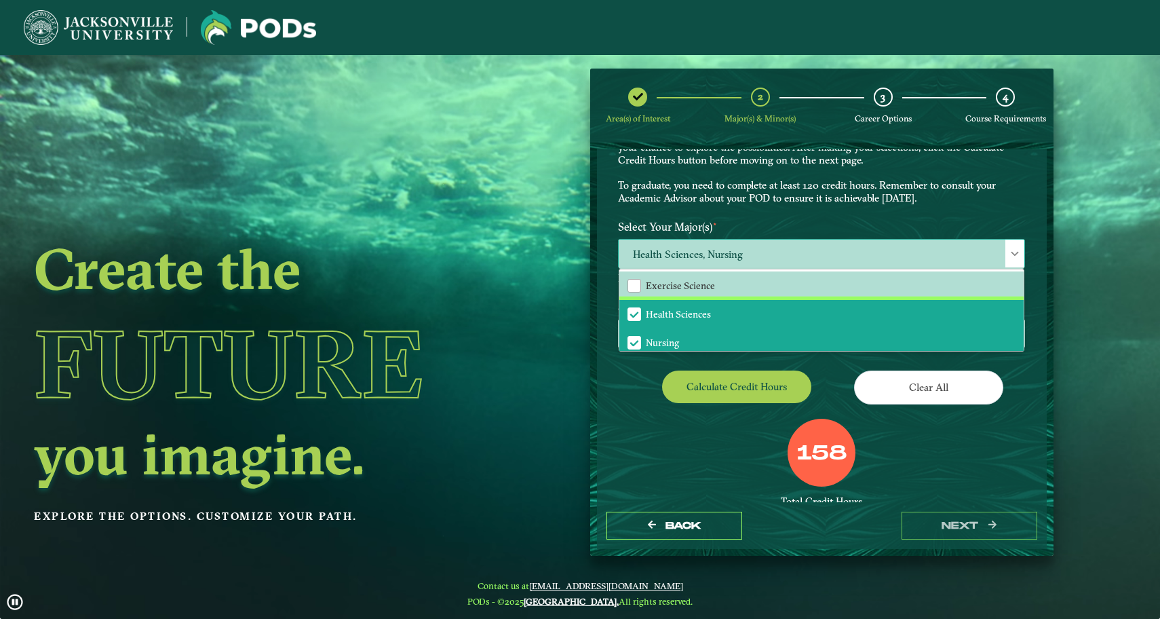
click at [755, 309] on li "Health Sciences" at bounding box center [821, 314] width 404 height 28
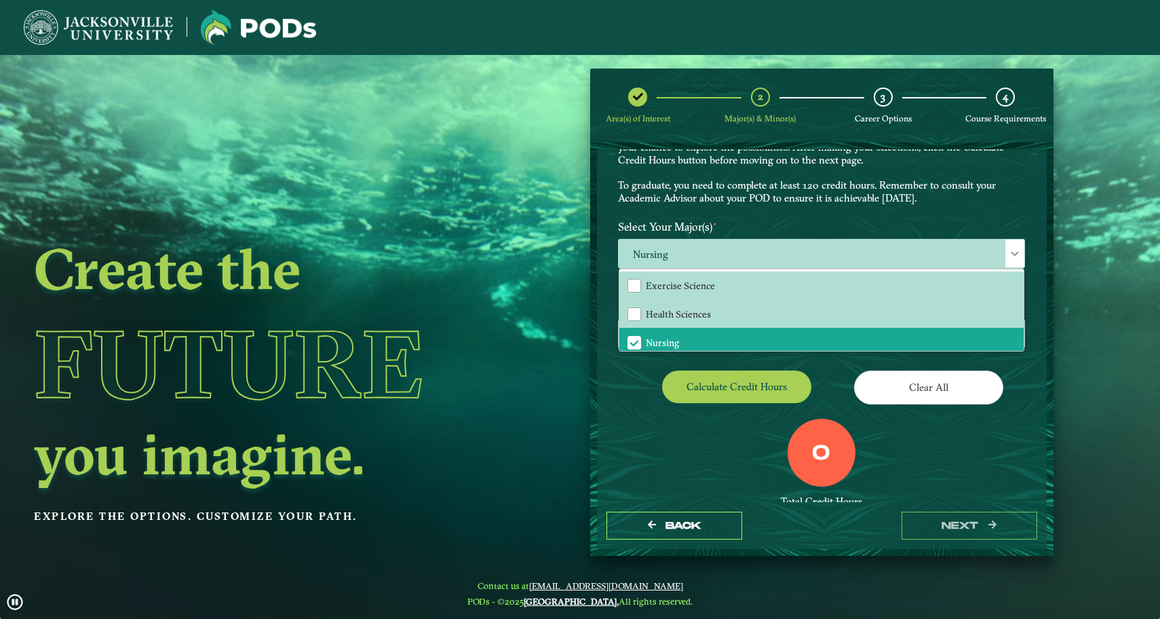
click at [745, 376] on button "Calculate credit hours" at bounding box center [736, 386] width 149 height 32
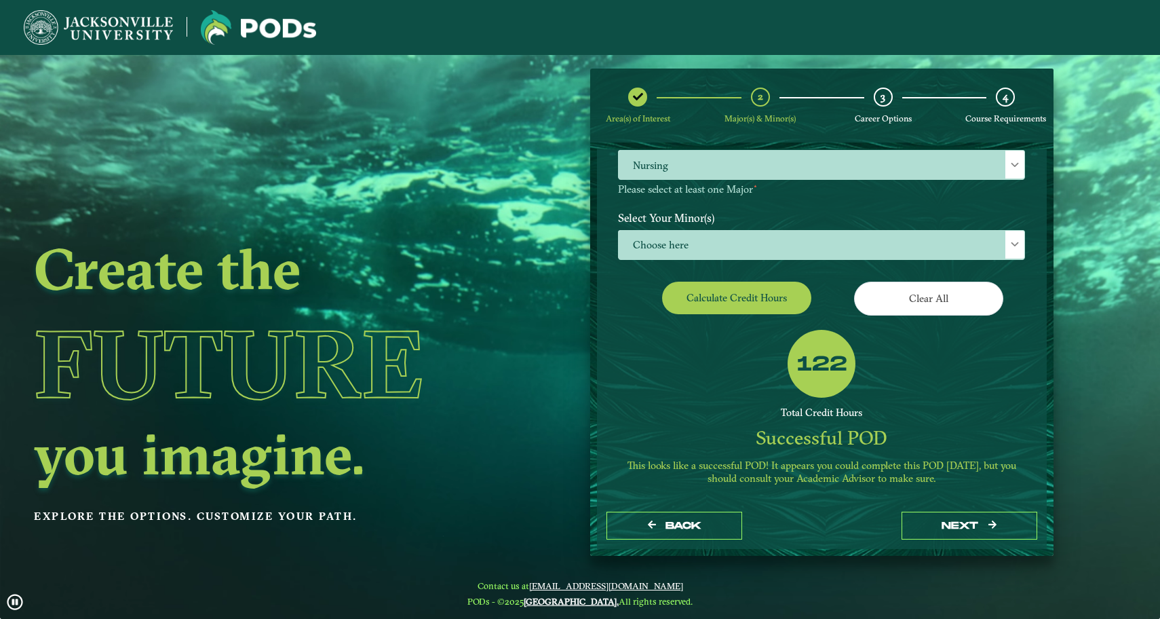
scroll to position [160, 0]
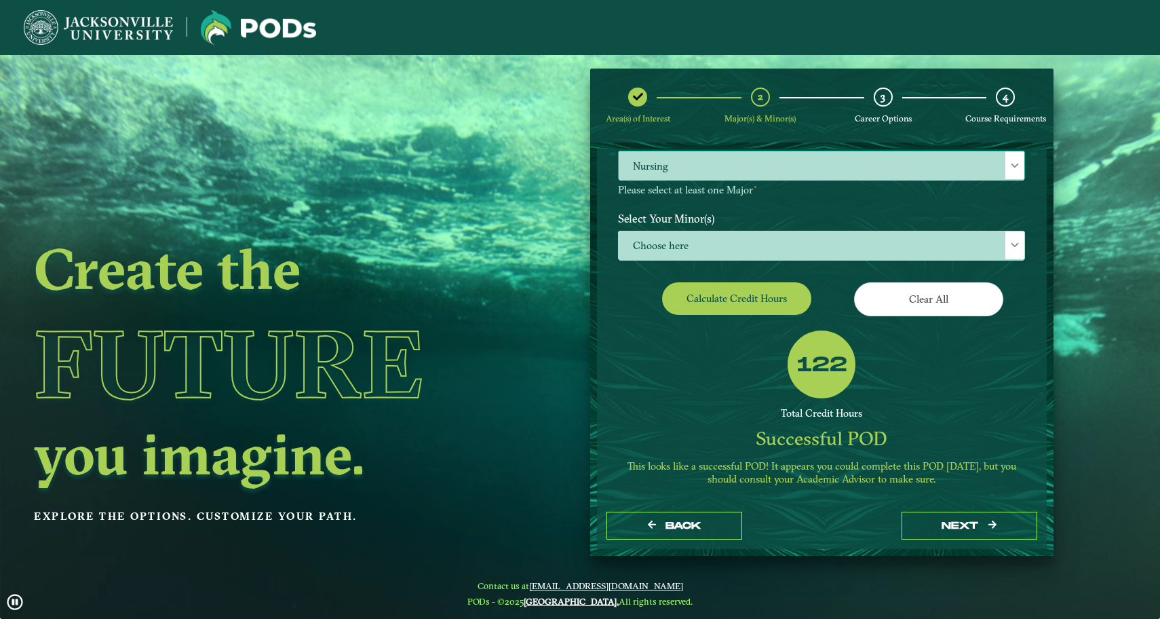
click at [756, 166] on span "Nursing" at bounding box center [822, 165] width 406 height 29
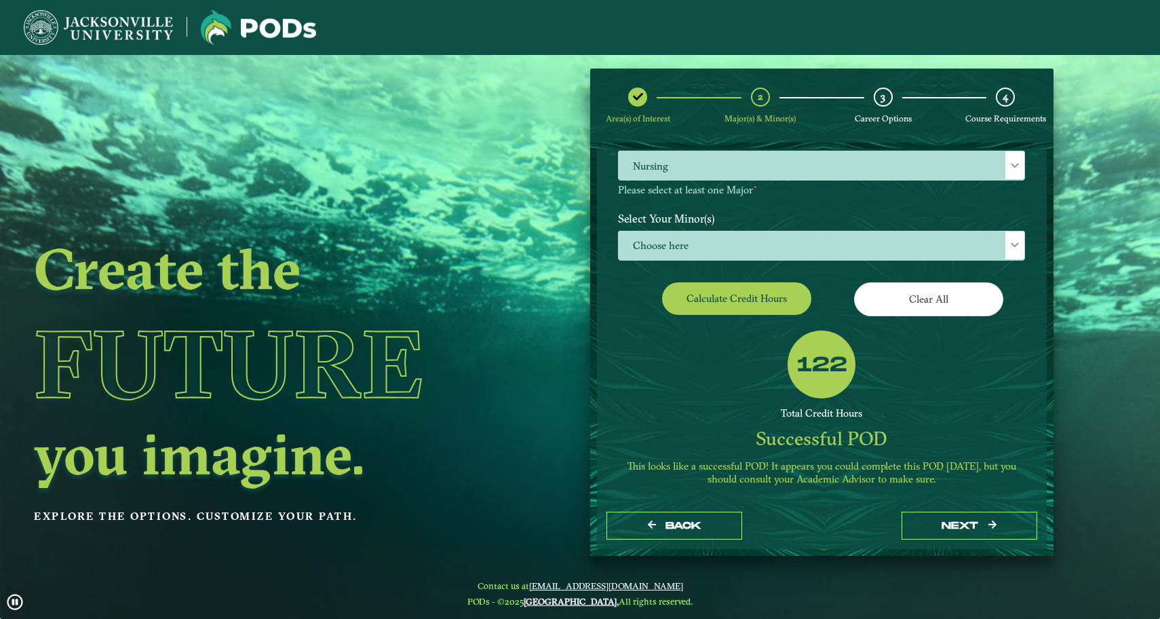
scroll to position [0, 0]
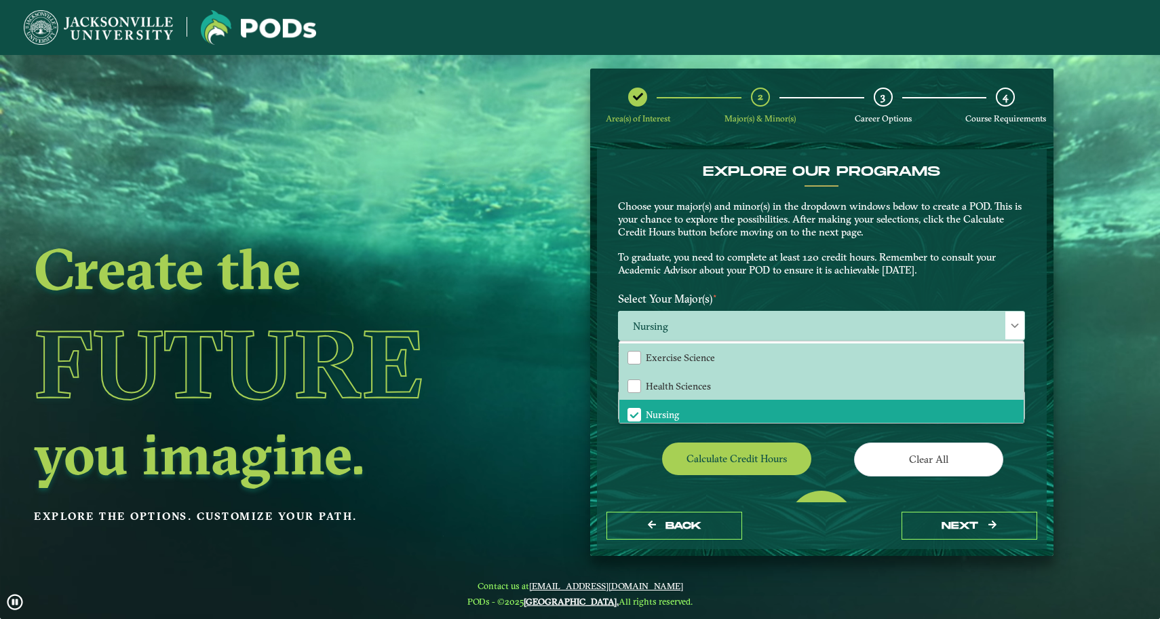
click at [813, 176] on h4 "EXPLORE OUR PROGRAMS" at bounding box center [821, 171] width 407 height 16
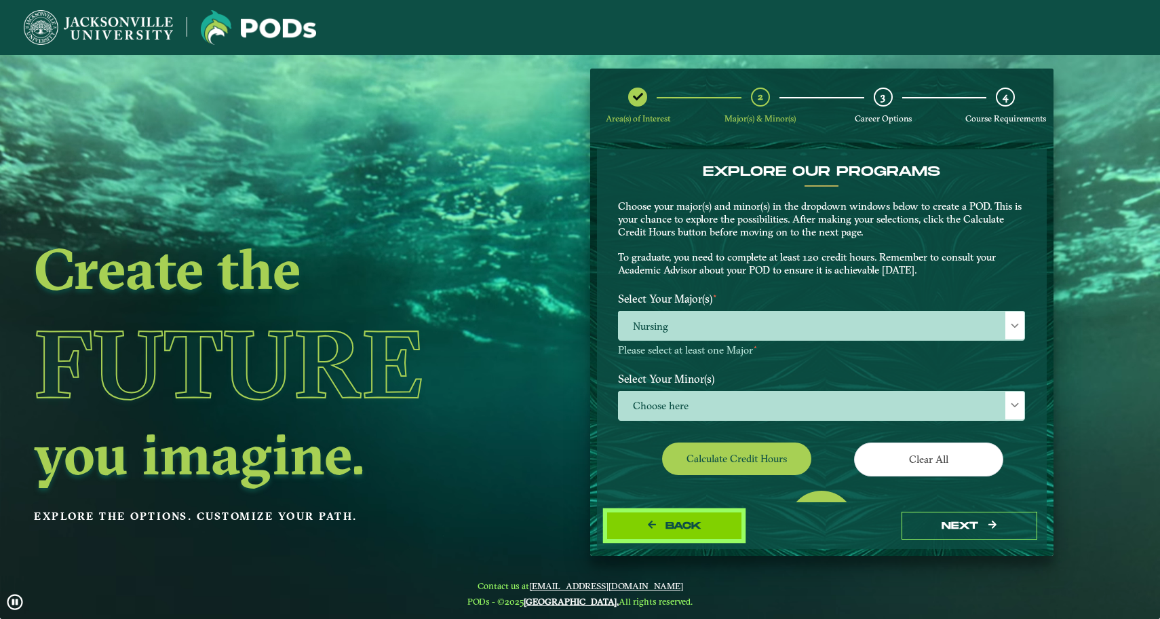
click at [661, 537] on button "Back" at bounding box center [675, 526] width 136 height 28
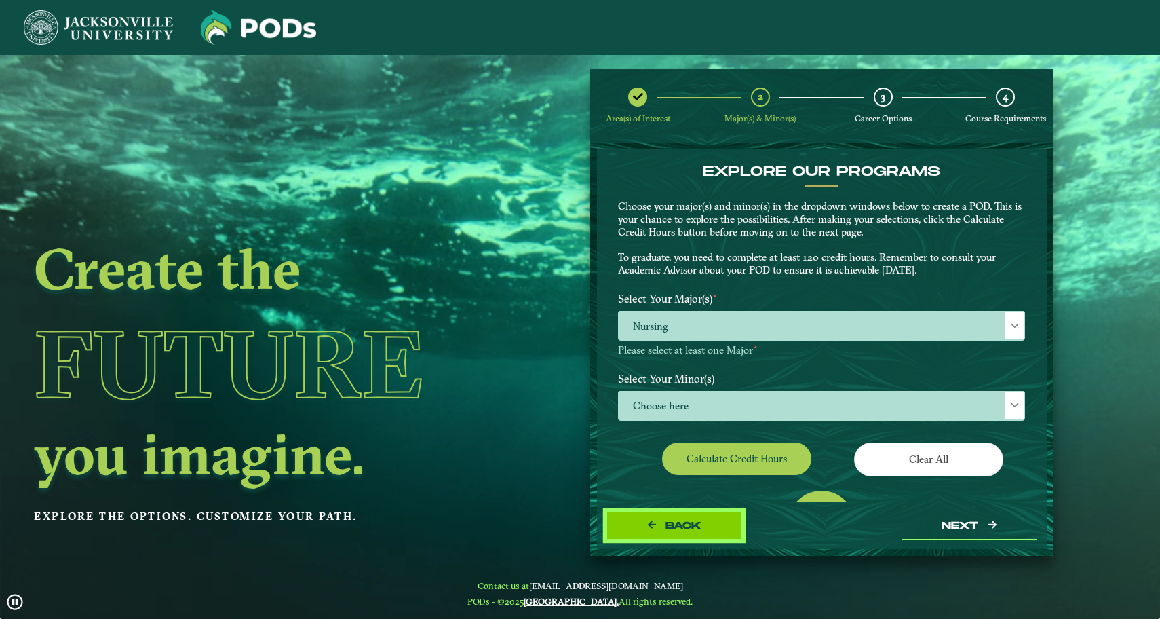
select select "[object Object]"
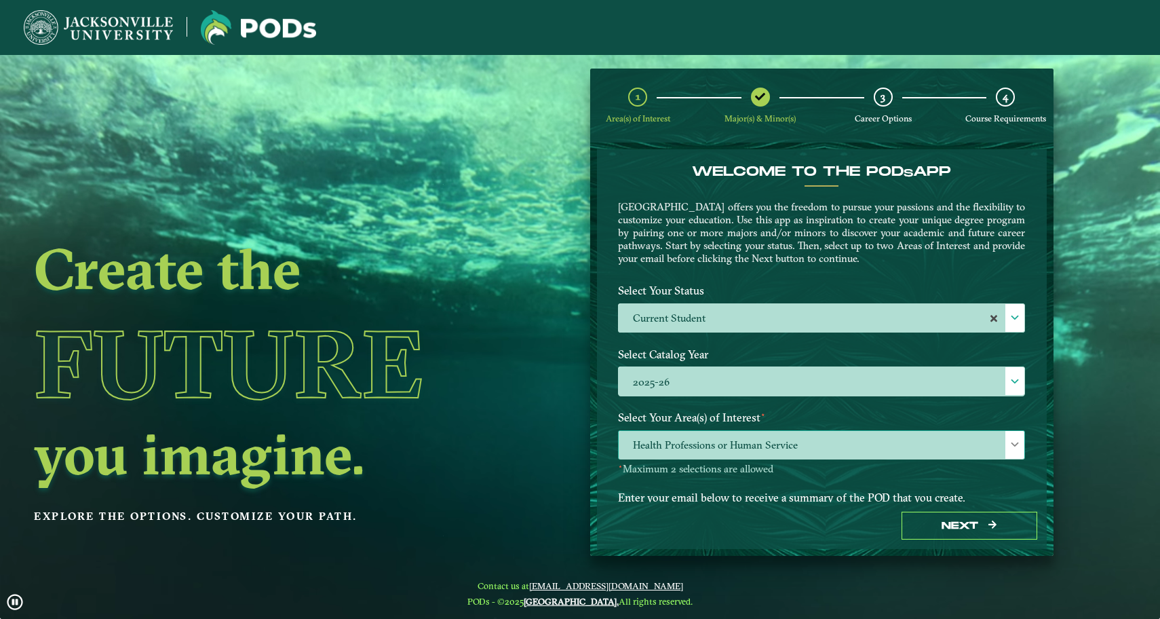
click at [729, 444] on span "Health Professions or Human Service" at bounding box center [822, 445] width 406 height 29
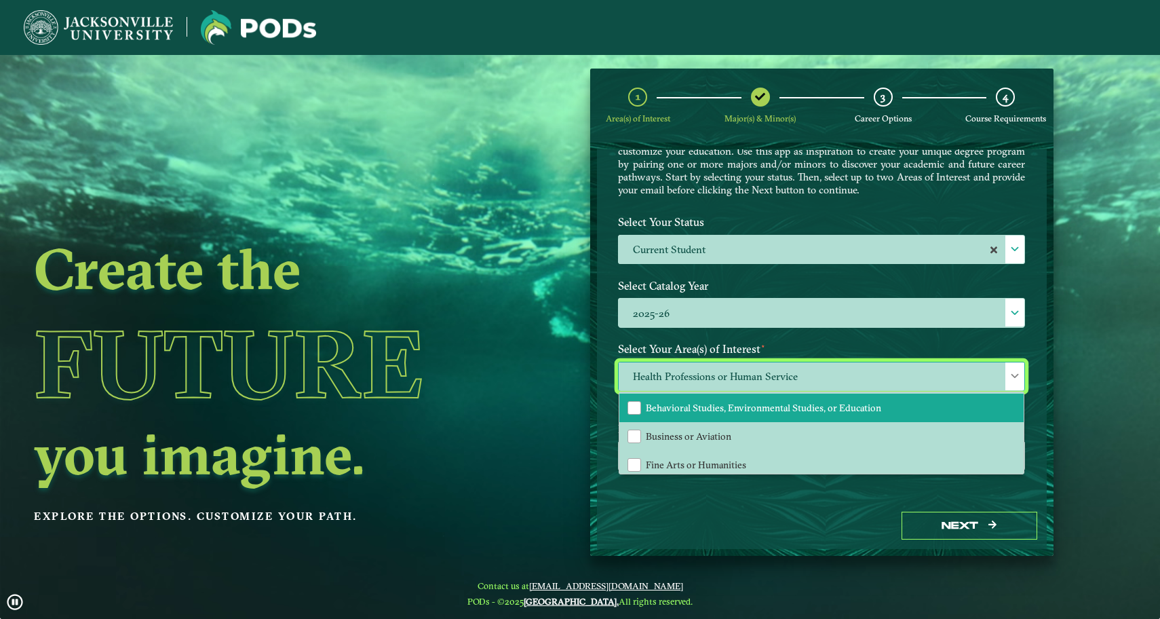
scroll to position [30, 0]
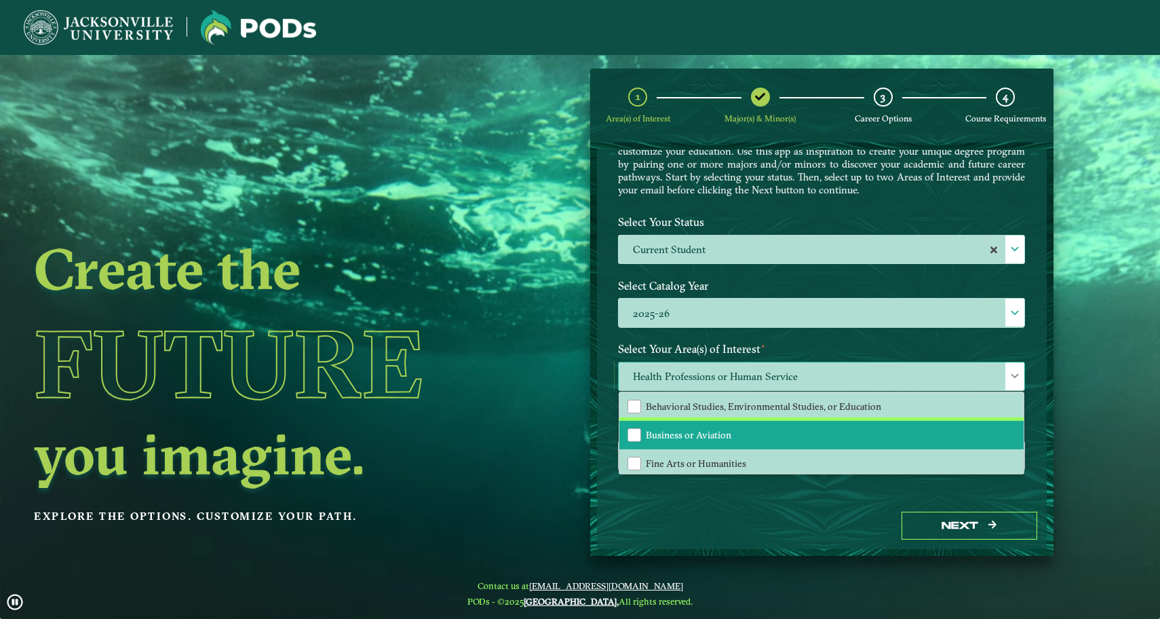
click at [728, 440] on span "Business or Aviation" at bounding box center [688, 435] width 85 height 12
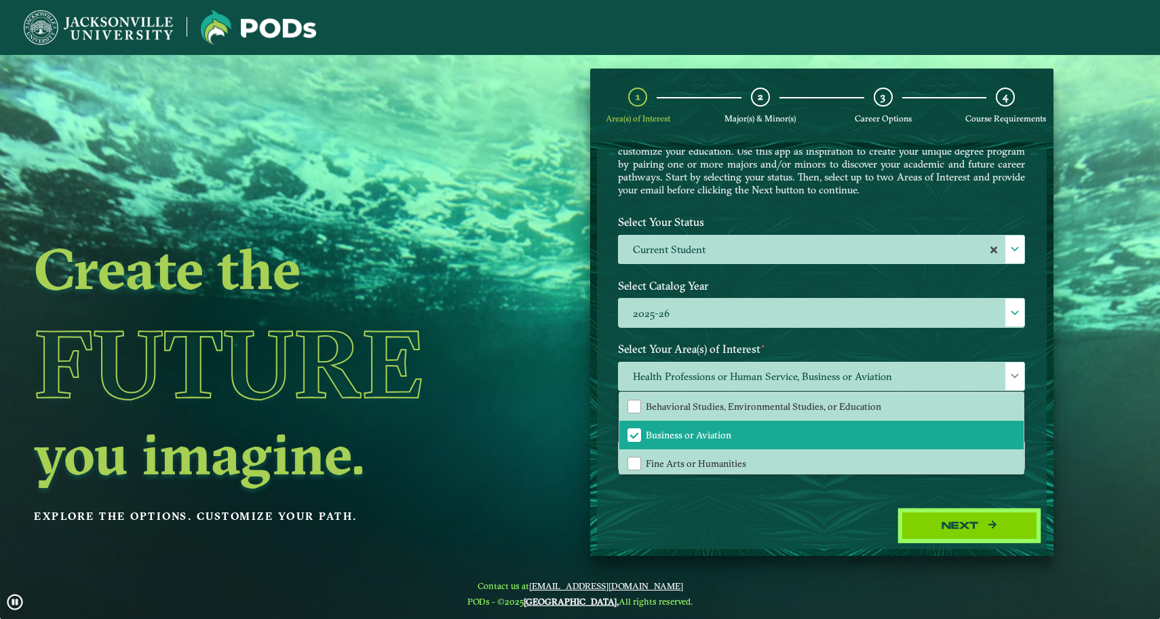
click at [928, 529] on button "Next" at bounding box center [970, 526] width 136 height 28
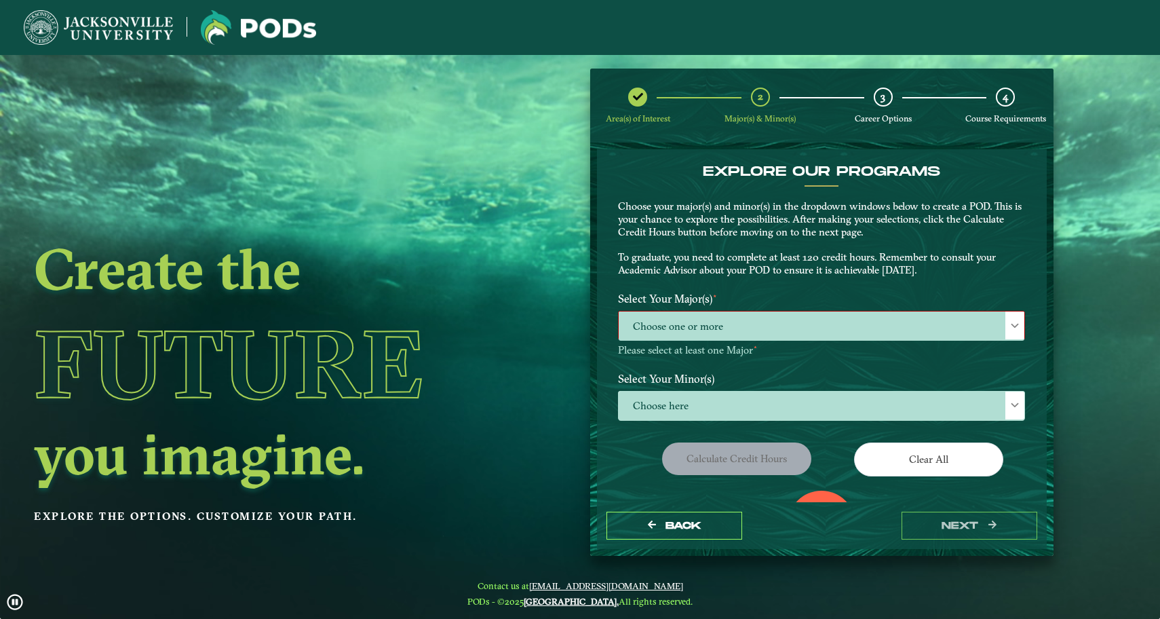
click at [742, 336] on span "Choose one or more" at bounding box center [822, 325] width 406 height 29
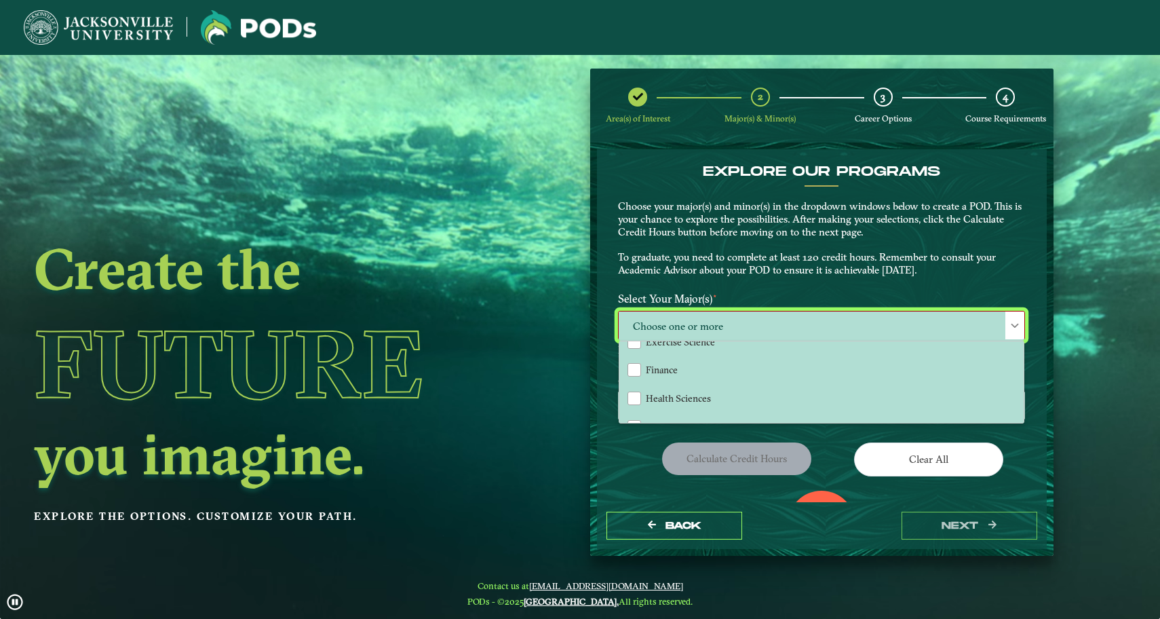
scroll to position [167, 0]
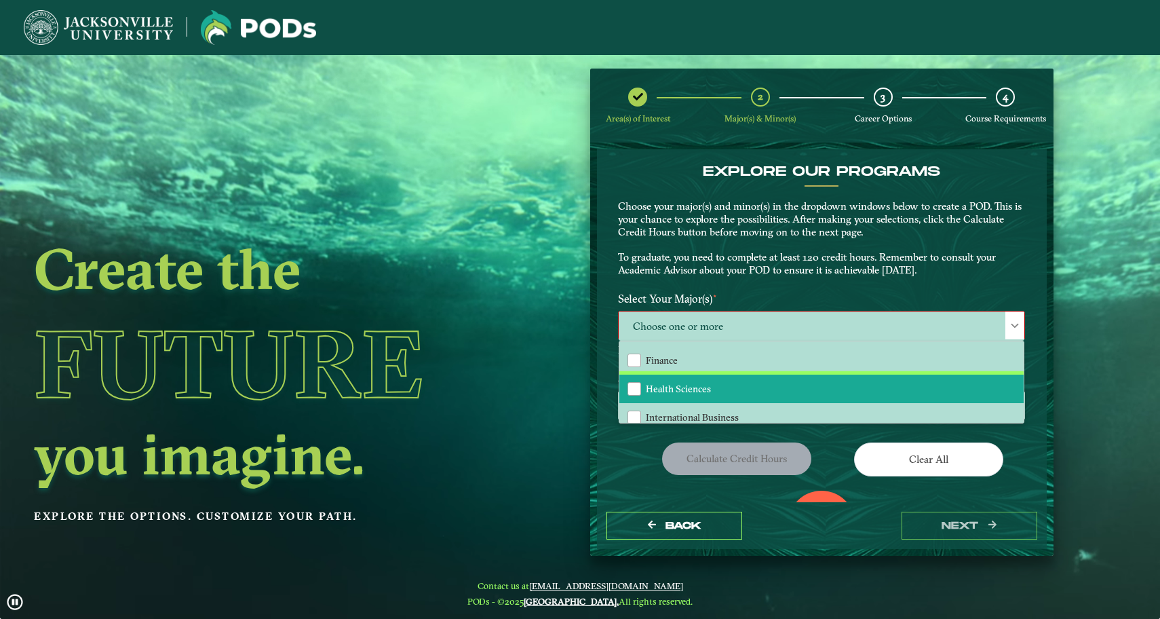
click at [725, 389] on li "Health Sciences" at bounding box center [821, 388] width 404 height 28
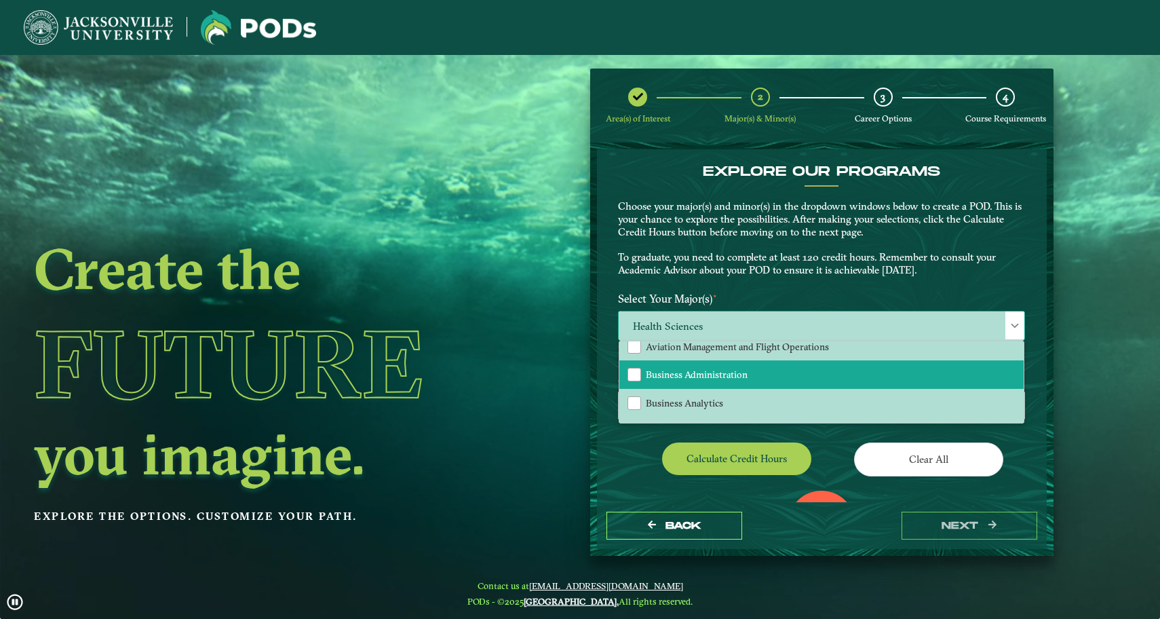
scroll to position [71, 0]
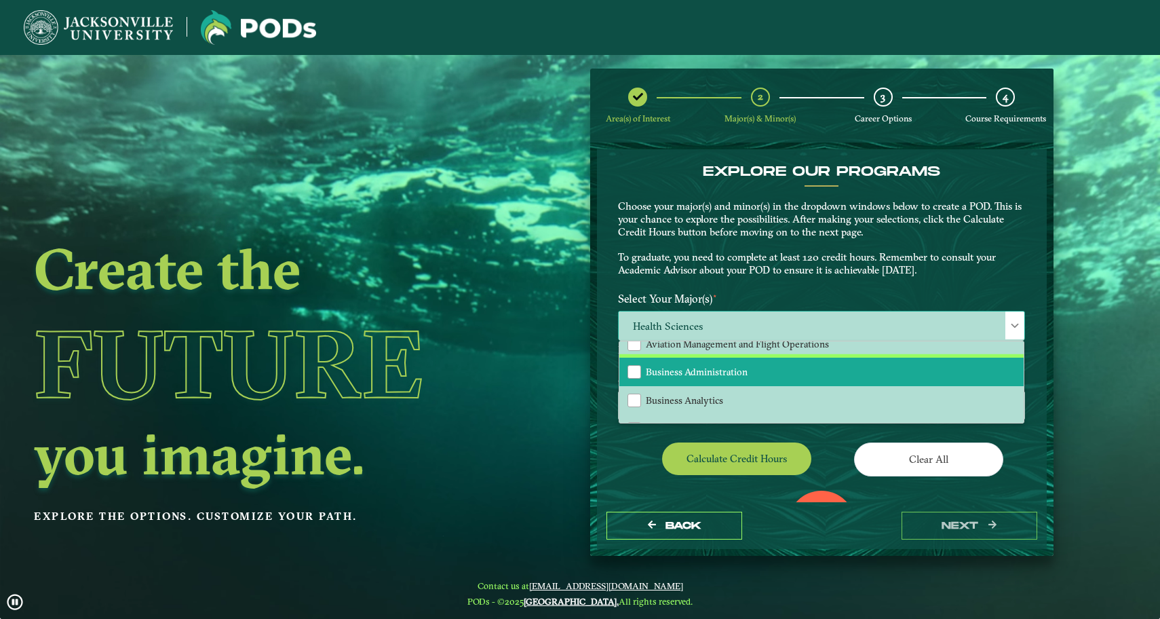
click at [713, 366] on span "Business Administration" at bounding box center [697, 372] width 102 height 12
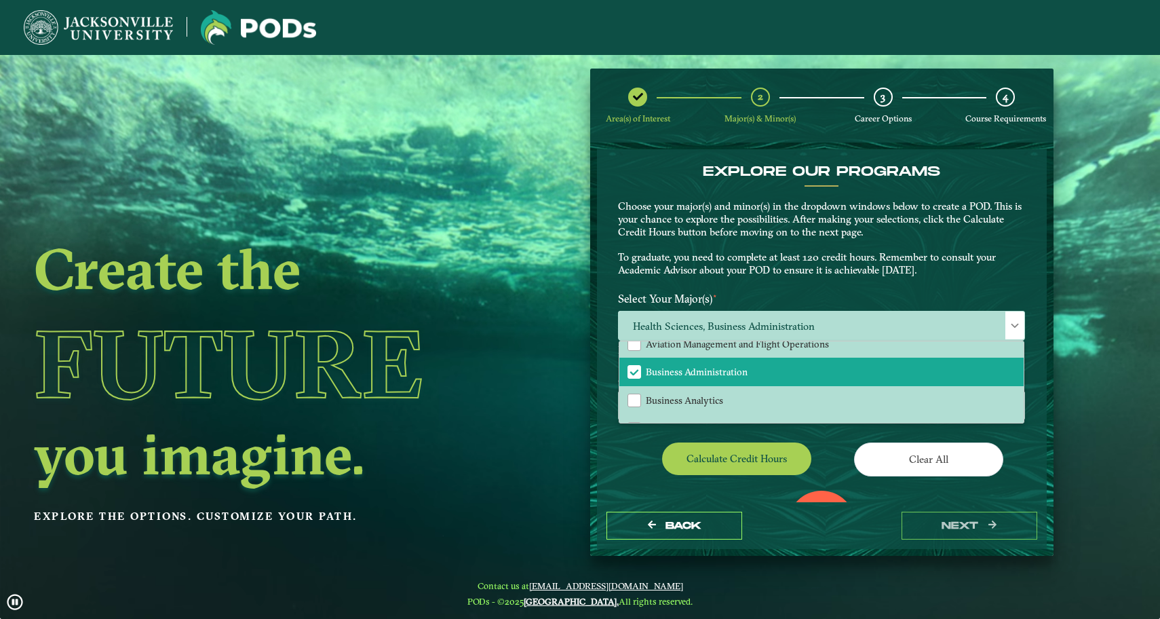
click at [815, 453] on div "Calculate credit hours" at bounding box center [715, 461] width 214 height 38
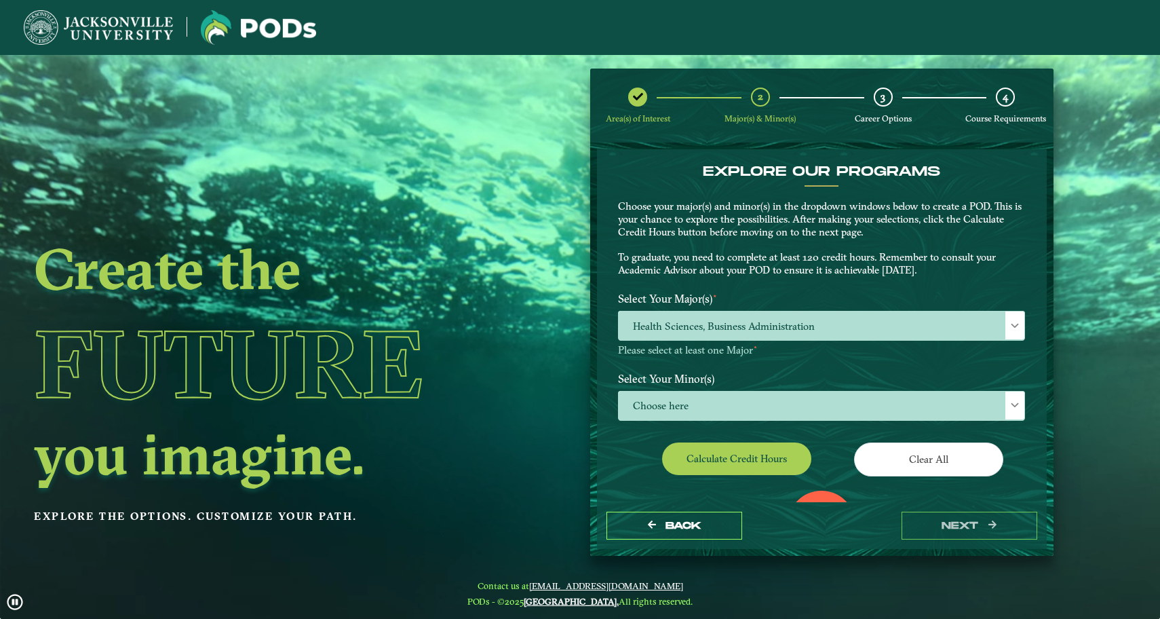
click at [773, 455] on button "Calculate credit hours" at bounding box center [736, 458] width 149 height 32
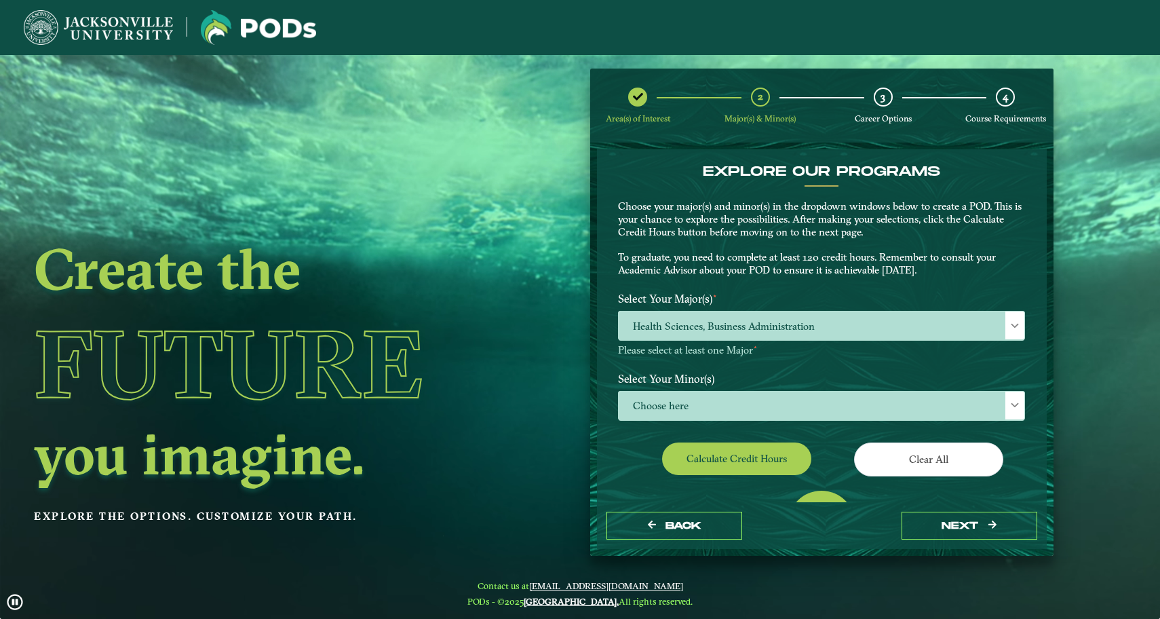
scroll to position [72, 0]
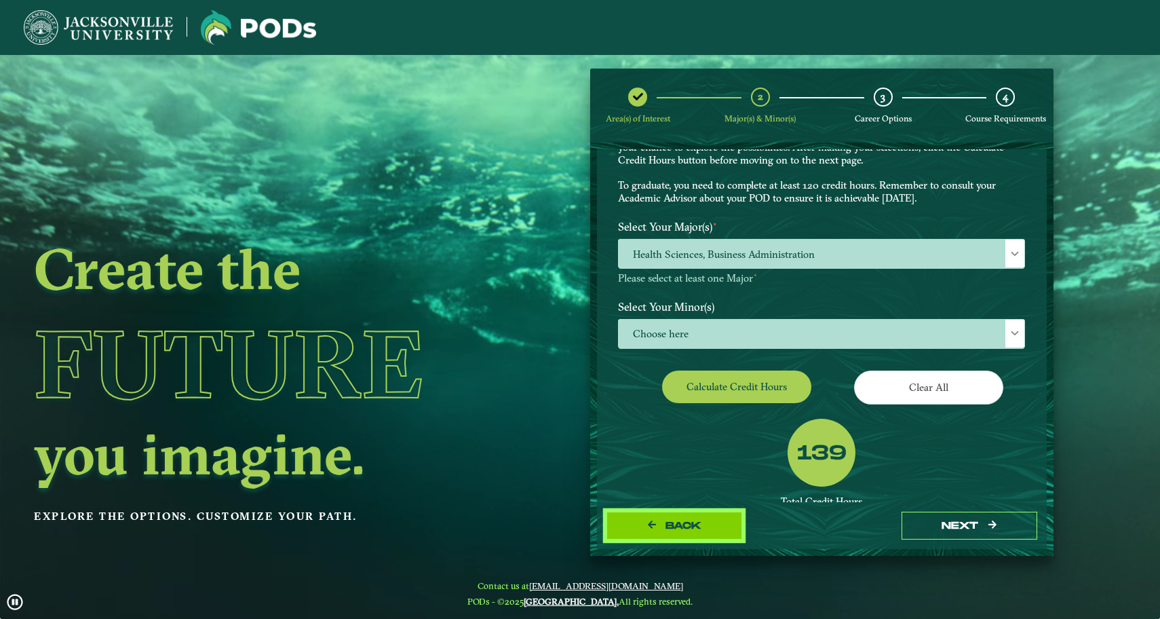
click at [694, 533] on button "Back" at bounding box center [675, 526] width 136 height 28
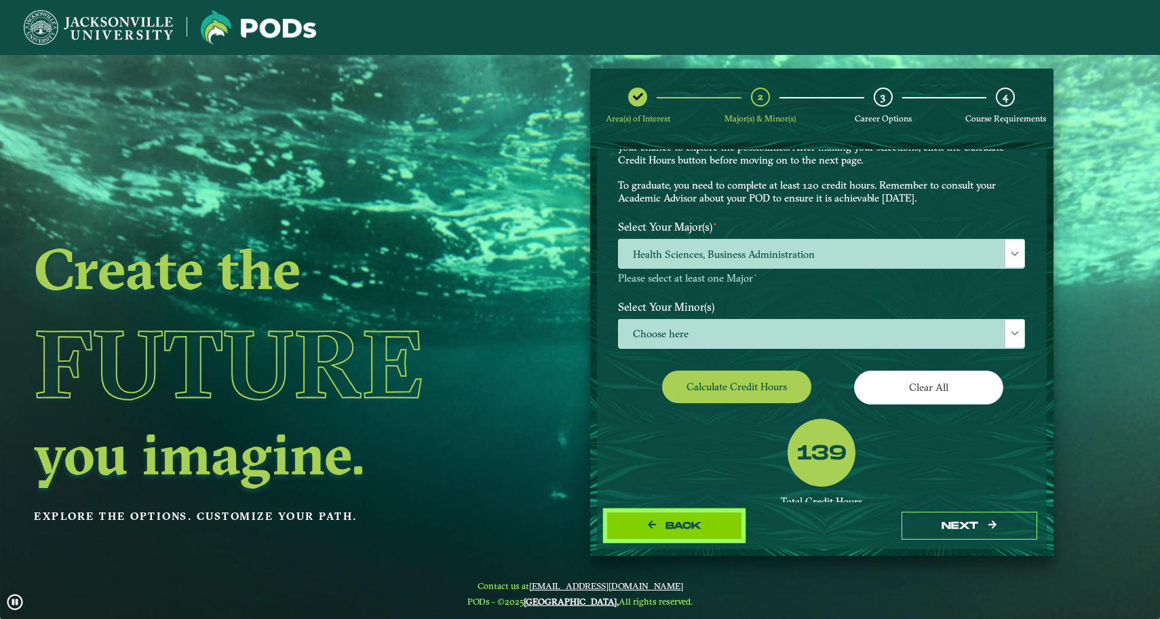
select select "[object Object]"
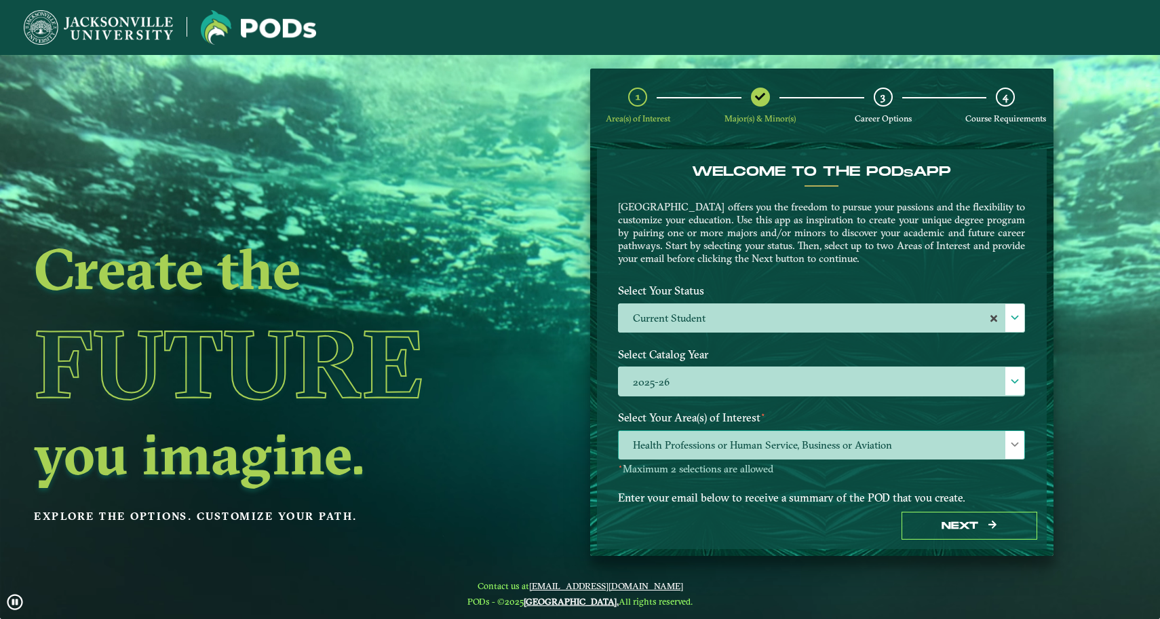
click at [818, 447] on span "Health Professions or Human Service, Business or Aviation" at bounding box center [822, 445] width 406 height 29
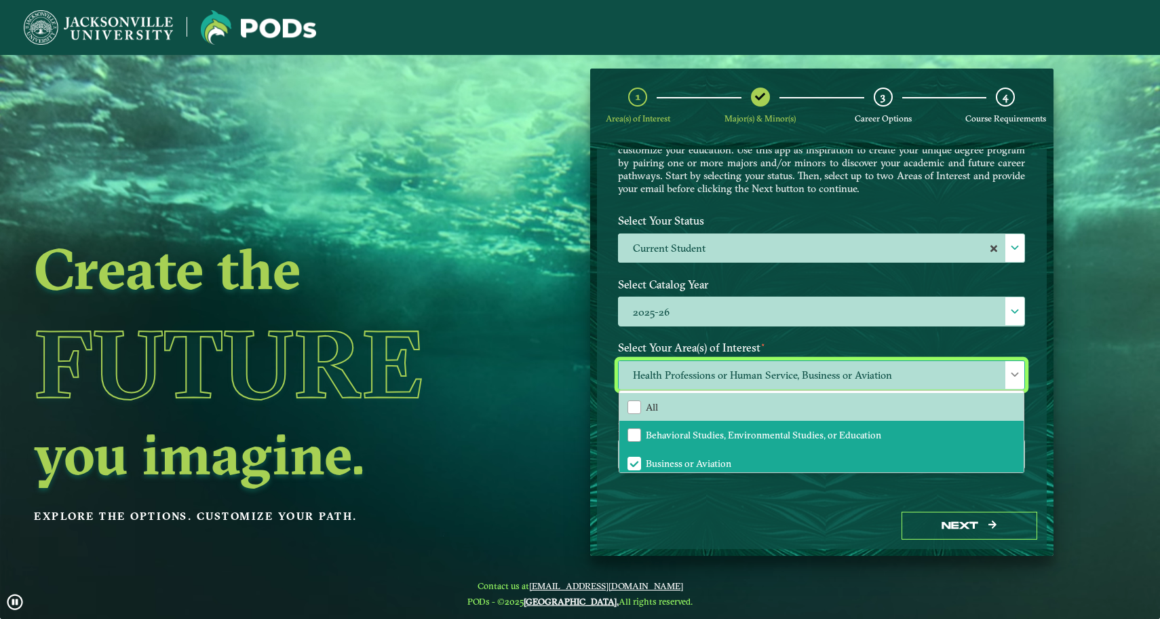
scroll to position [69, 0]
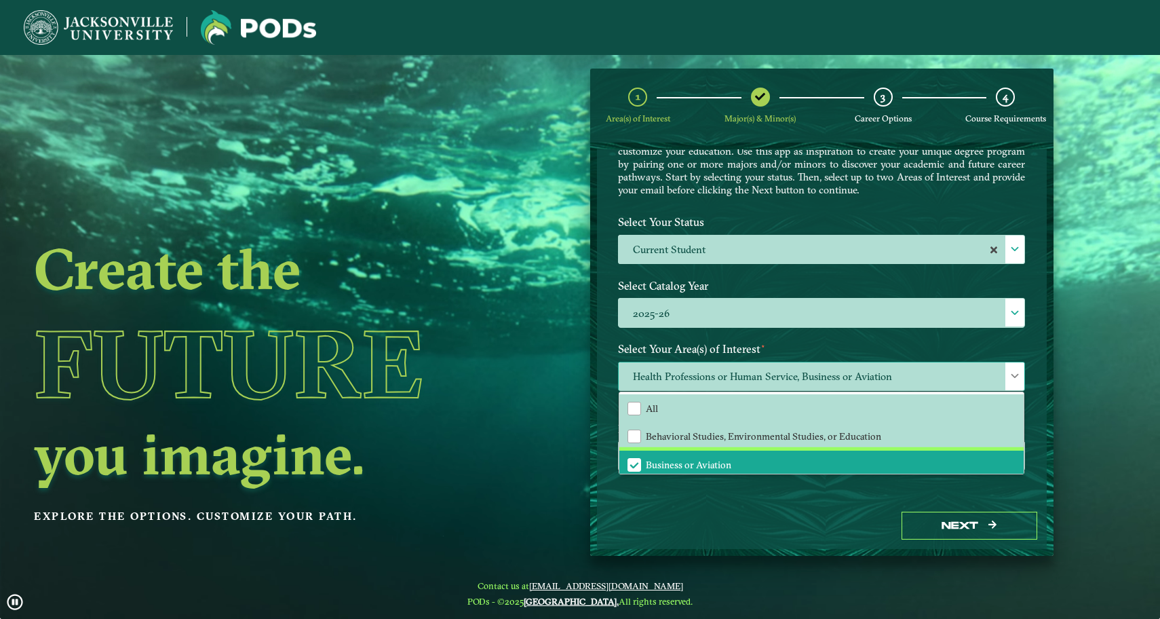
click at [731, 463] on li "Business or Aviation" at bounding box center [821, 464] width 404 height 28
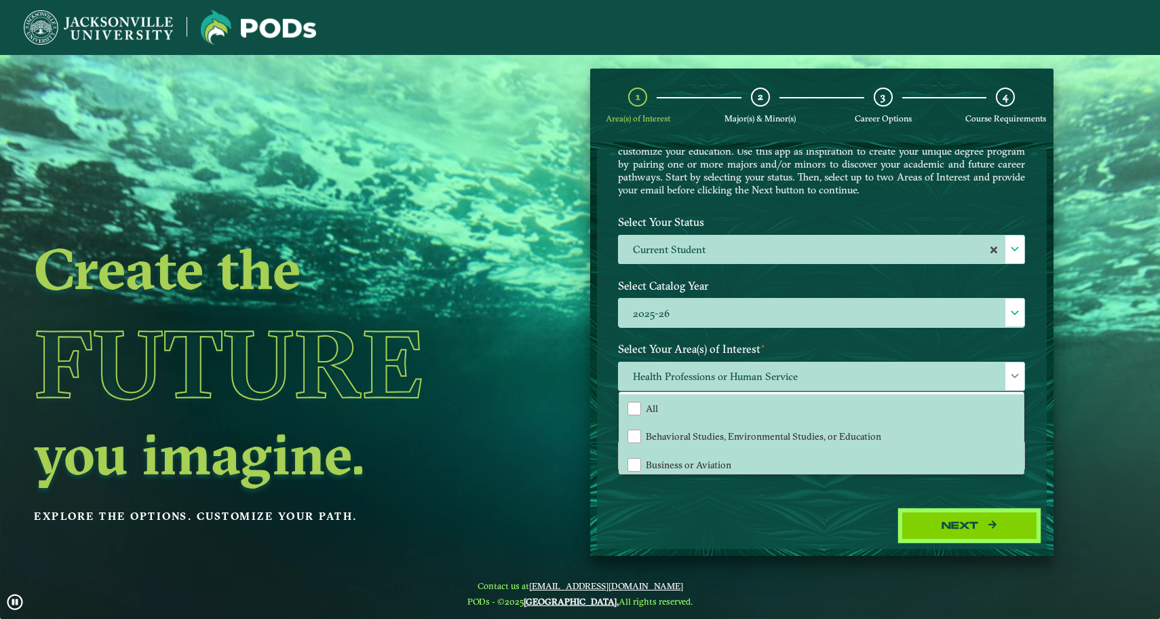
click at [937, 534] on button "Next" at bounding box center [970, 526] width 136 height 28
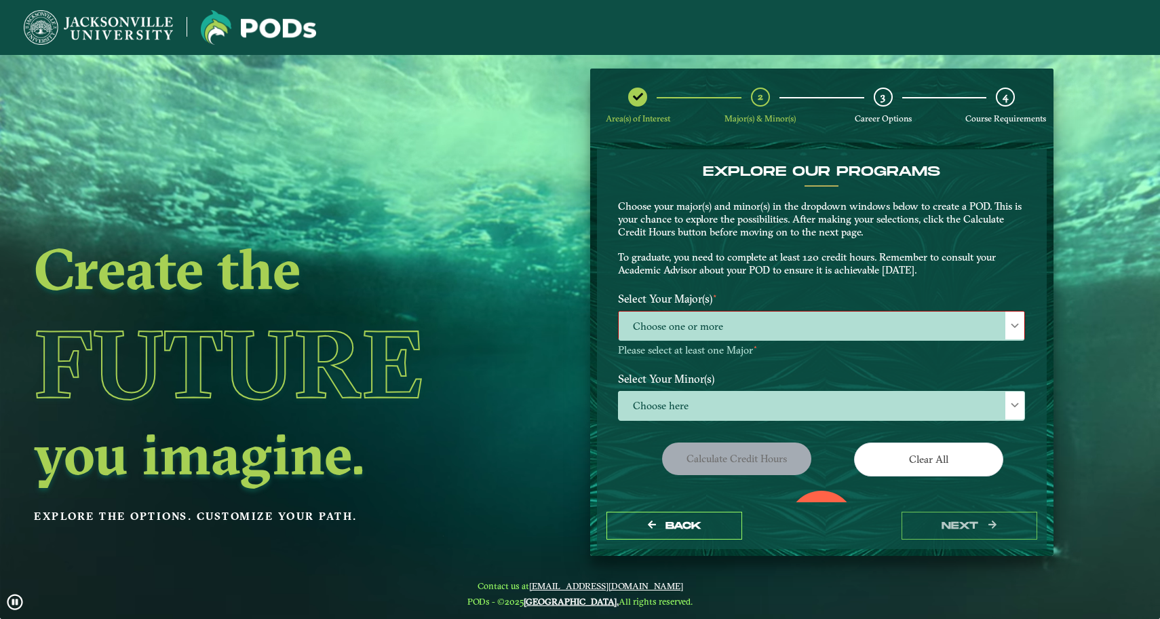
click at [756, 330] on span "Choose one or more" at bounding box center [822, 325] width 406 height 29
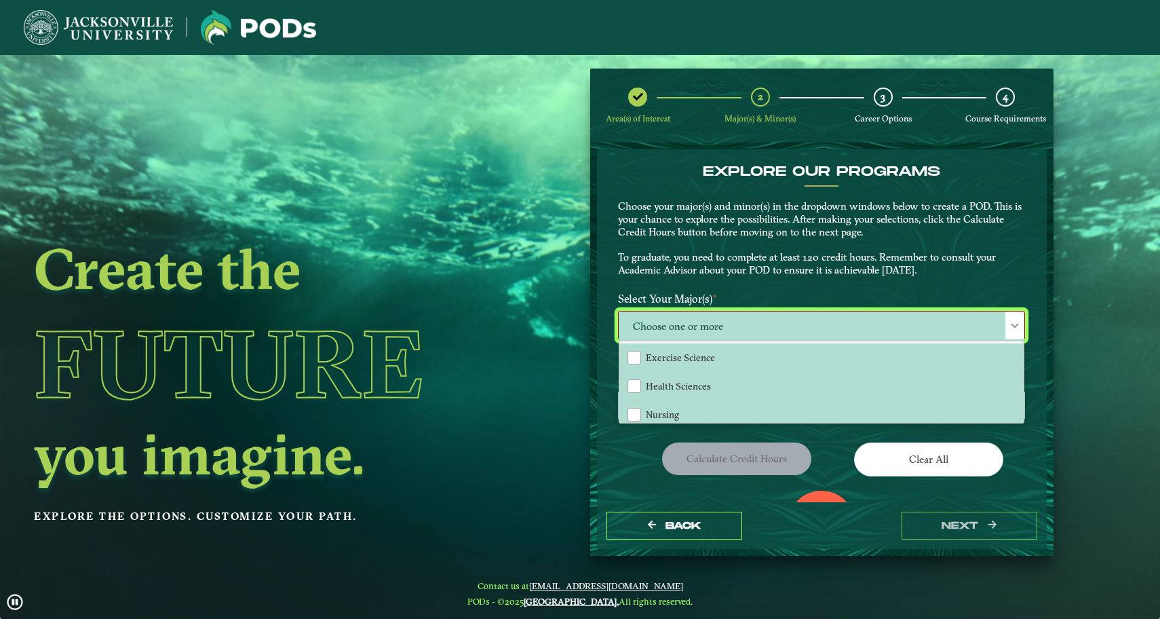
scroll to position [8, 61]
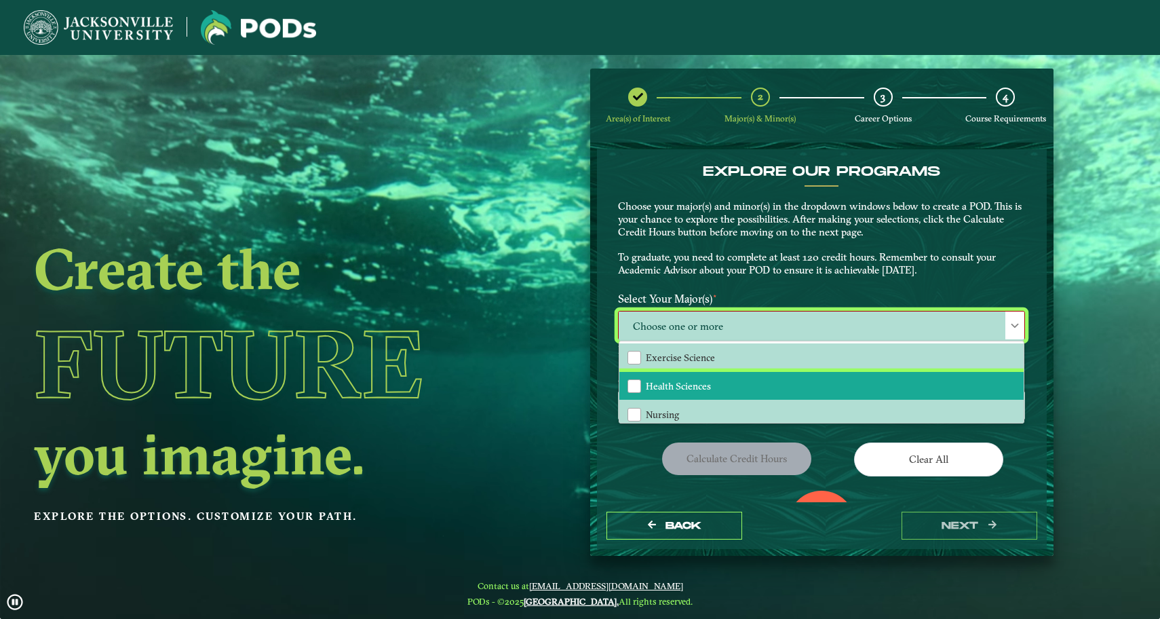
click at [737, 387] on li "Health Sciences" at bounding box center [821, 386] width 404 height 28
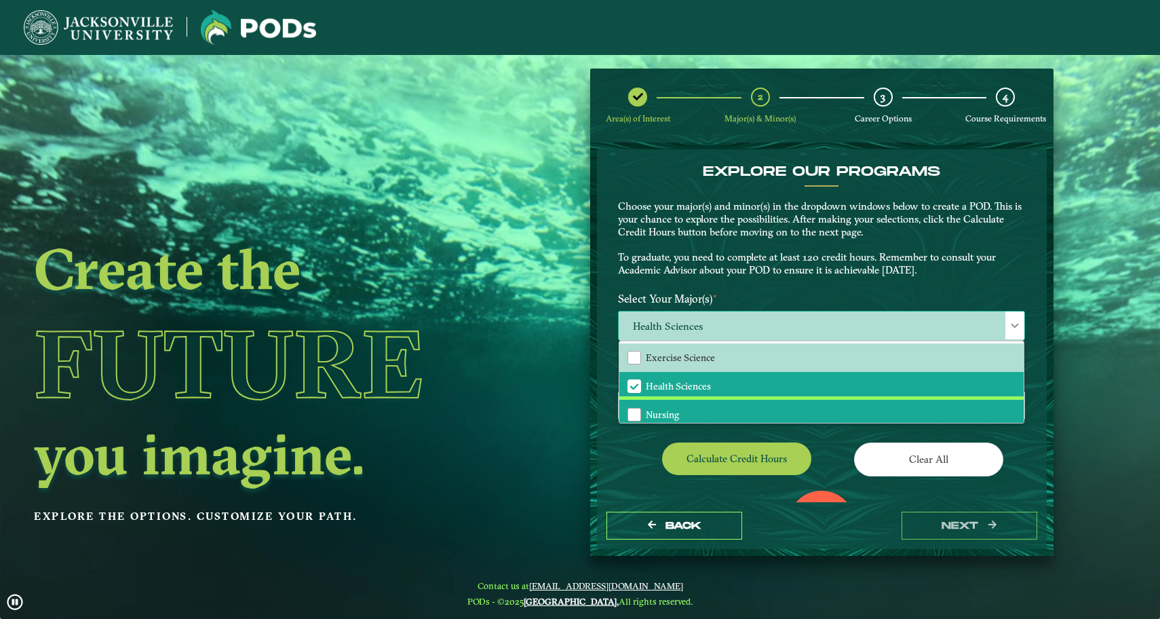
click at [729, 407] on li "Nursing" at bounding box center [821, 414] width 404 height 28
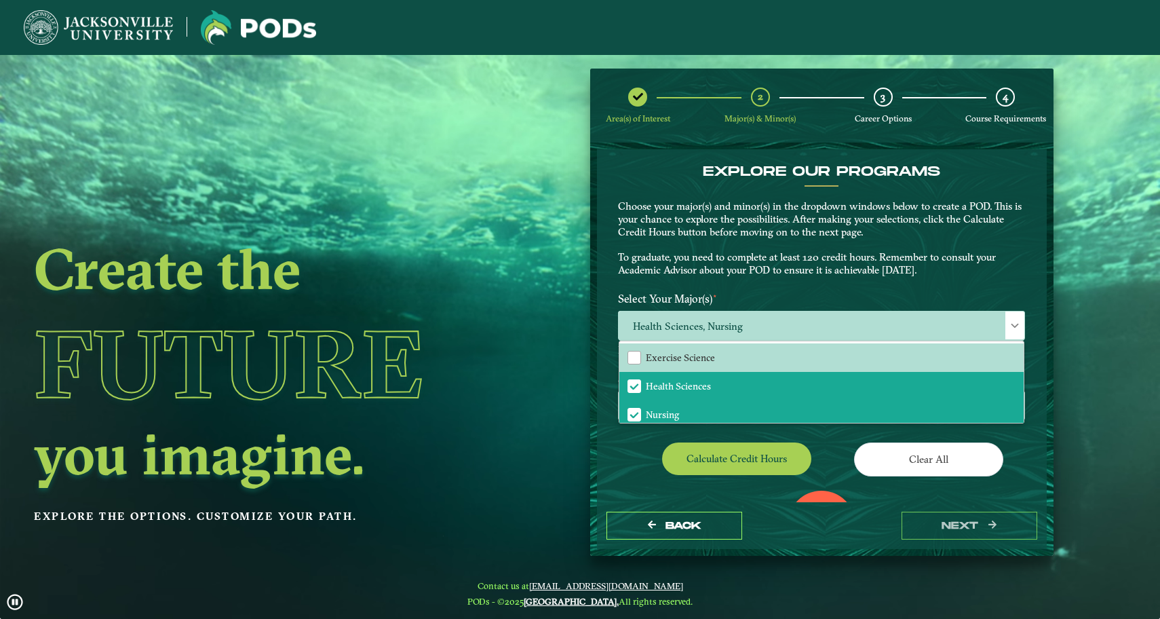
click at [773, 455] on button "Calculate credit hours" at bounding box center [736, 458] width 149 height 32
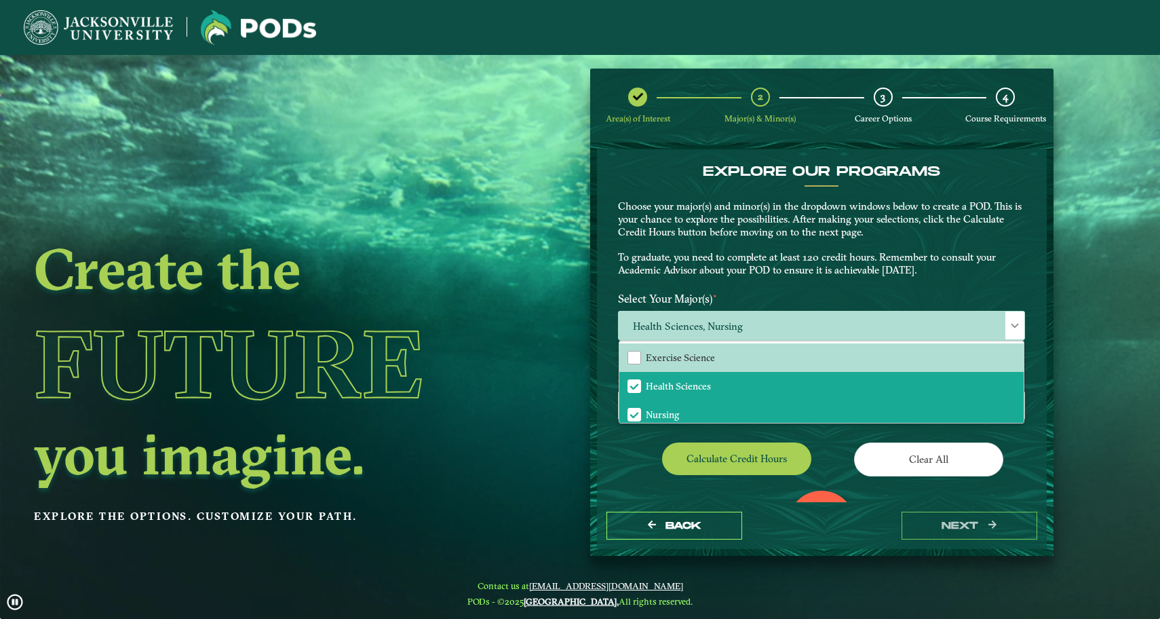
scroll to position [72, 0]
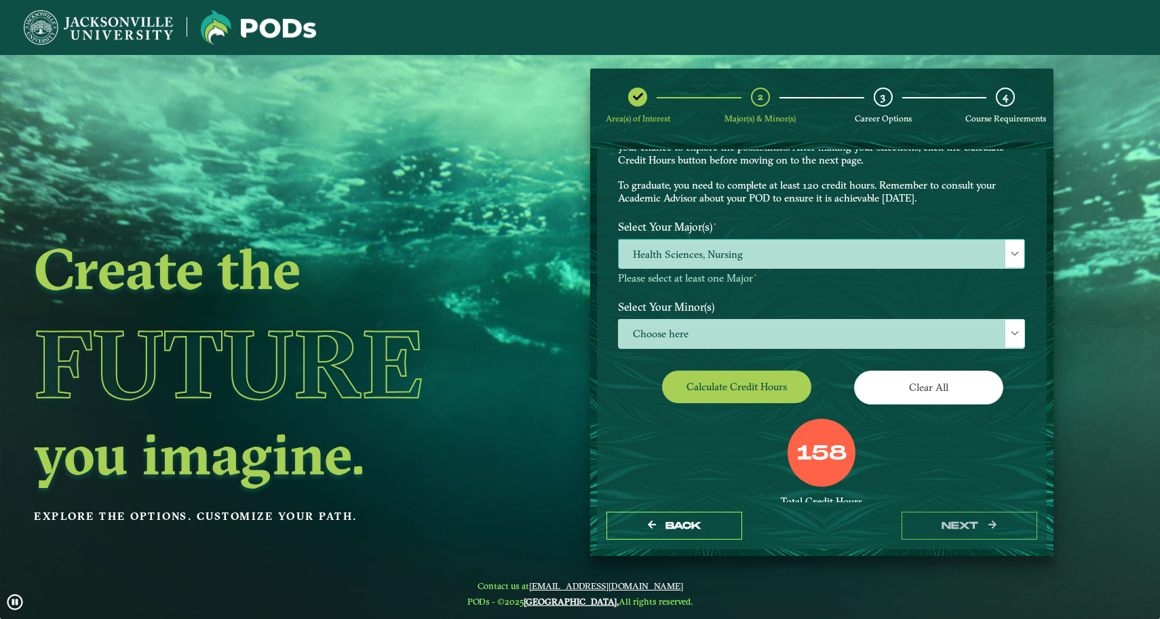
click at [892, 252] on span "Health Sciences, Nursing" at bounding box center [822, 253] width 406 height 29
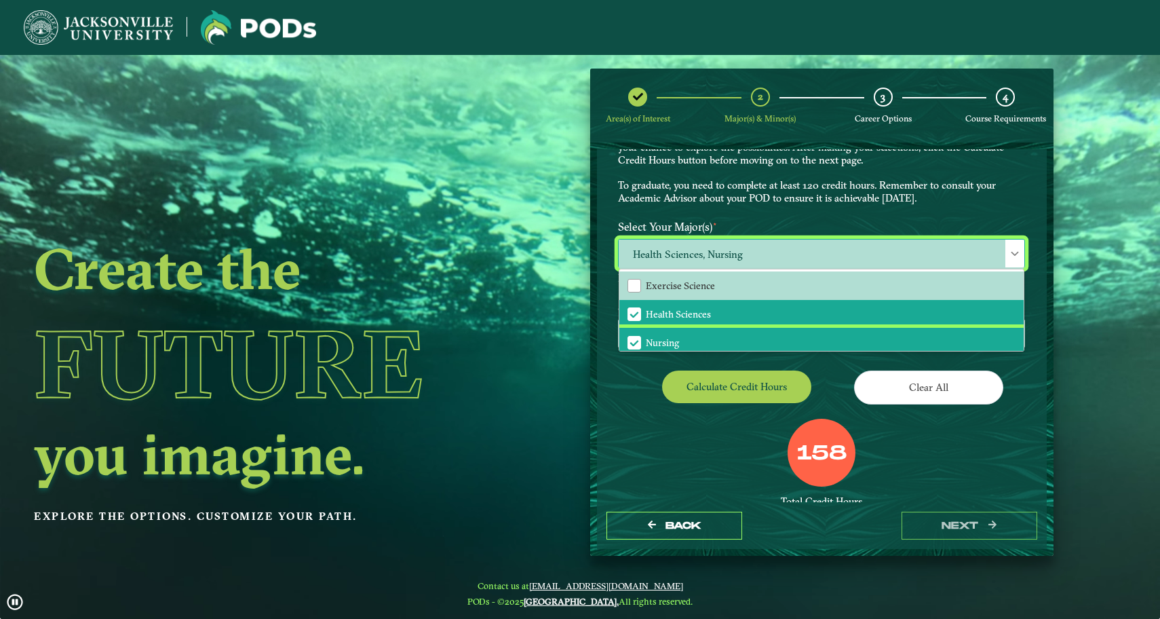
click at [695, 342] on li "Nursing" at bounding box center [821, 342] width 404 height 28
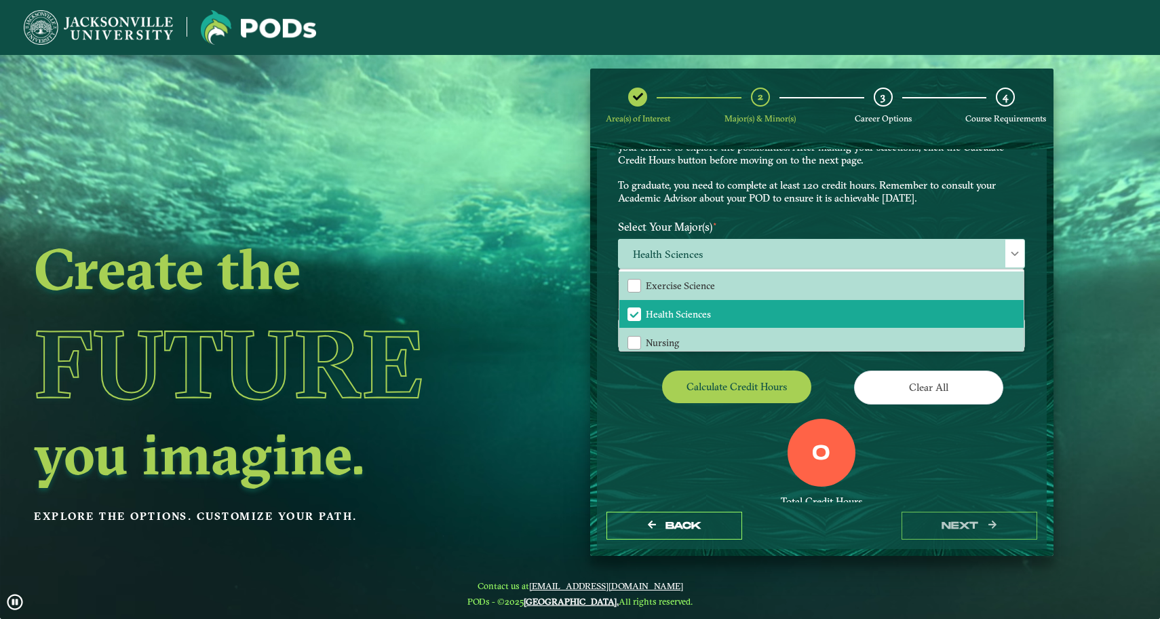
click at [742, 382] on button "Calculate credit hours" at bounding box center [736, 386] width 149 height 32
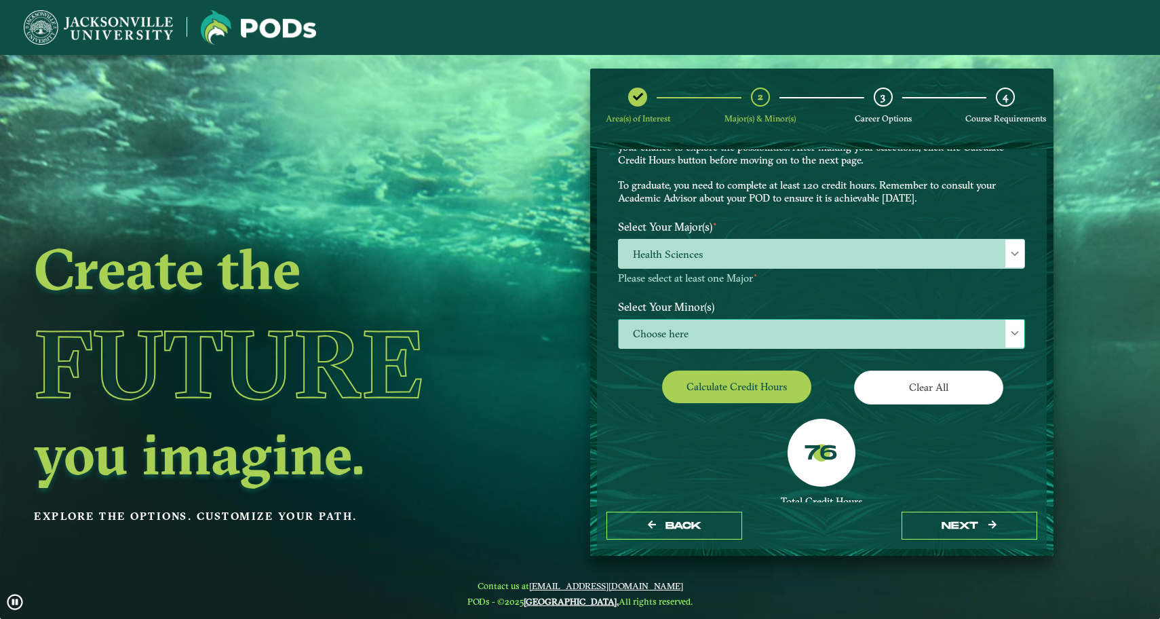
click at [759, 332] on span "Choose here" at bounding box center [822, 334] width 406 height 29
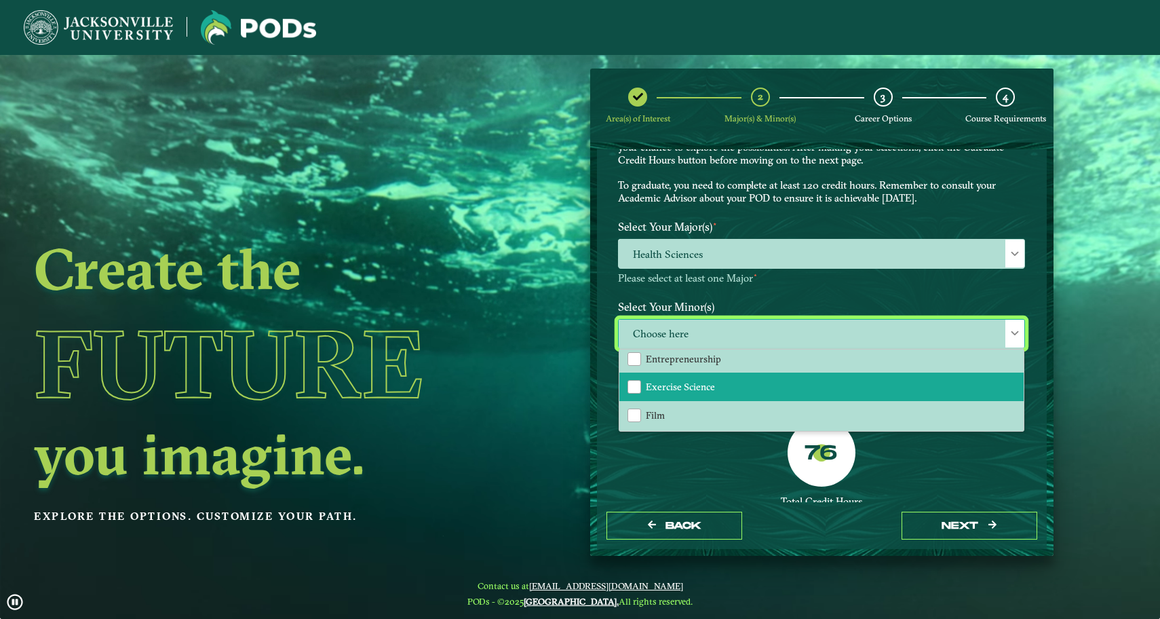
scroll to position [602, 0]
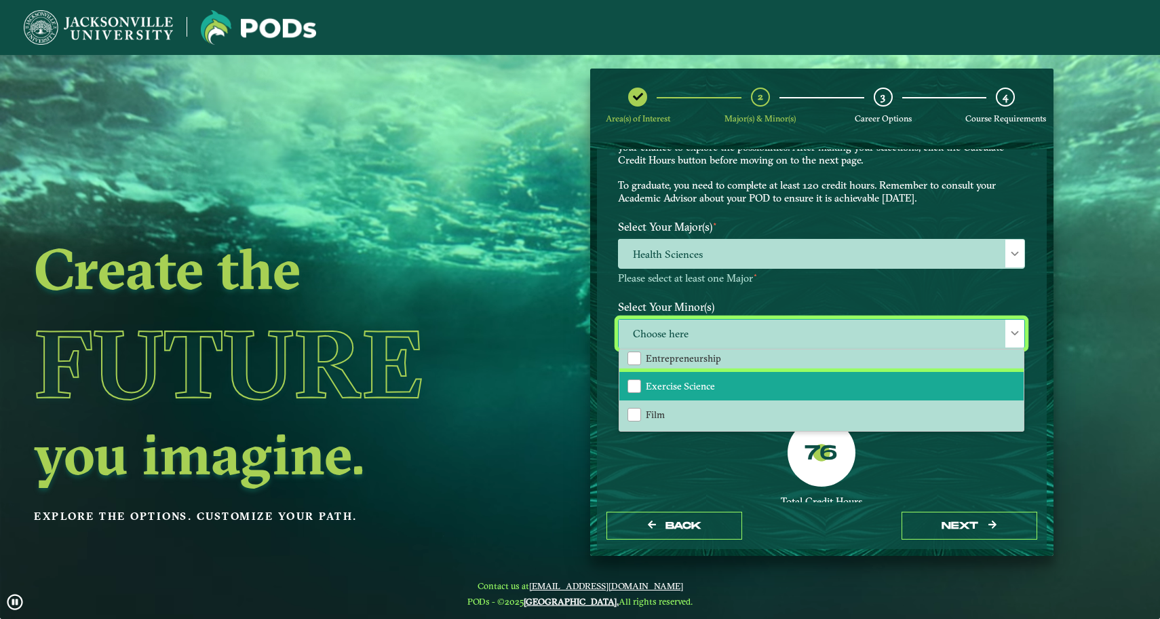
click at [694, 380] on span "Exercise Science" at bounding box center [680, 386] width 69 height 12
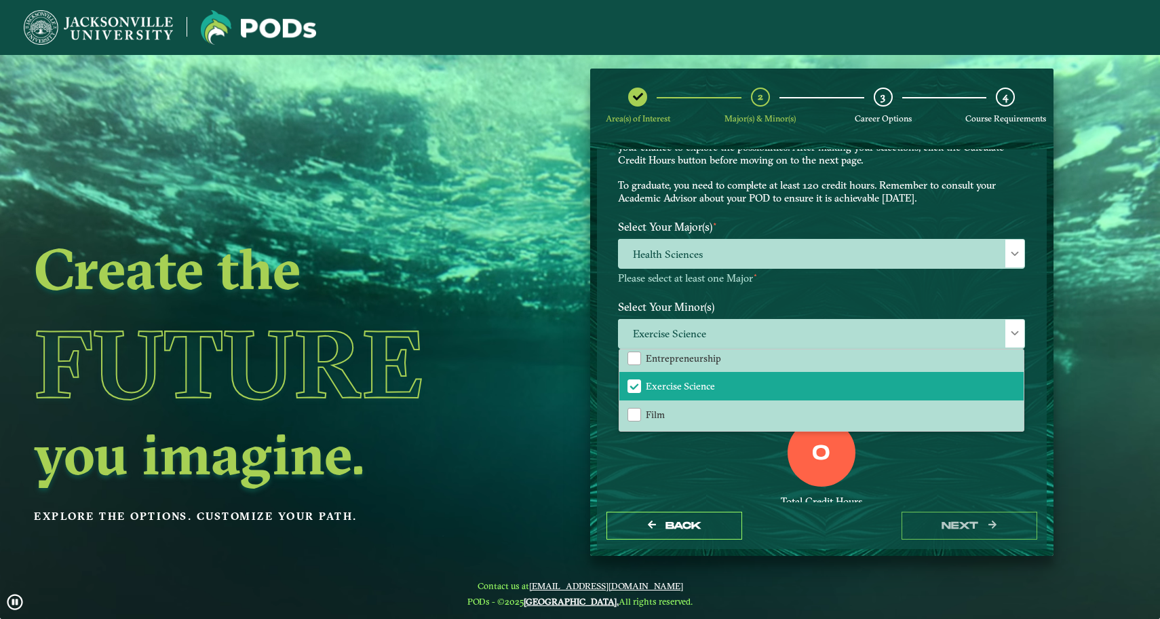
click at [757, 475] on div "0 Total Credit Hours" at bounding box center [821, 476] width 427 height 115
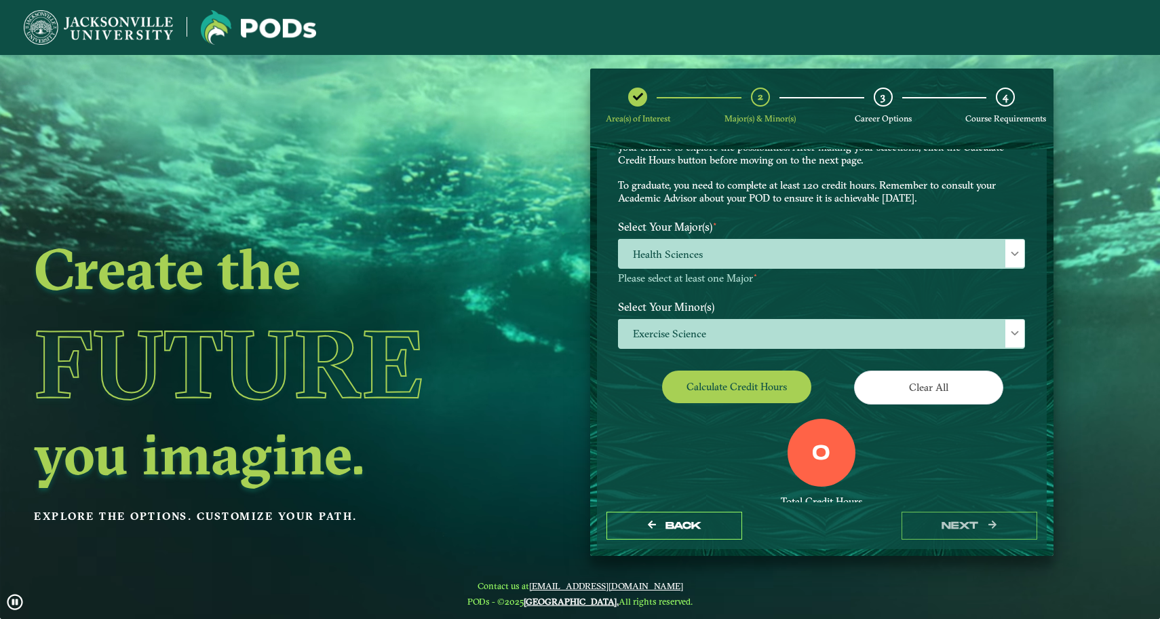
click at [763, 379] on button "Calculate credit hours" at bounding box center [736, 386] width 149 height 32
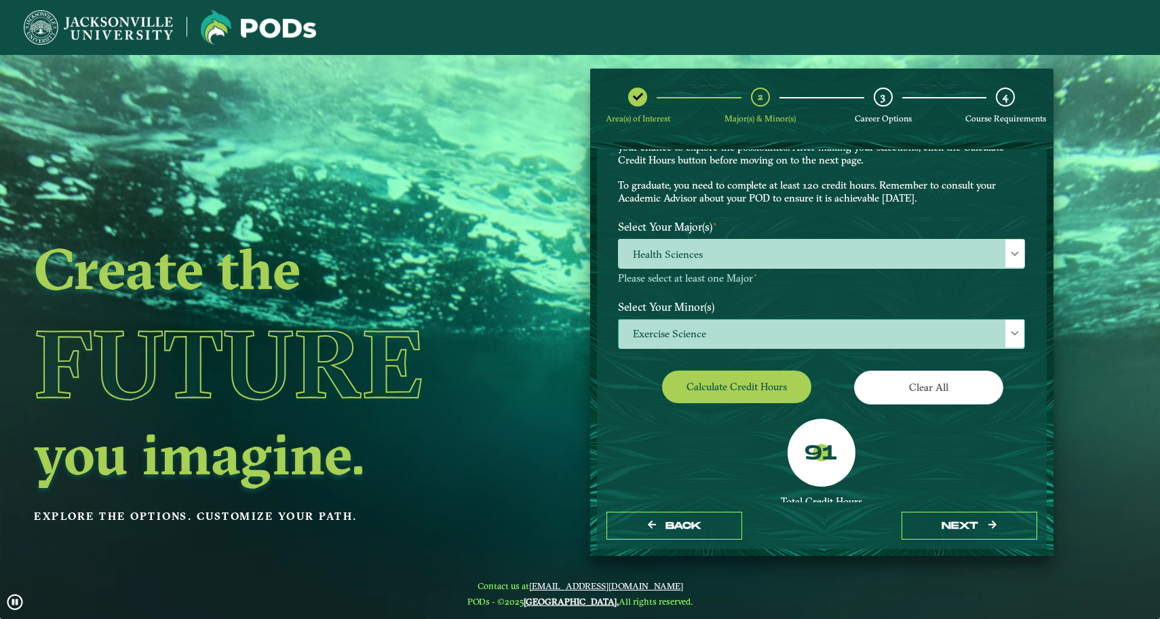
click at [745, 325] on span "Exercise Science" at bounding box center [822, 334] width 406 height 29
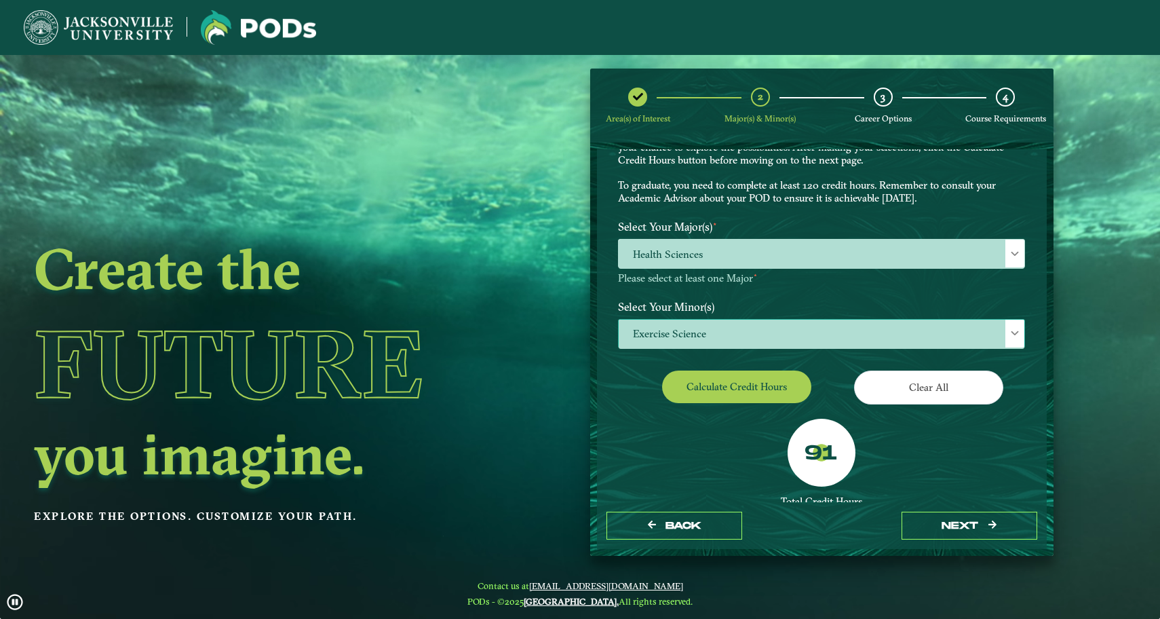
scroll to position [7, 61]
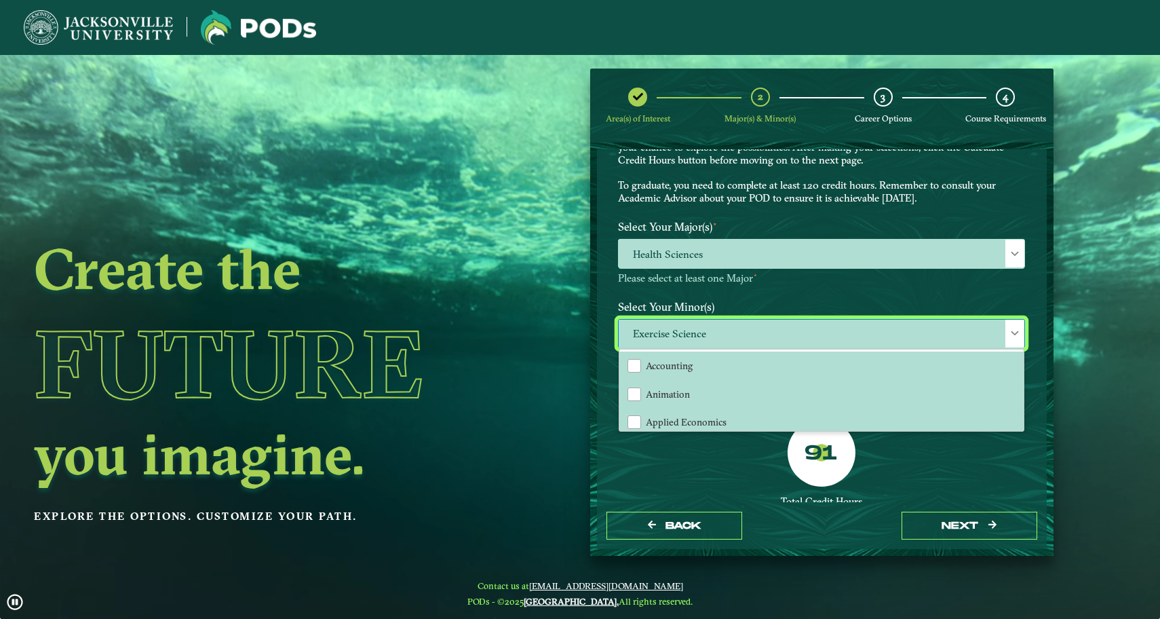
click at [788, 520] on div "Back next" at bounding box center [822, 525] width 450 height 47
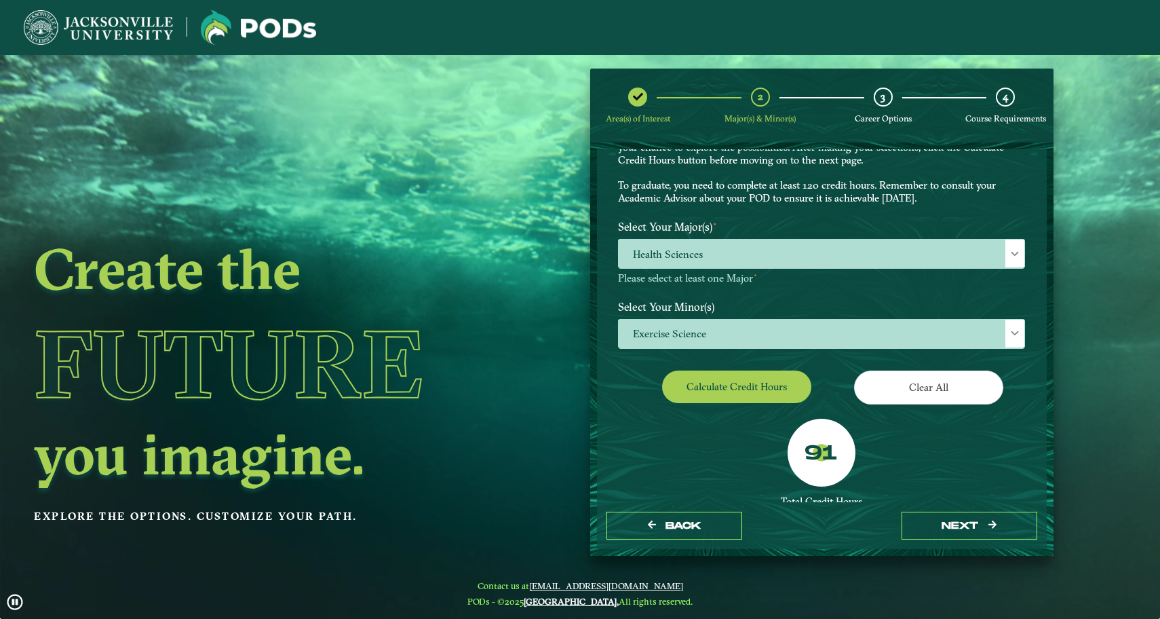
click at [961, 377] on button "Clear All" at bounding box center [928, 386] width 149 height 33
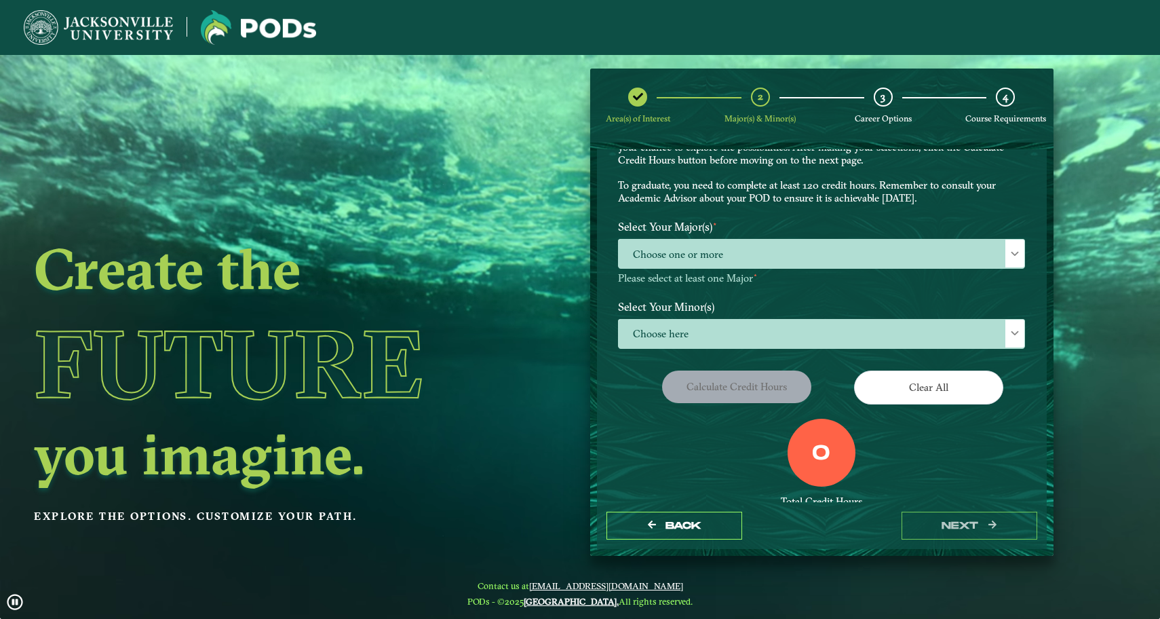
click at [864, 47] on nav at bounding box center [580, 27] width 1160 height 55
